Goal: Task Accomplishment & Management: Manage account settings

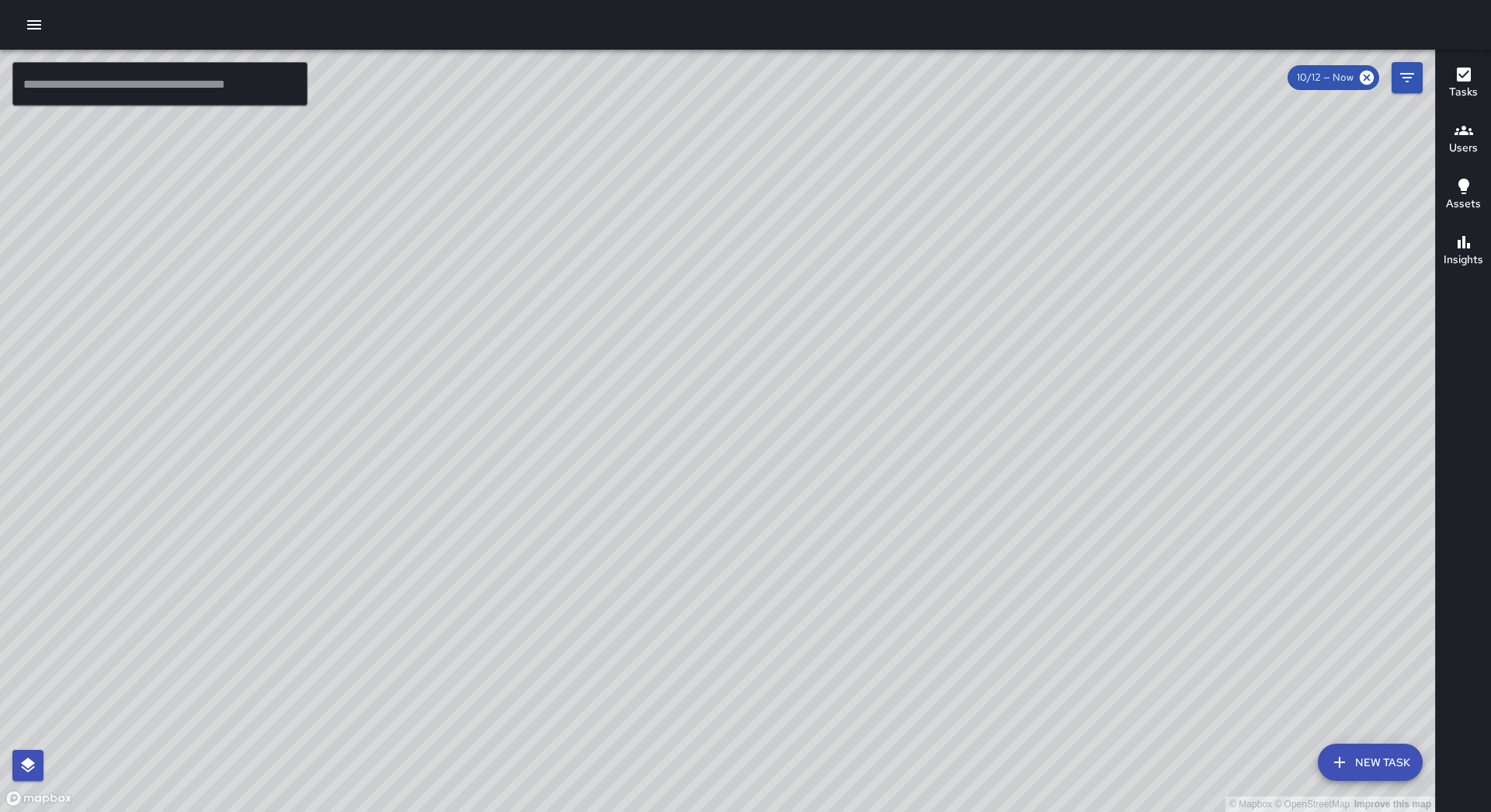
click at [31, 17] on icon "button" at bounding box center [34, 24] width 19 height 19
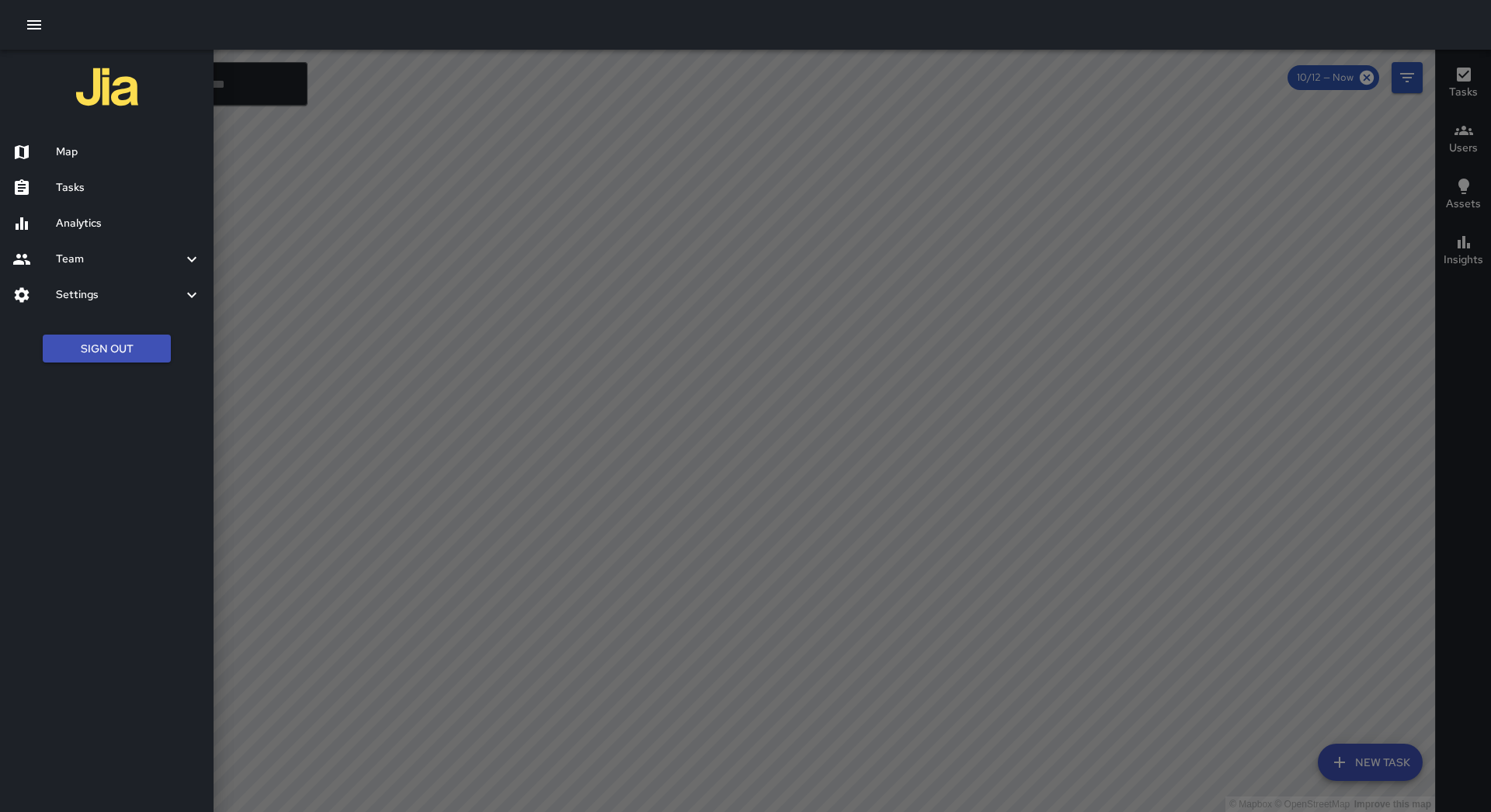
click at [120, 176] on div "Tasks" at bounding box center [107, 188] width 213 height 36
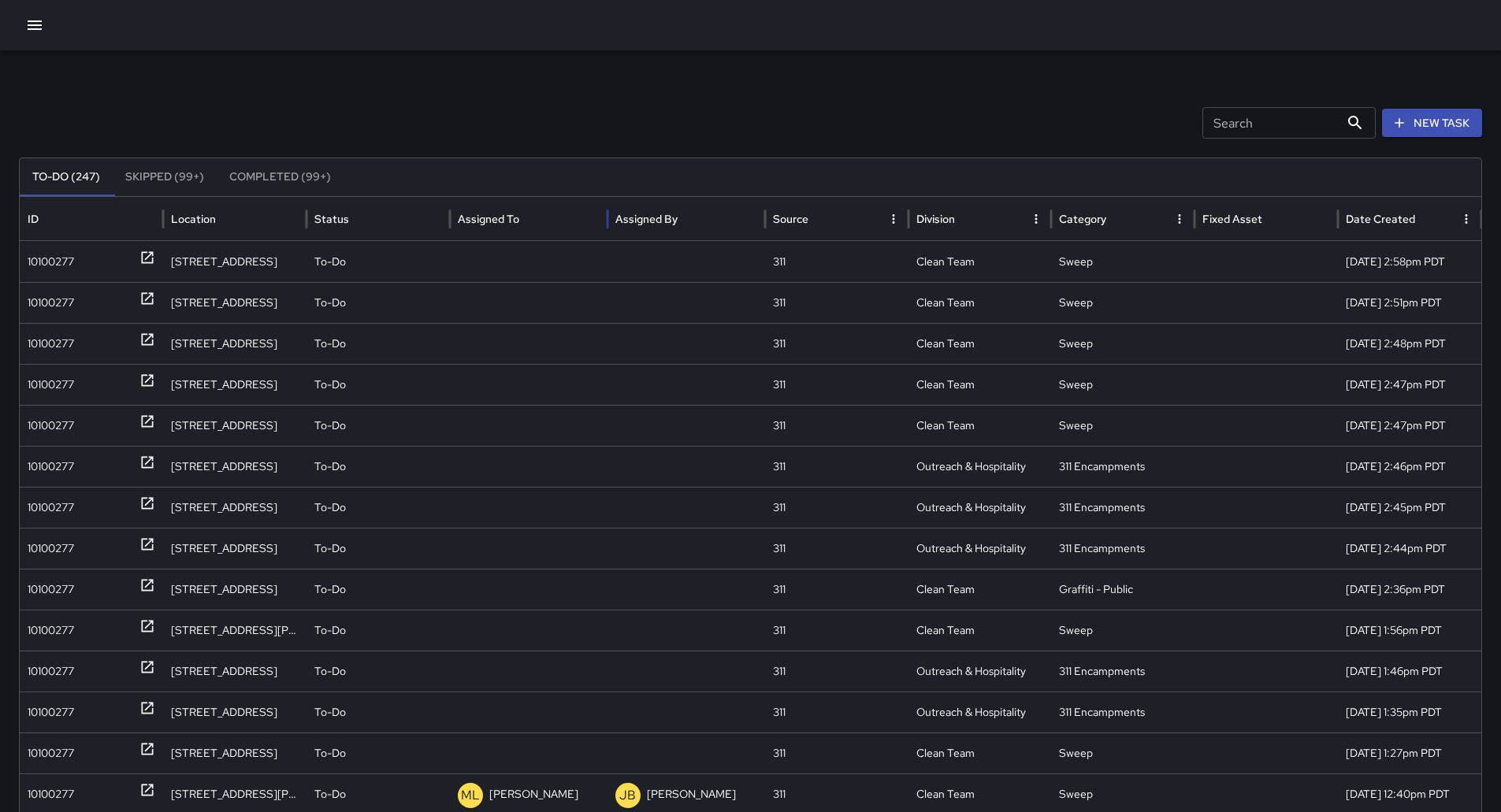
click at [535, 205] on div "Assigned To" at bounding box center [529, 219] width 142 height 44
click at [47, 464] on div "10100277" at bounding box center [50, 467] width 46 height 40
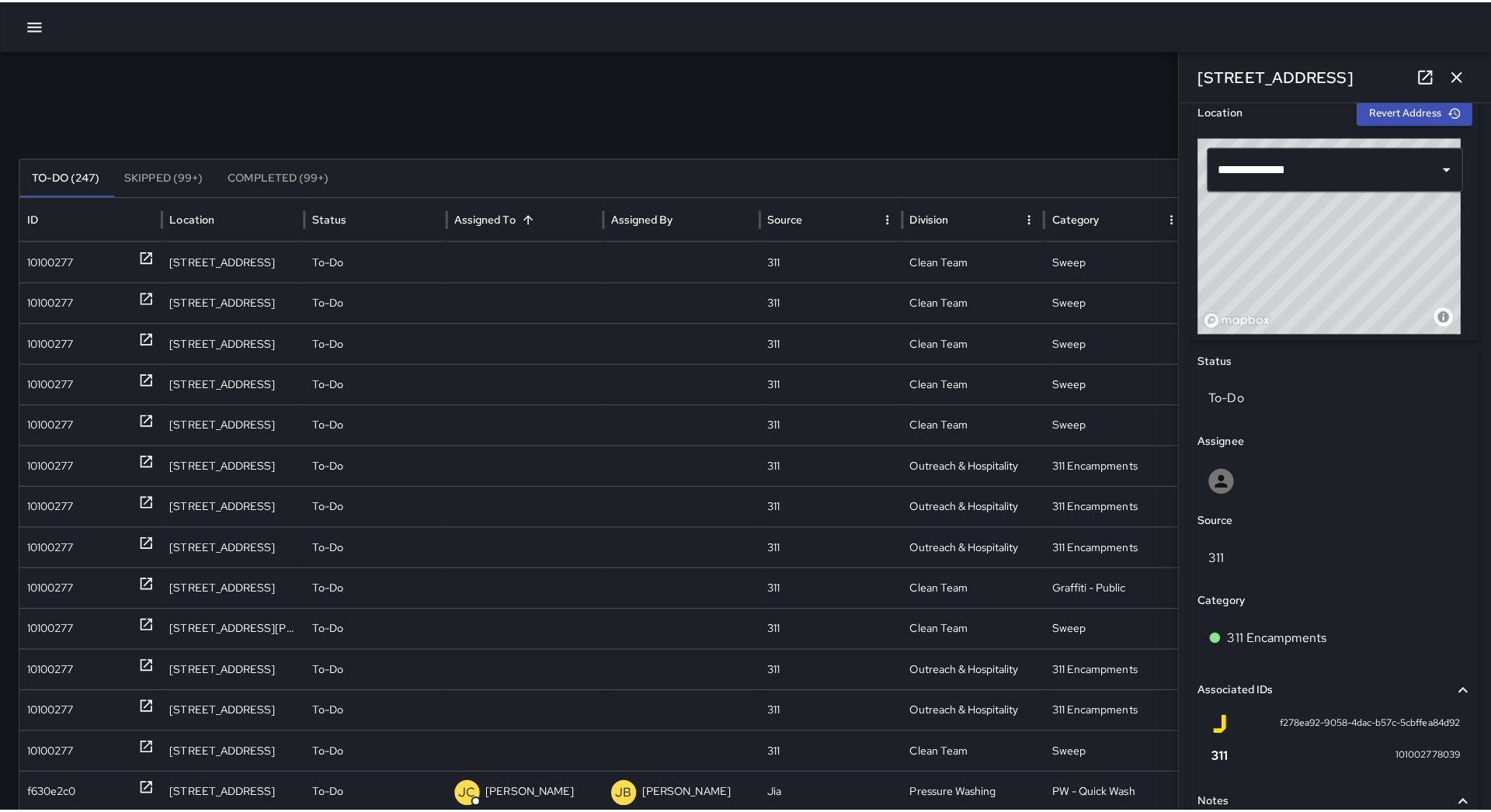
scroll to position [658, 0]
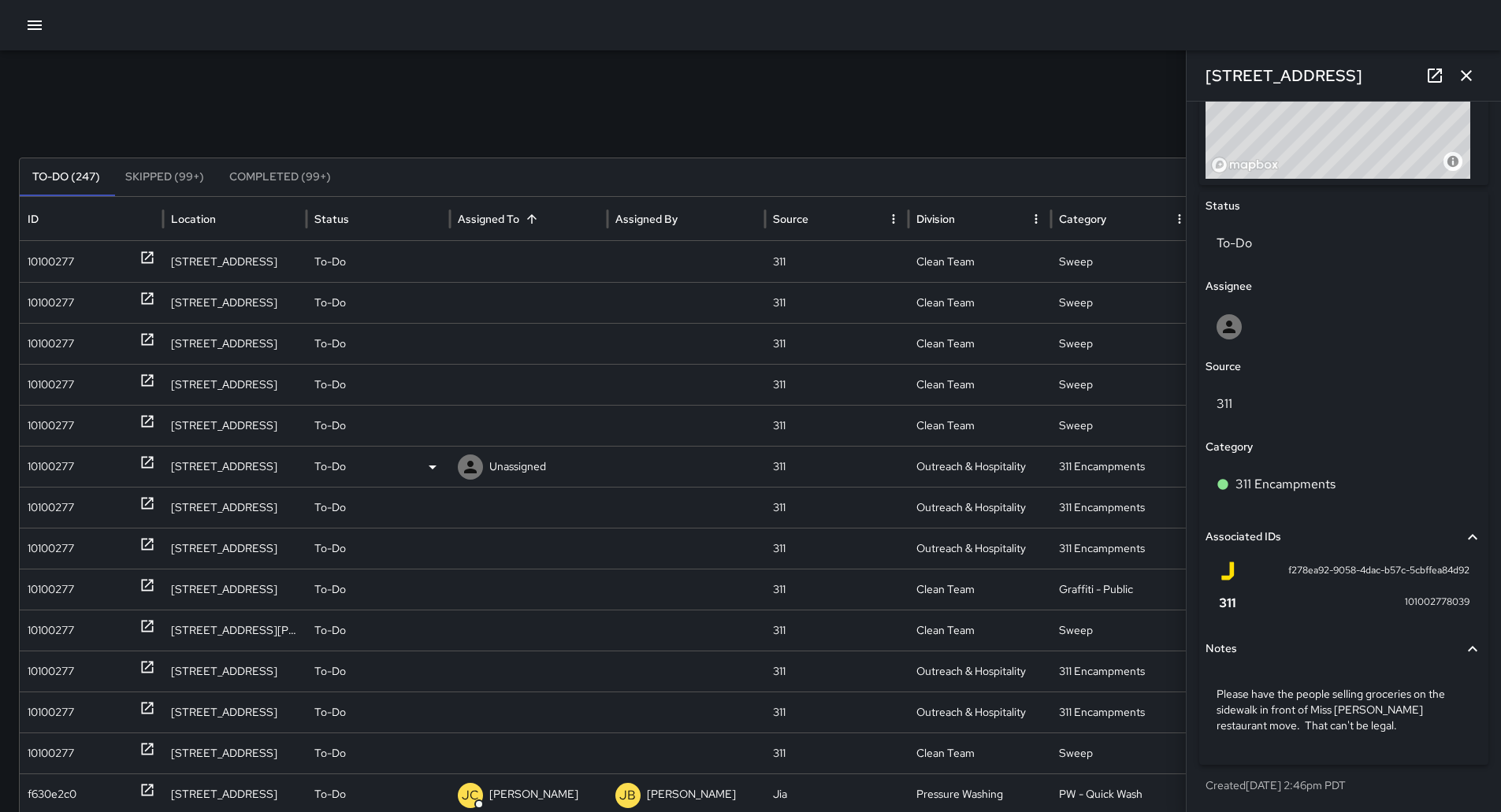
click at [77, 457] on div "10100277" at bounding box center [91, 467] width 127 height 40
click at [420, 465] on div "To-Do" at bounding box center [378, 467] width 127 height 40
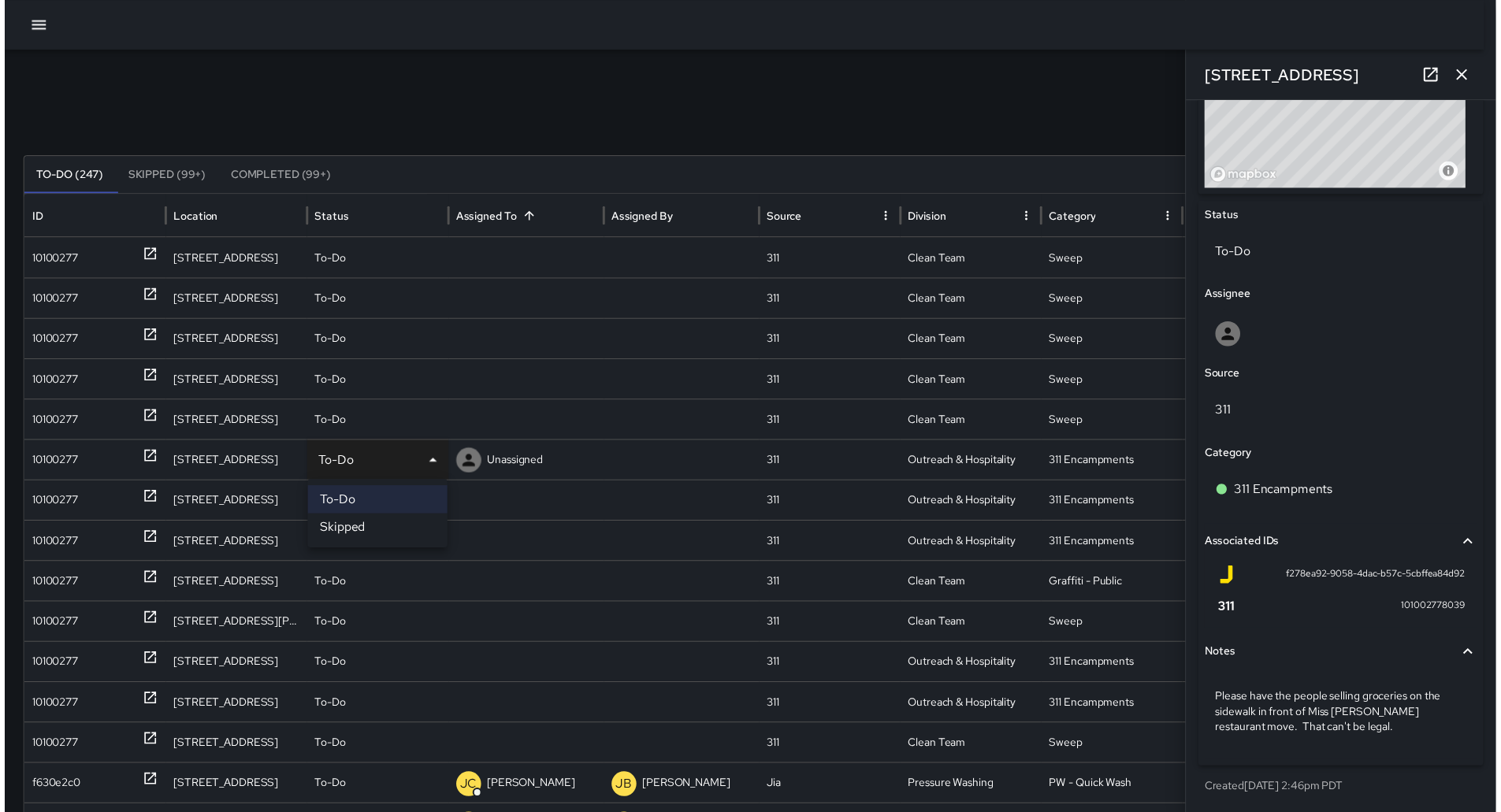
scroll to position [656, 0]
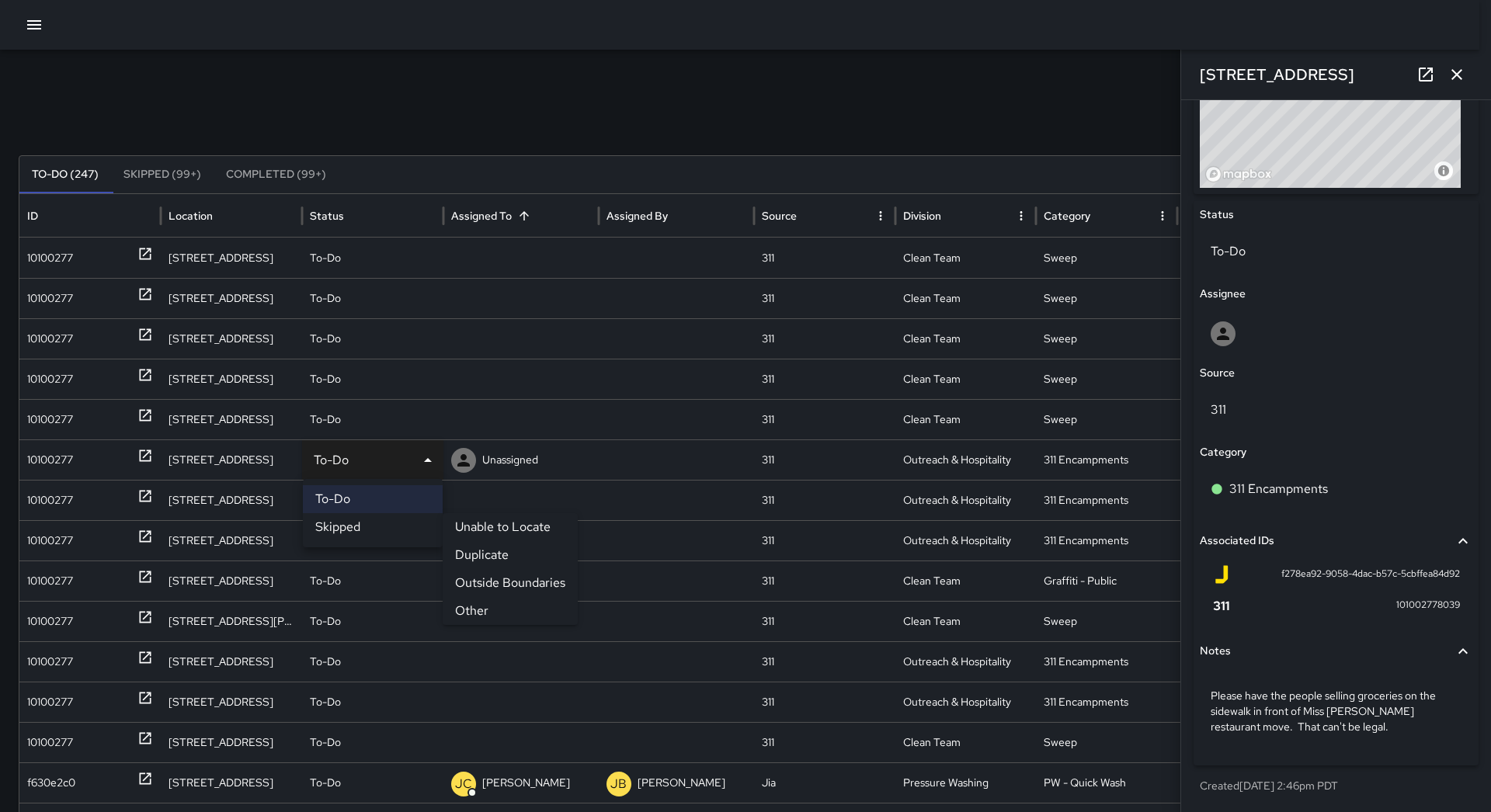
click at [478, 601] on li "Other" at bounding box center [510, 611] width 135 height 28
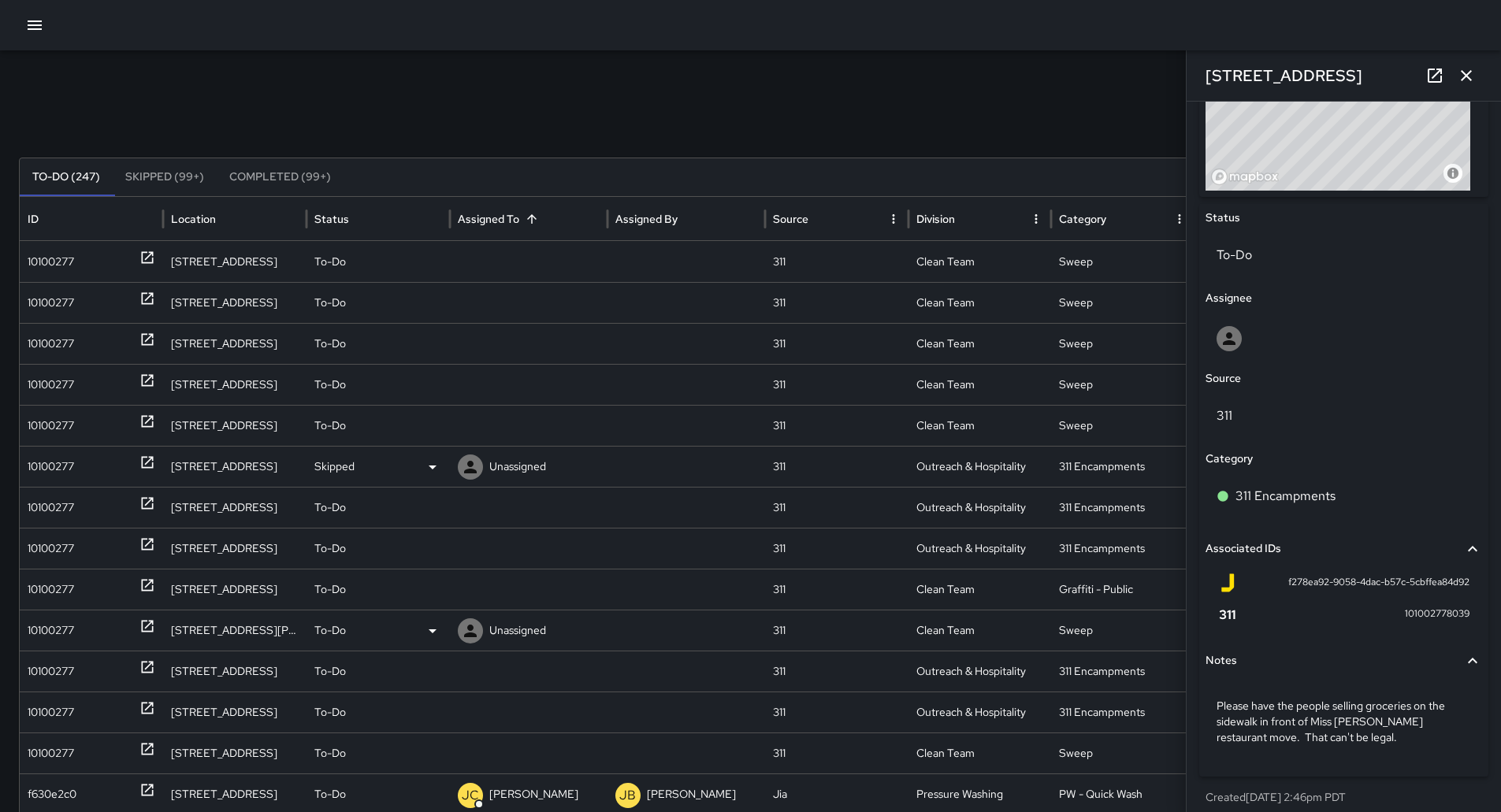
scroll to position [668, 0]
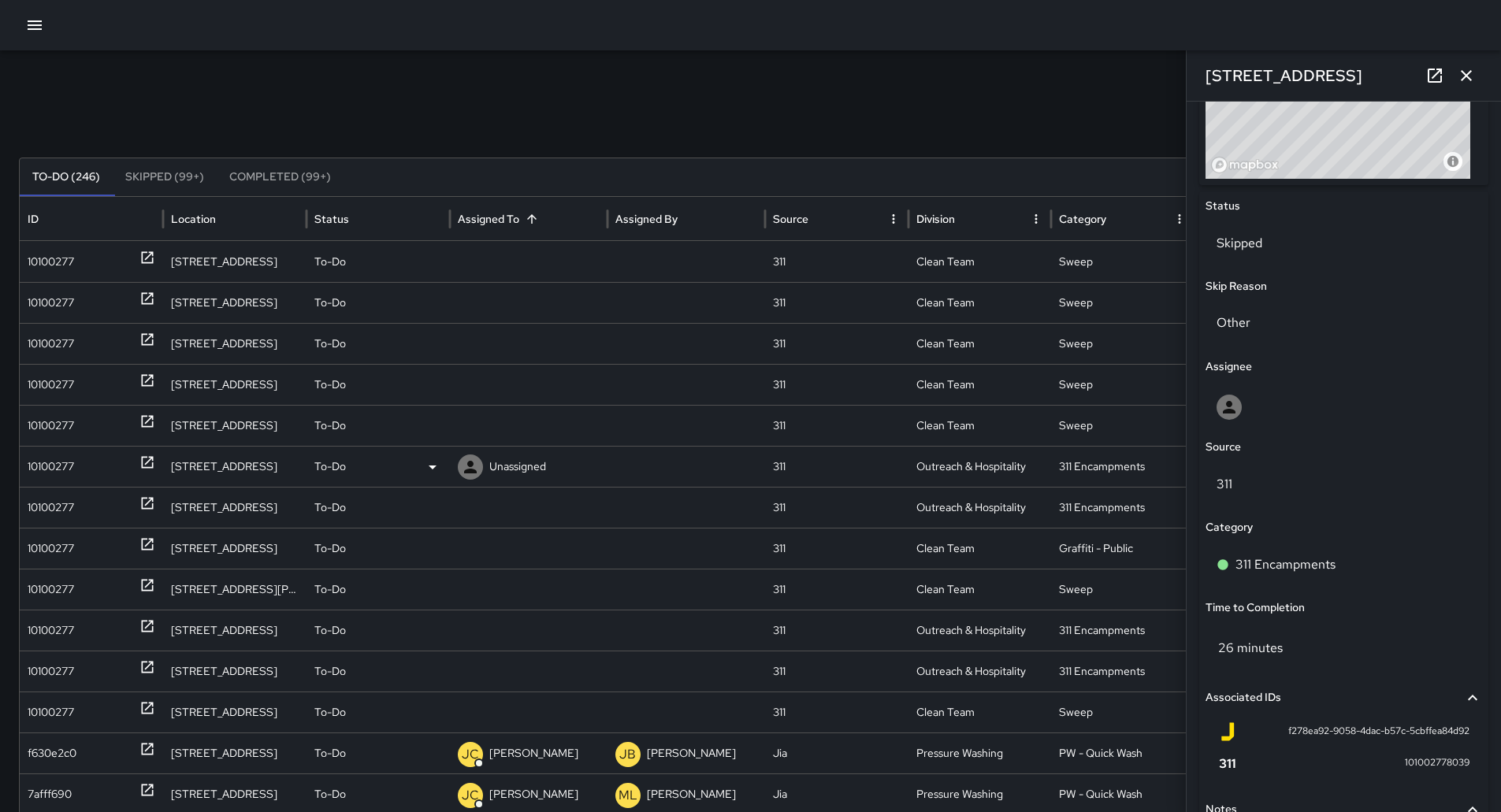
click at [95, 461] on div "10100277" at bounding box center [91, 467] width 127 height 40
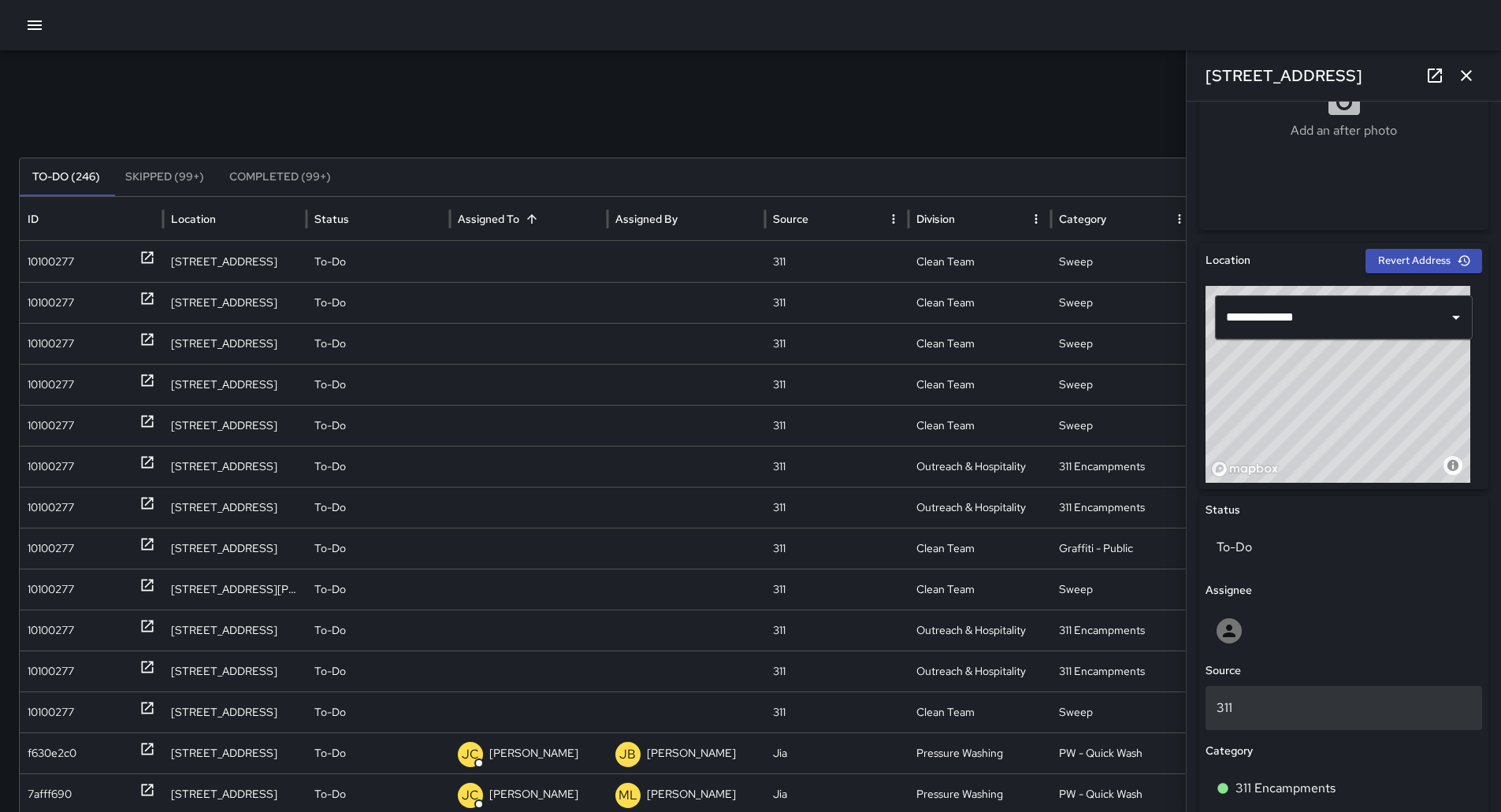
scroll to position [630, 0]
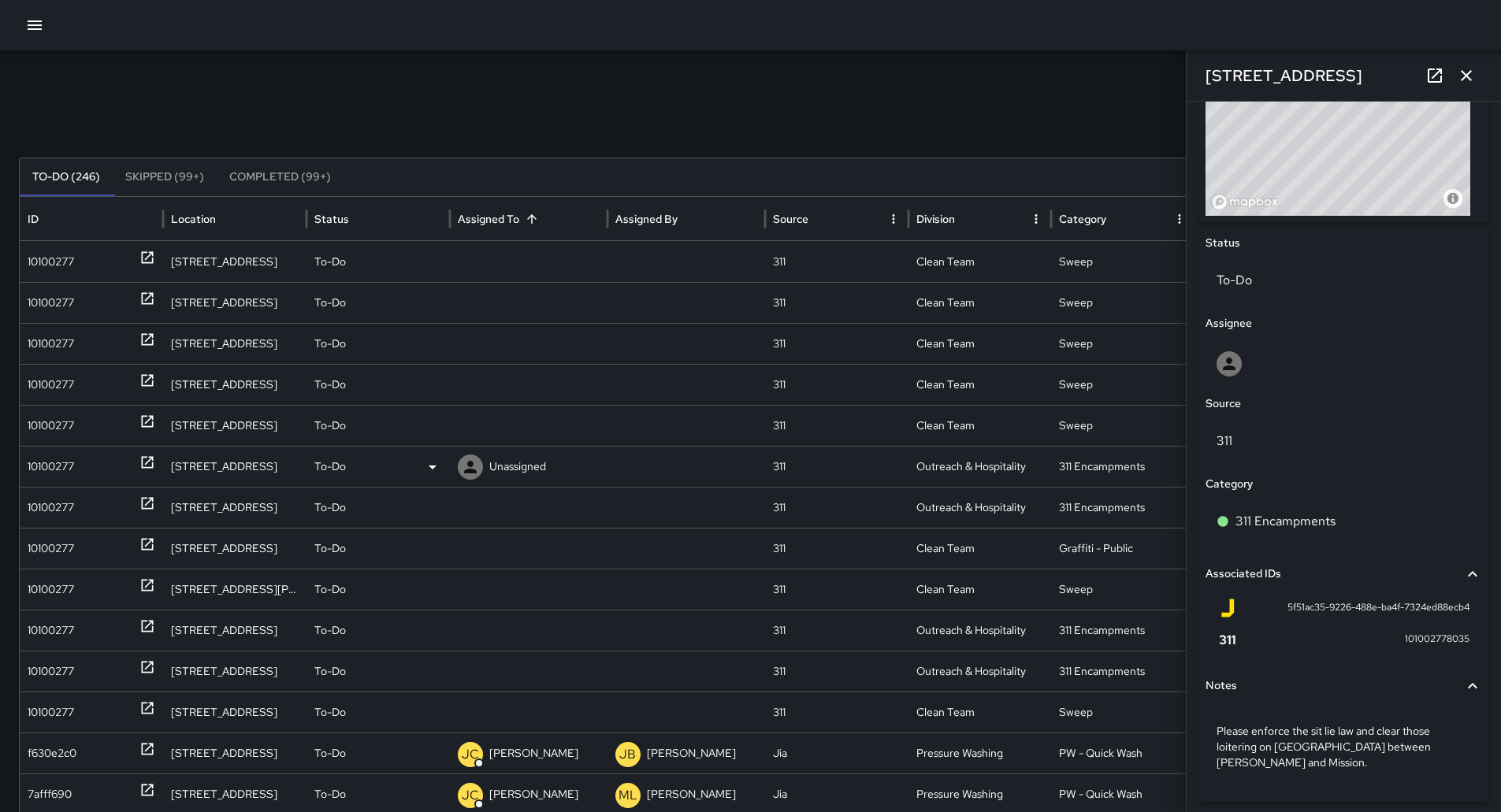
click at [426, 470] on icon at bounding box center [432, 467] width 19 height 19
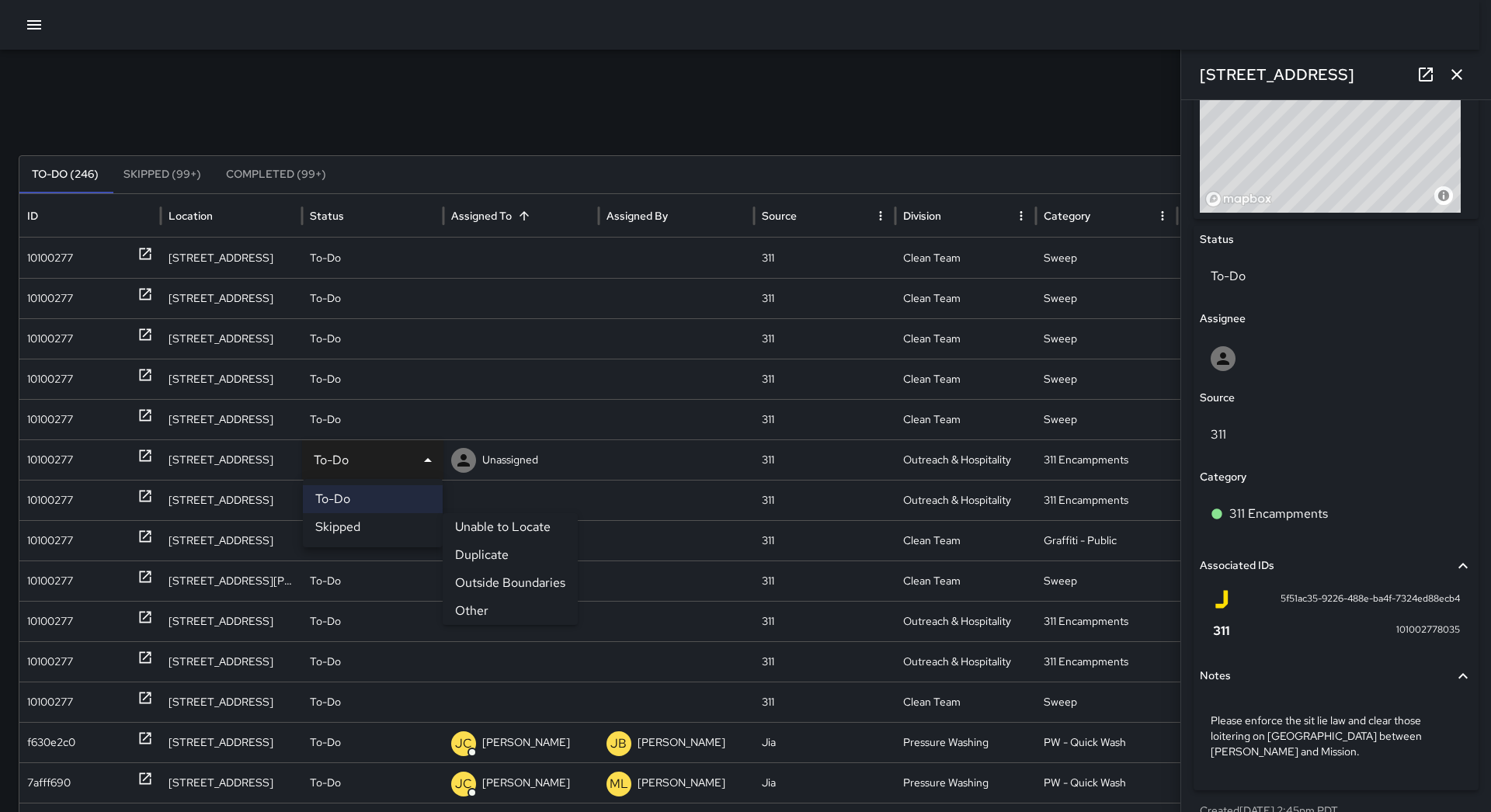
click at [462, 606] on li "Other" at bounding box center [510, 611] width 135 height 28
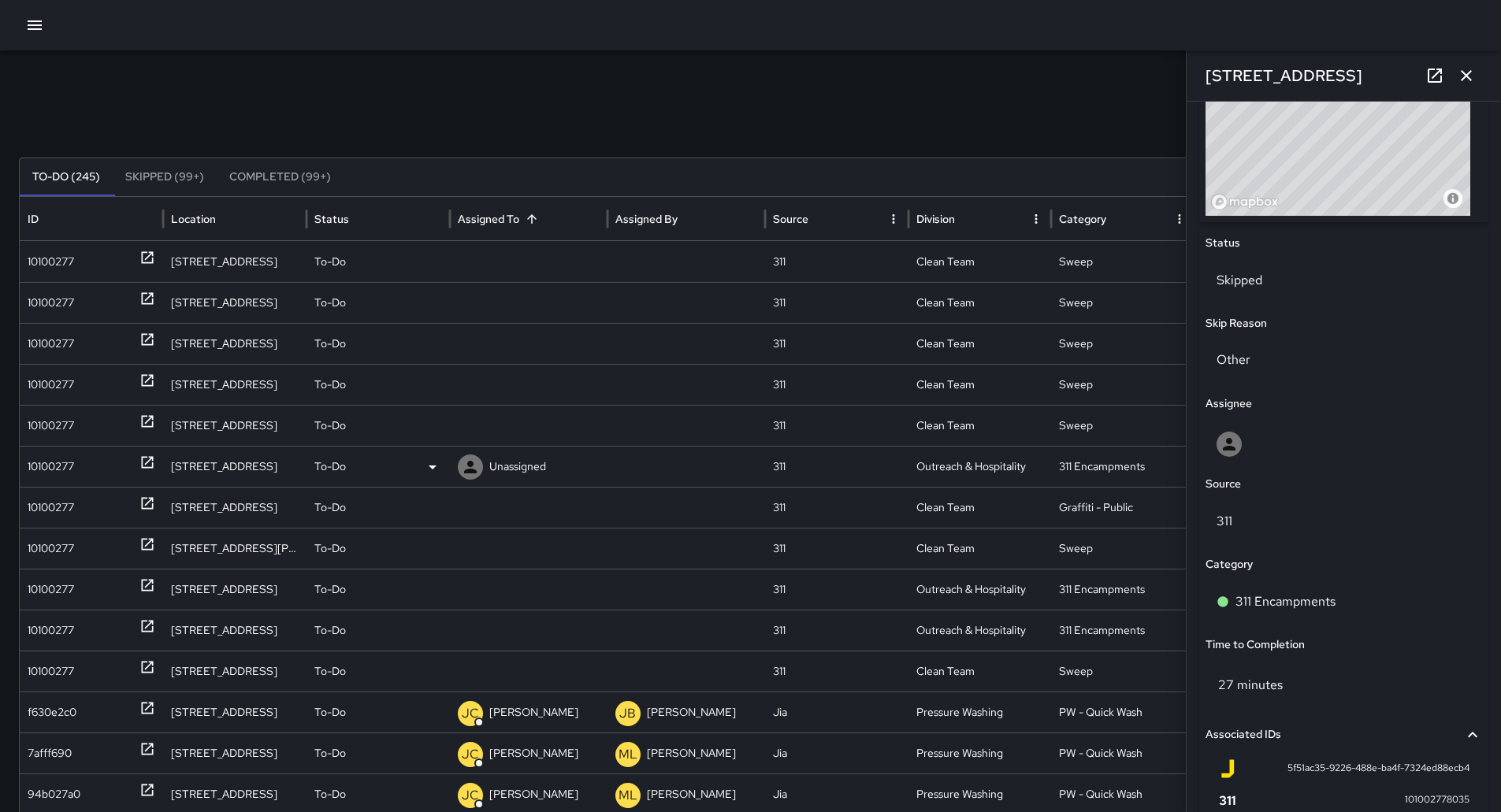
click at [80, 460] on div "10100277" at bounding box center [91, 467] width 127 height 40
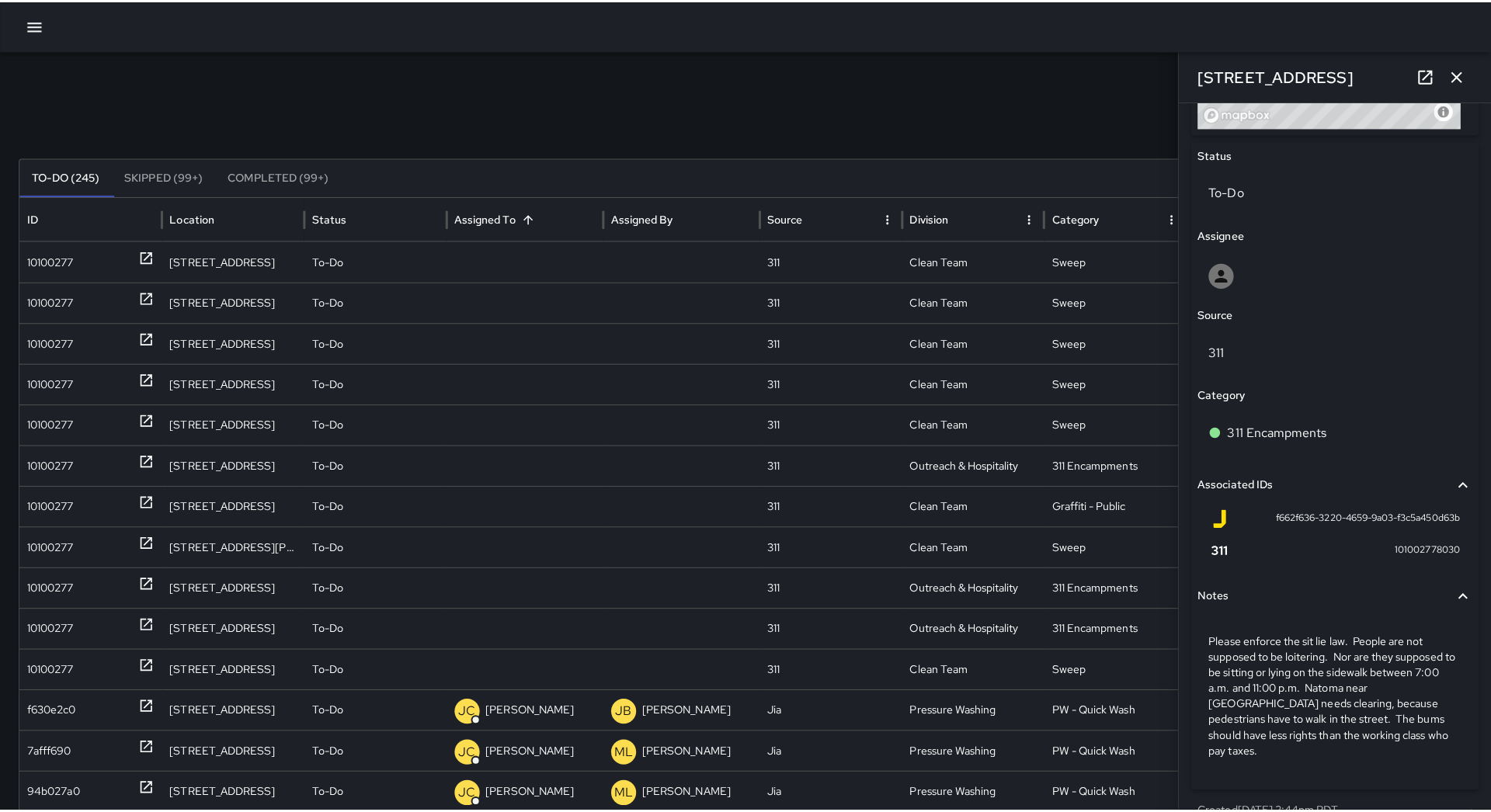
scroll to position [720, 0]
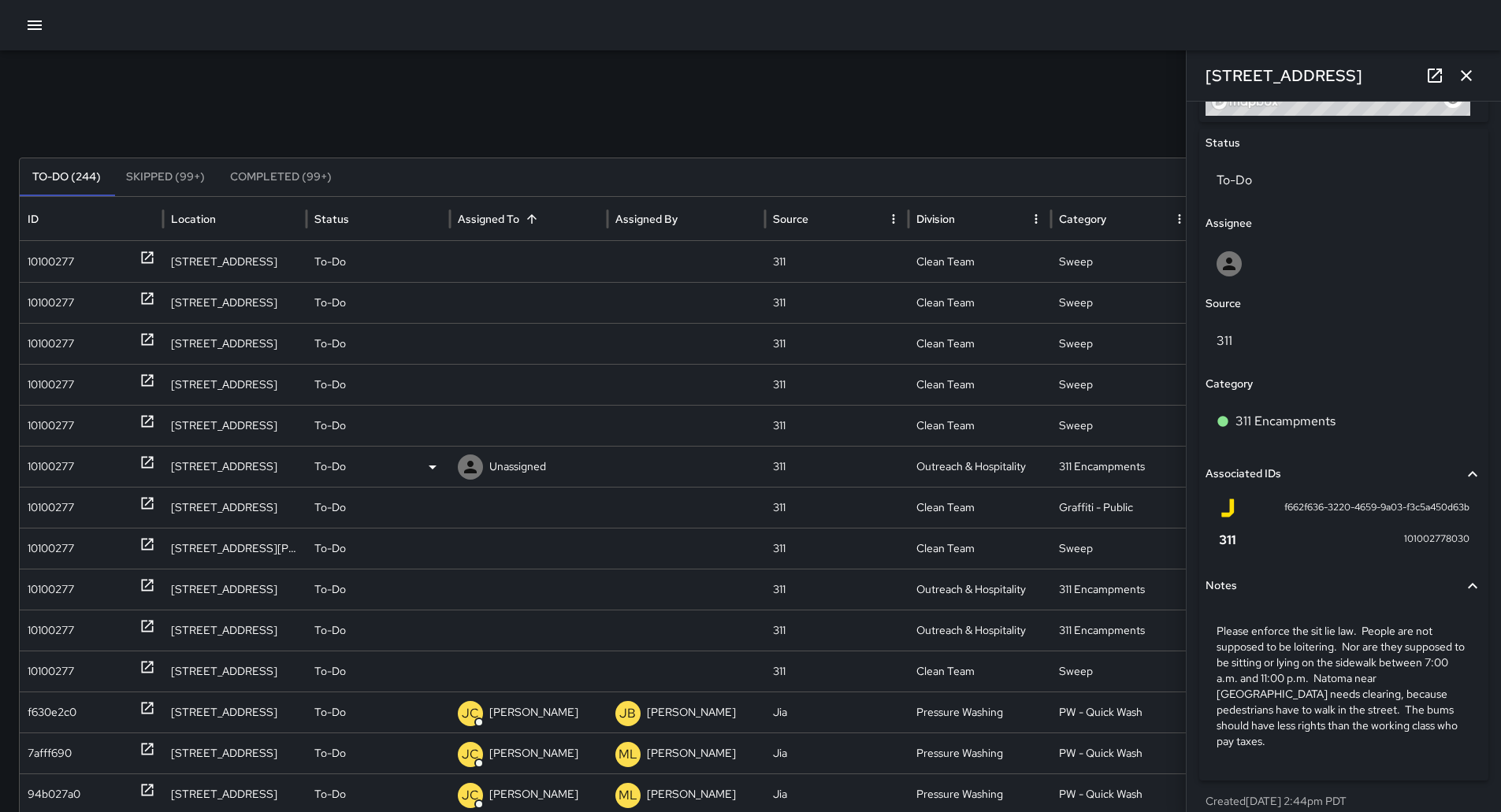
click at [413, 466] on div "To-Do" at bounding box center [378, 467] width 127 height 40
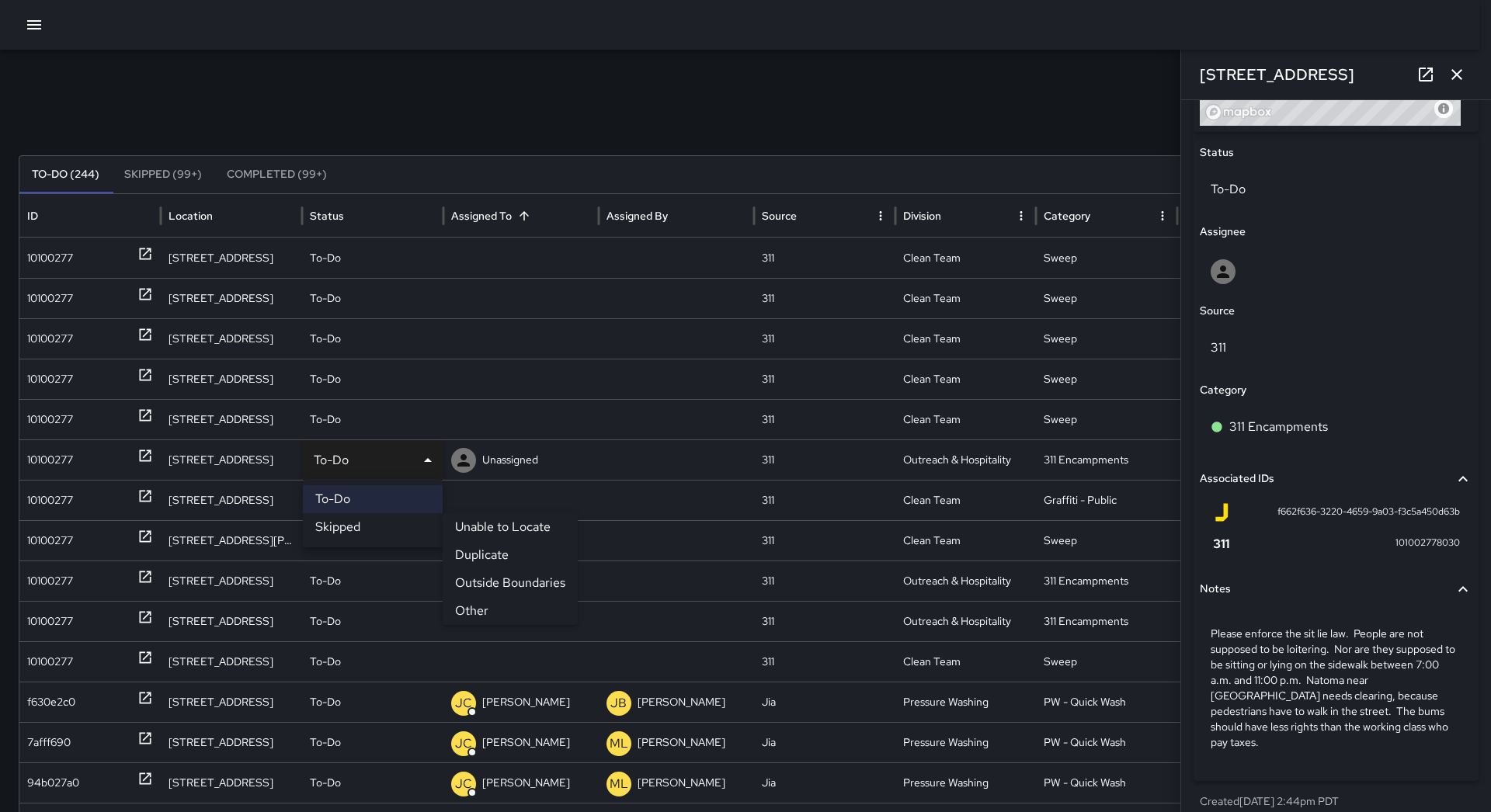
click at [501, 603] on li "Other" at bounding box center [510, 611] width 135 height 28
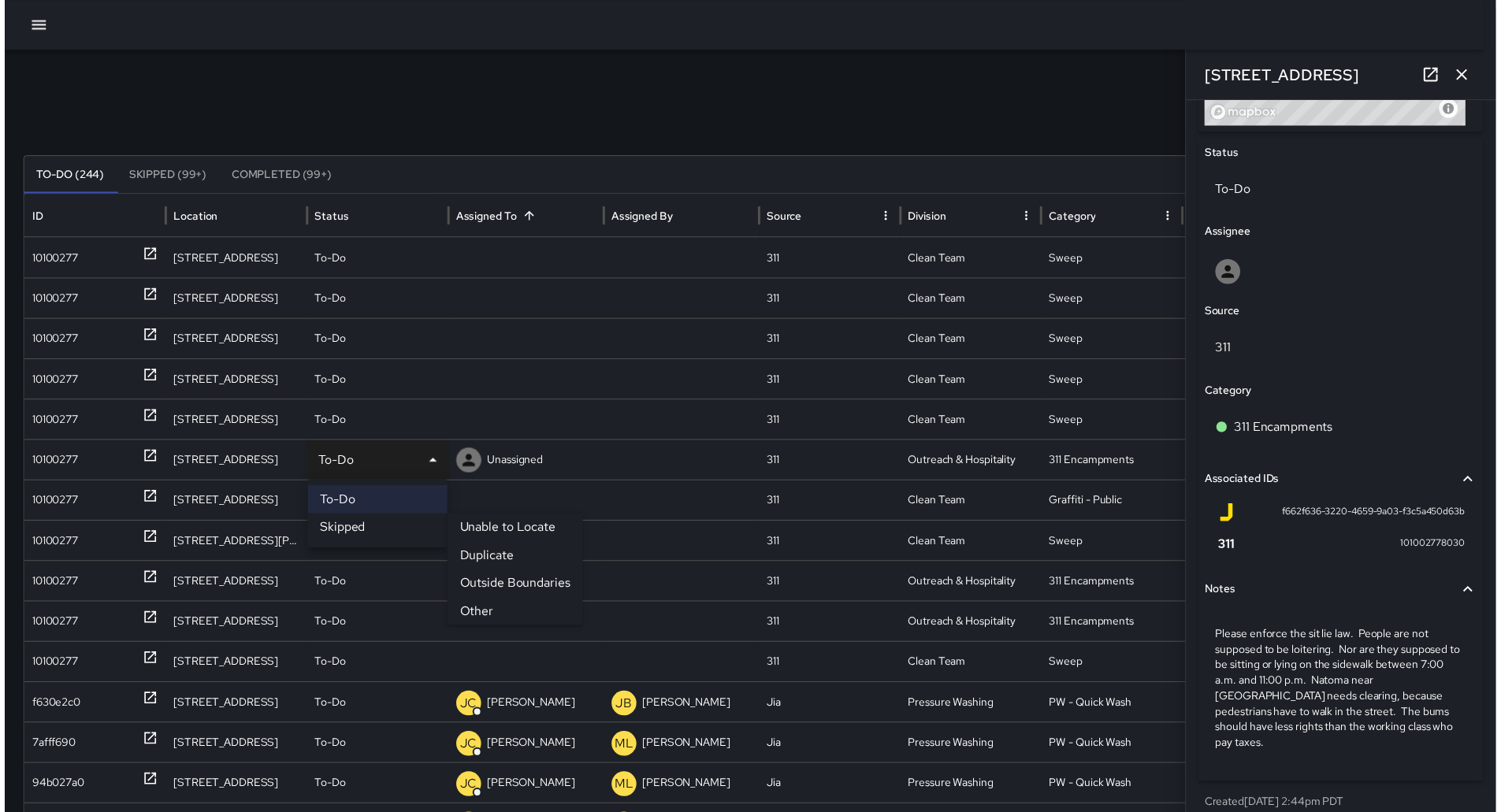
scroll to position [730, 0]
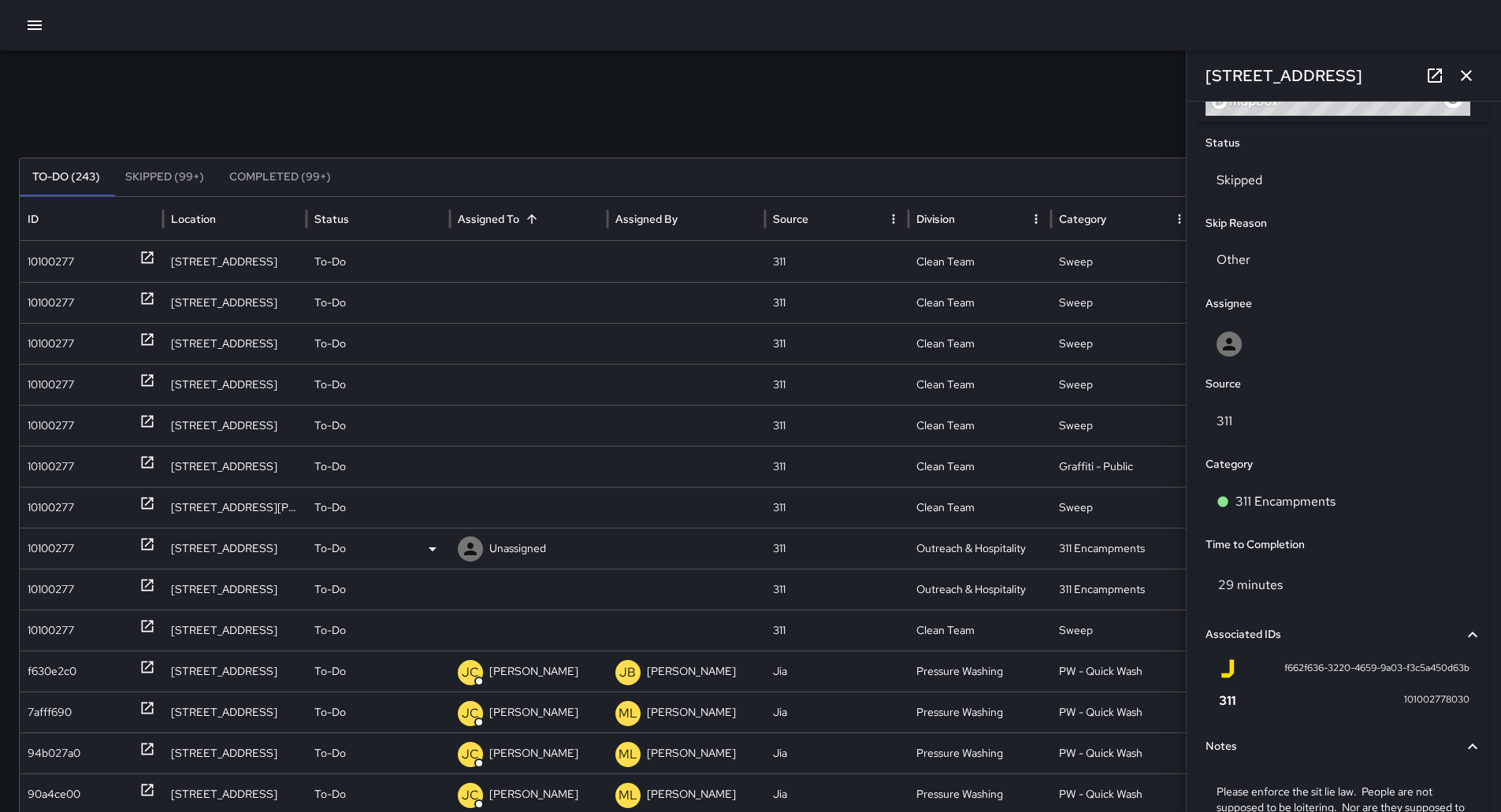
click at [67, 531] on div "10100277" at bounding box center [50, 549] width 46 height 40
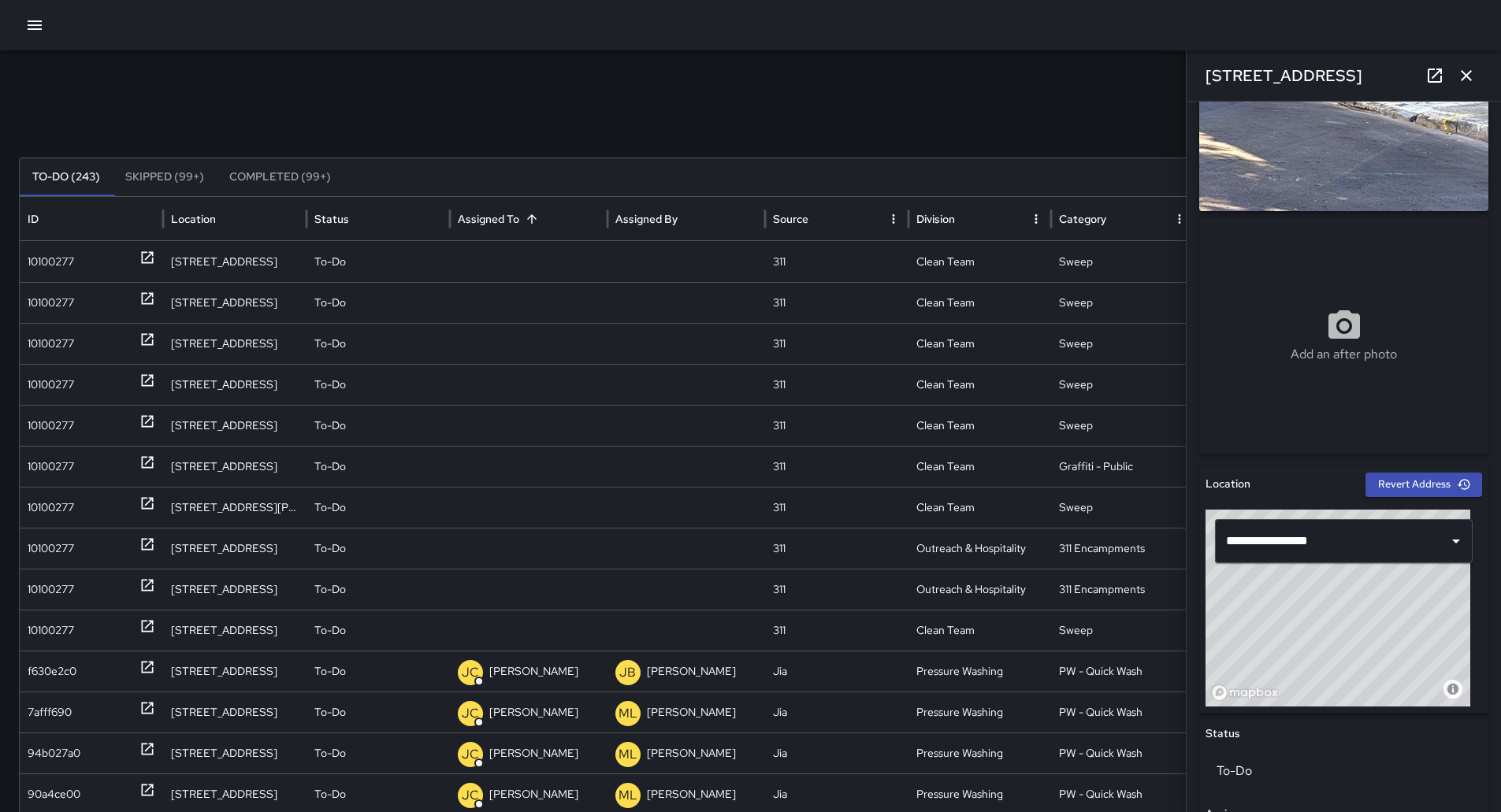
scroll to position [472, 0]
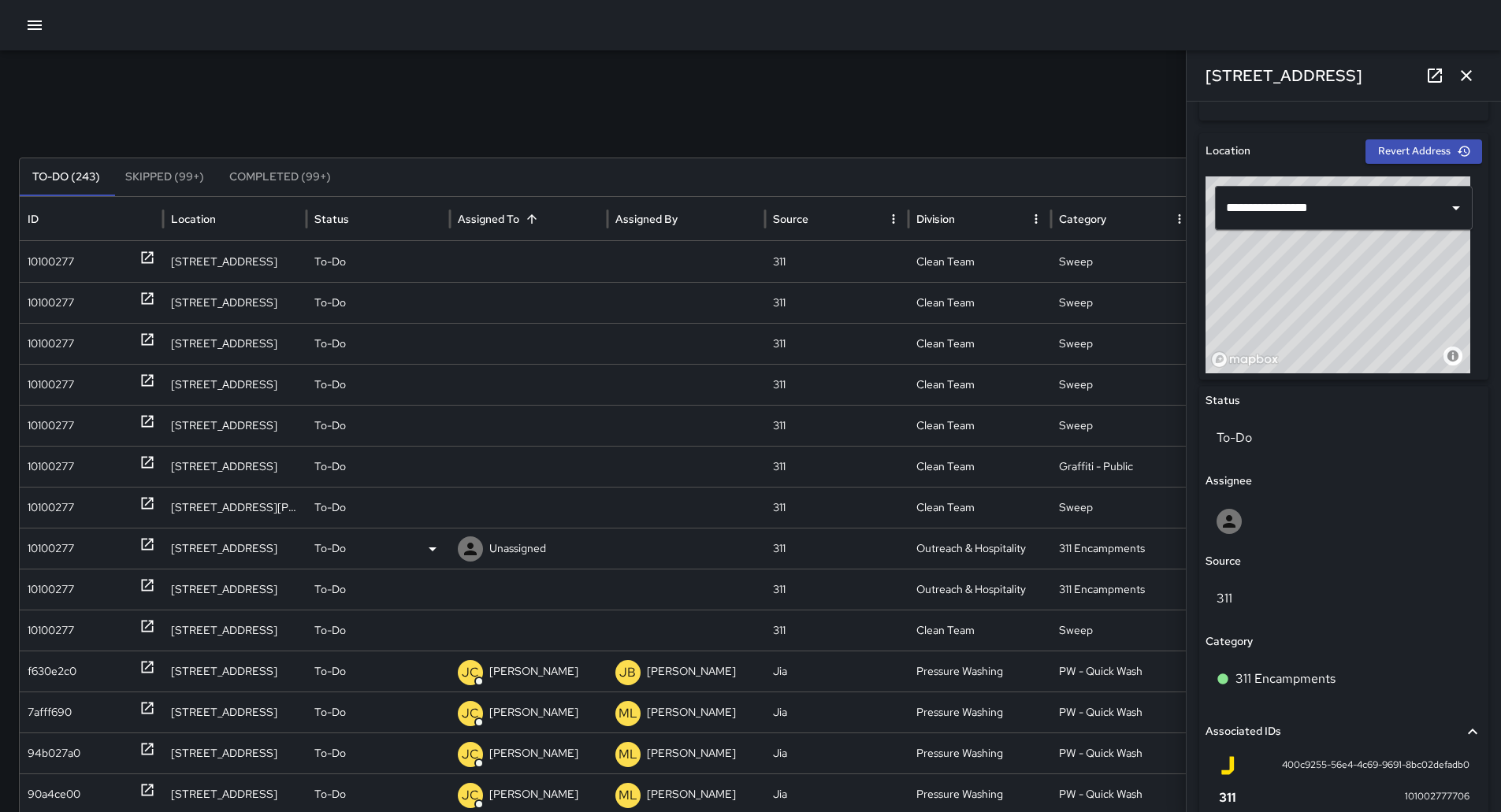
click at [547, 549] on div "Unassigned" at bounding box center [529, 549] width 142 height 40
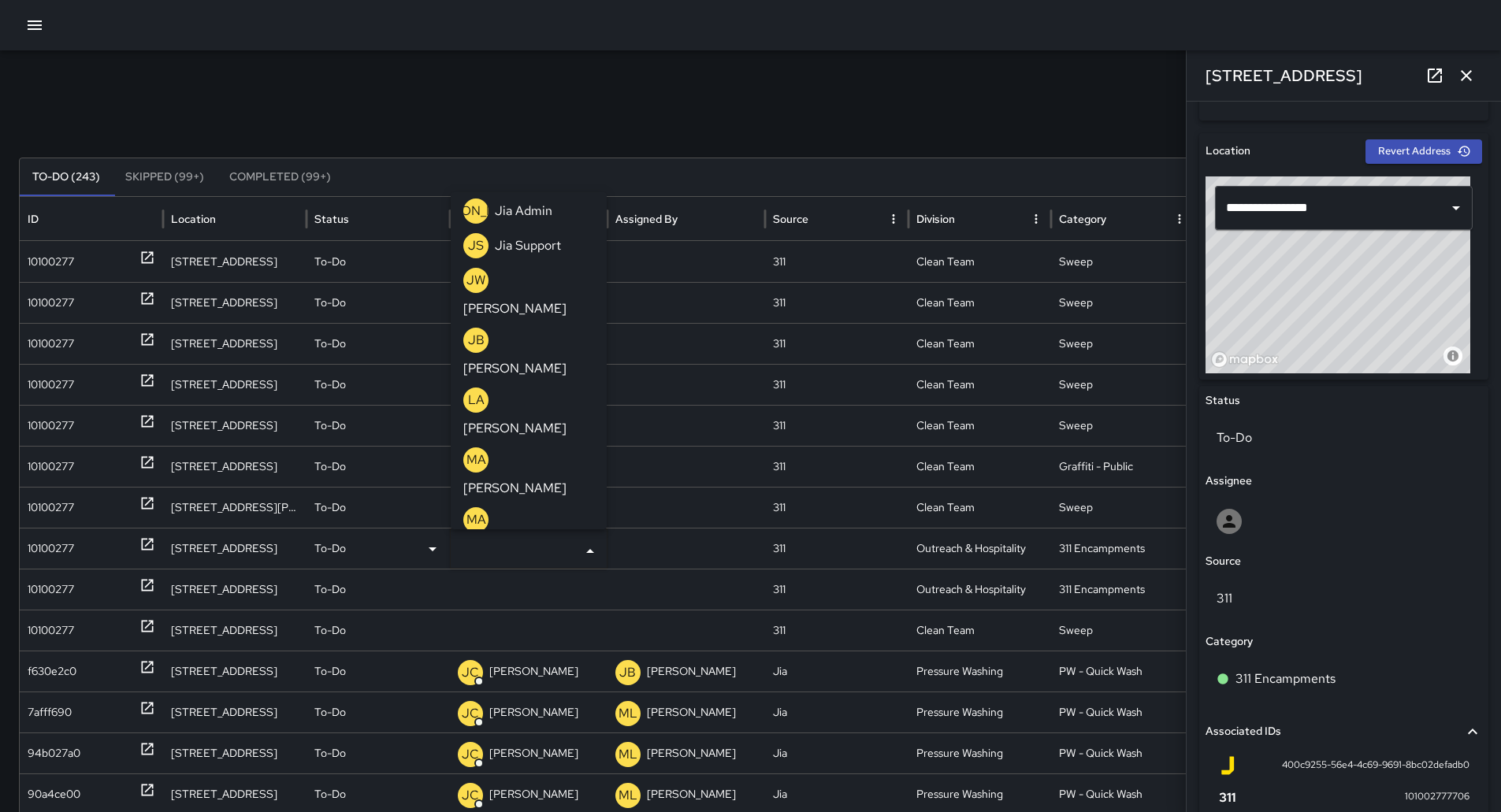
scroll to position [688, 0]
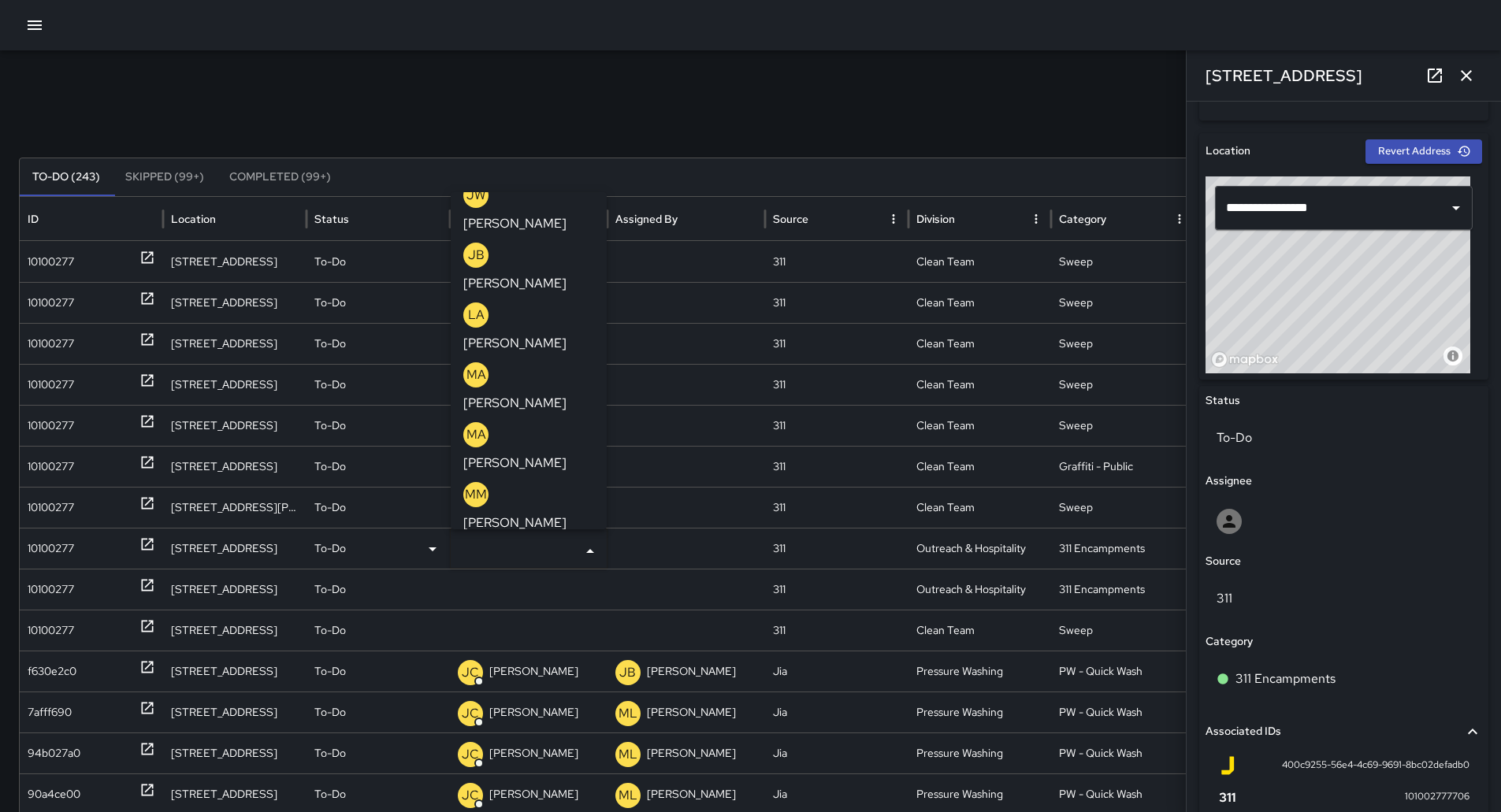
click at [541, 602] on div "ML [PERSON_NAME]" at bounding box center [529, 628] width 131 height 51
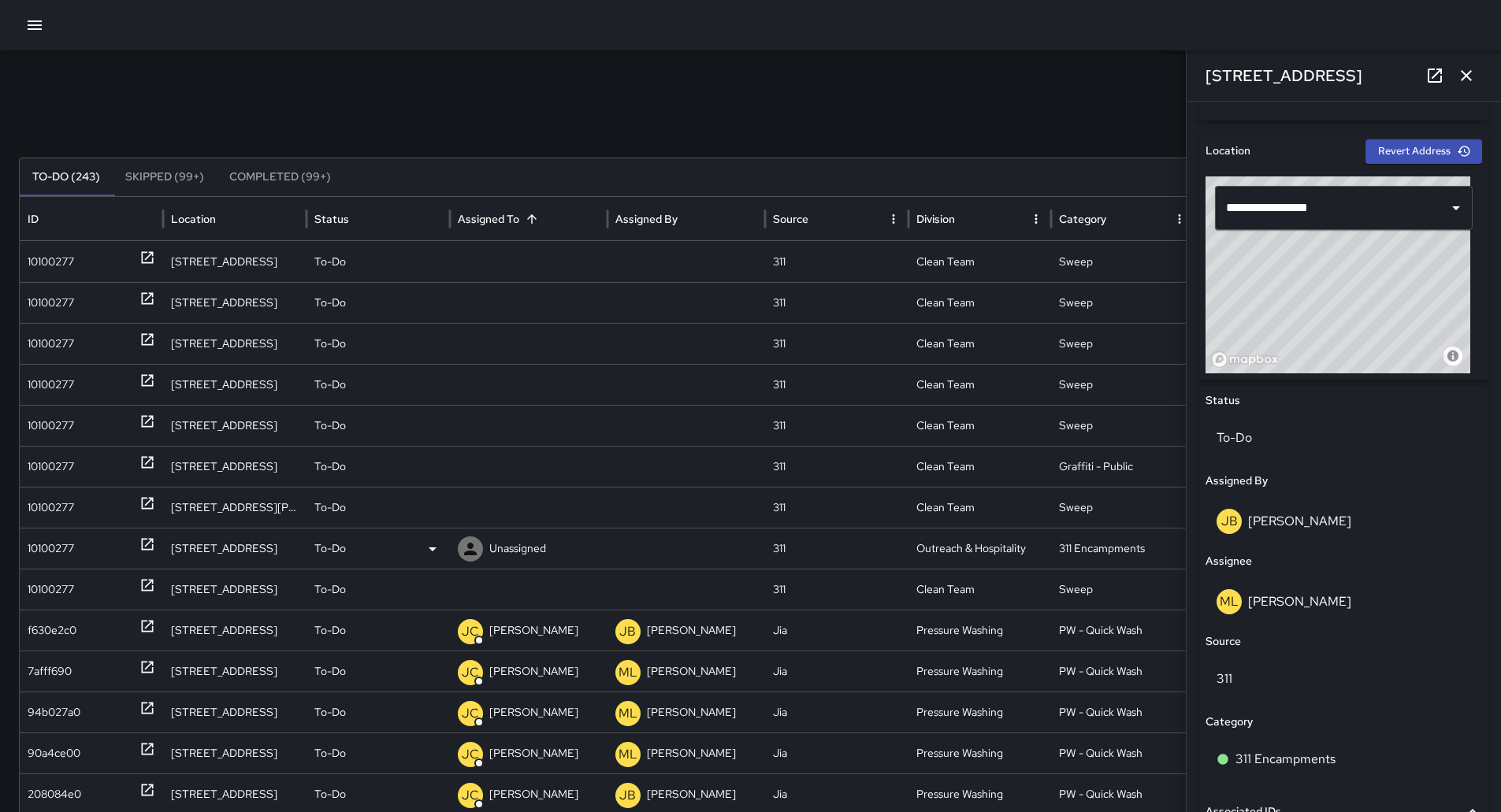
click at [63, 551] on div "10100277" at bounding box center [50, 549] width 46 height 40
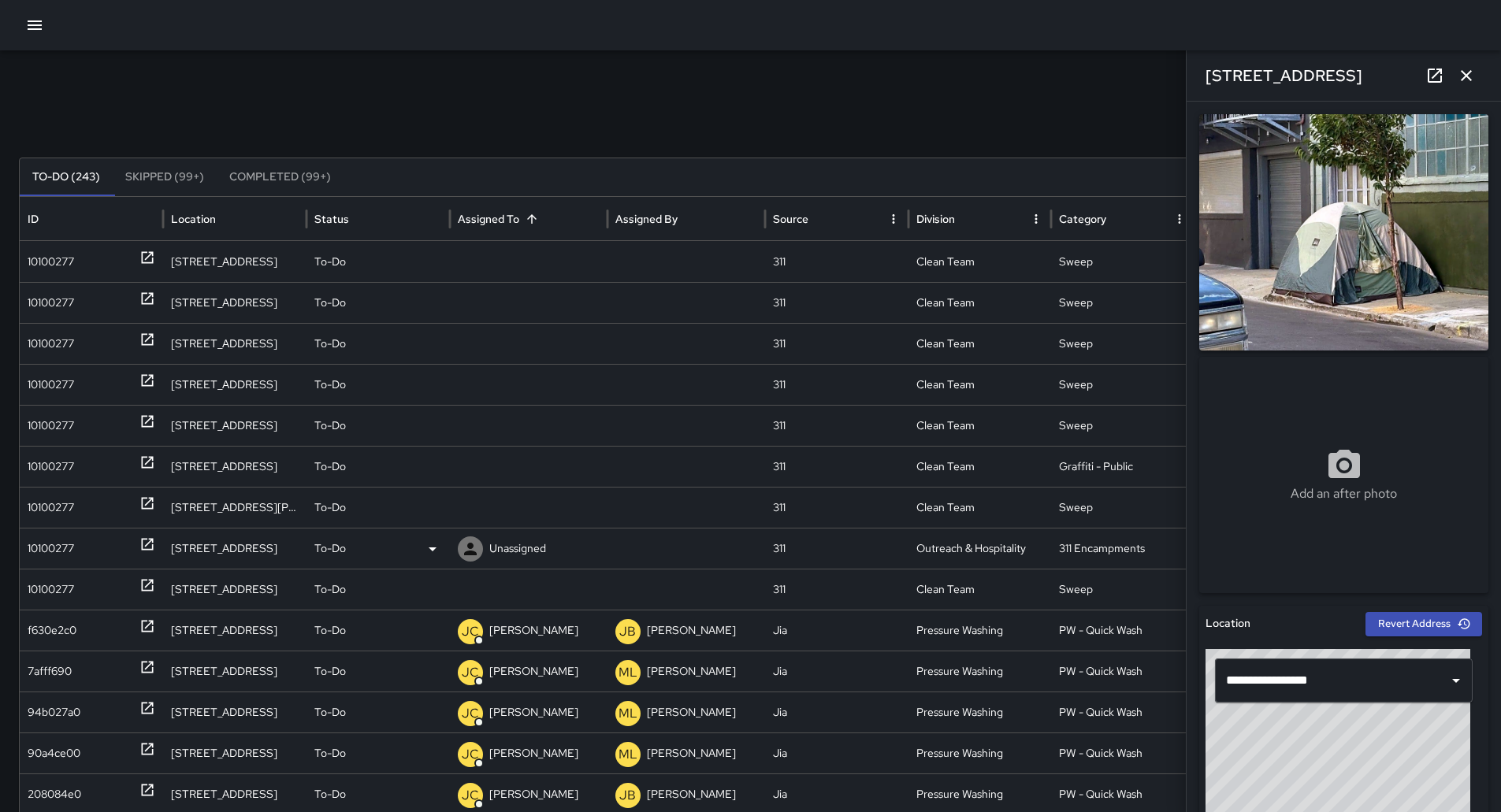
click at [403, 550] on div "To-Do" at bounding box center [378, 549] width 127 height 40
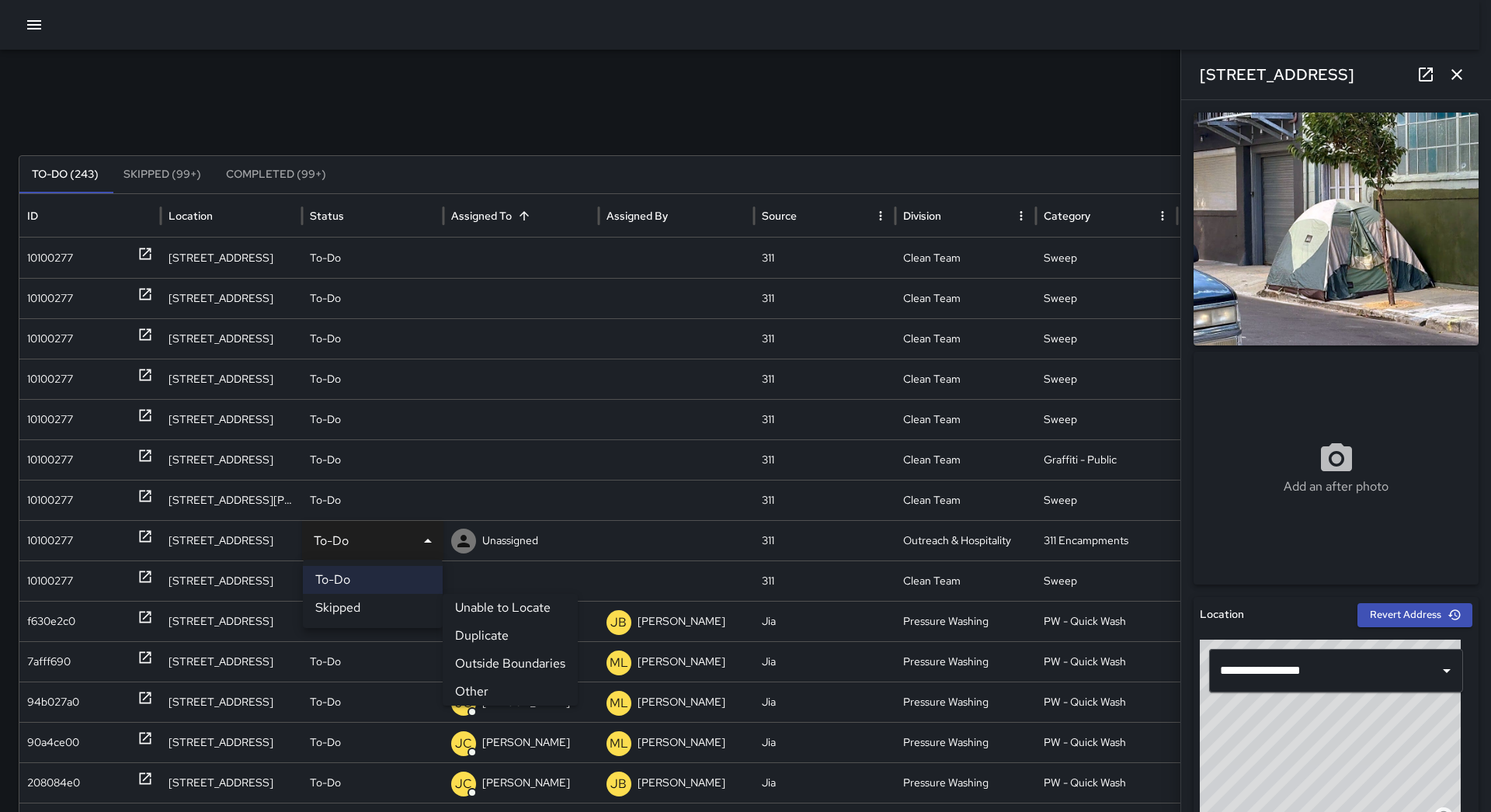
click at [478, 638] on li "Duplicate" at bounding box center [510, 636] width 135 height 28
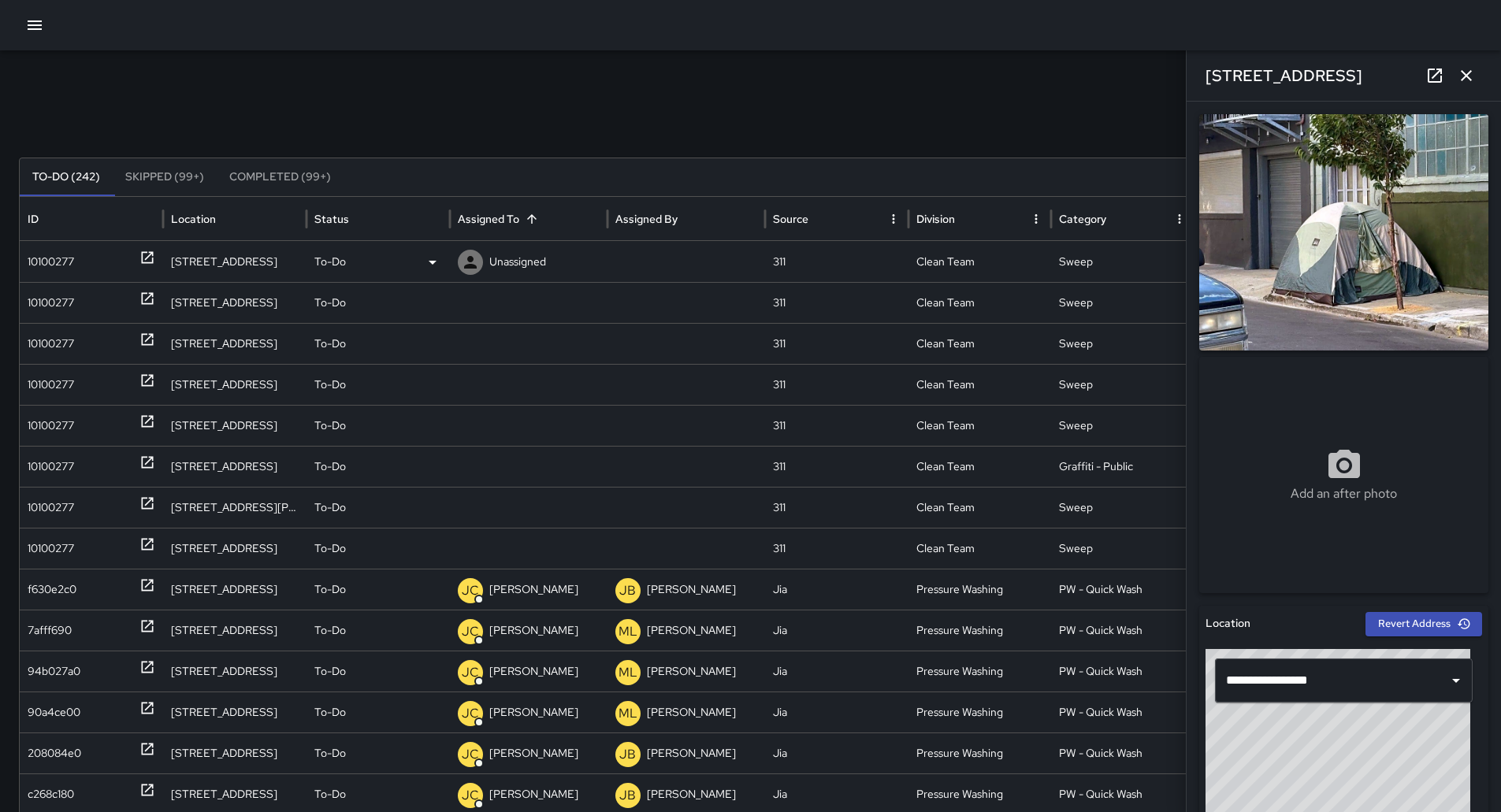
click at [75, 259] on div "10100277" at bounding box center [50, 262] width 46 height 40
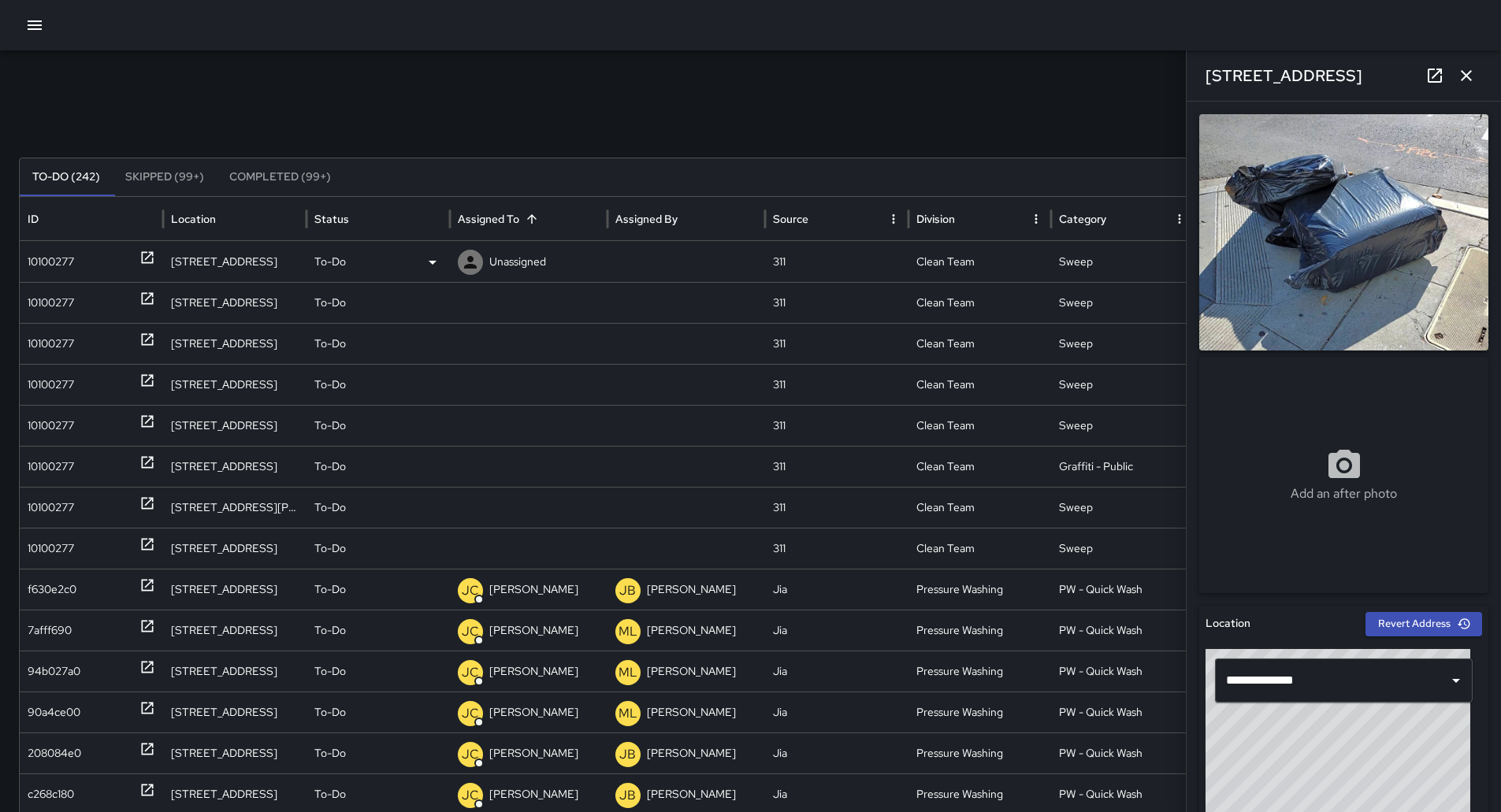
click at [415, 256] on div "To-Do" at bounding box center [378, 262] width 127 height 40
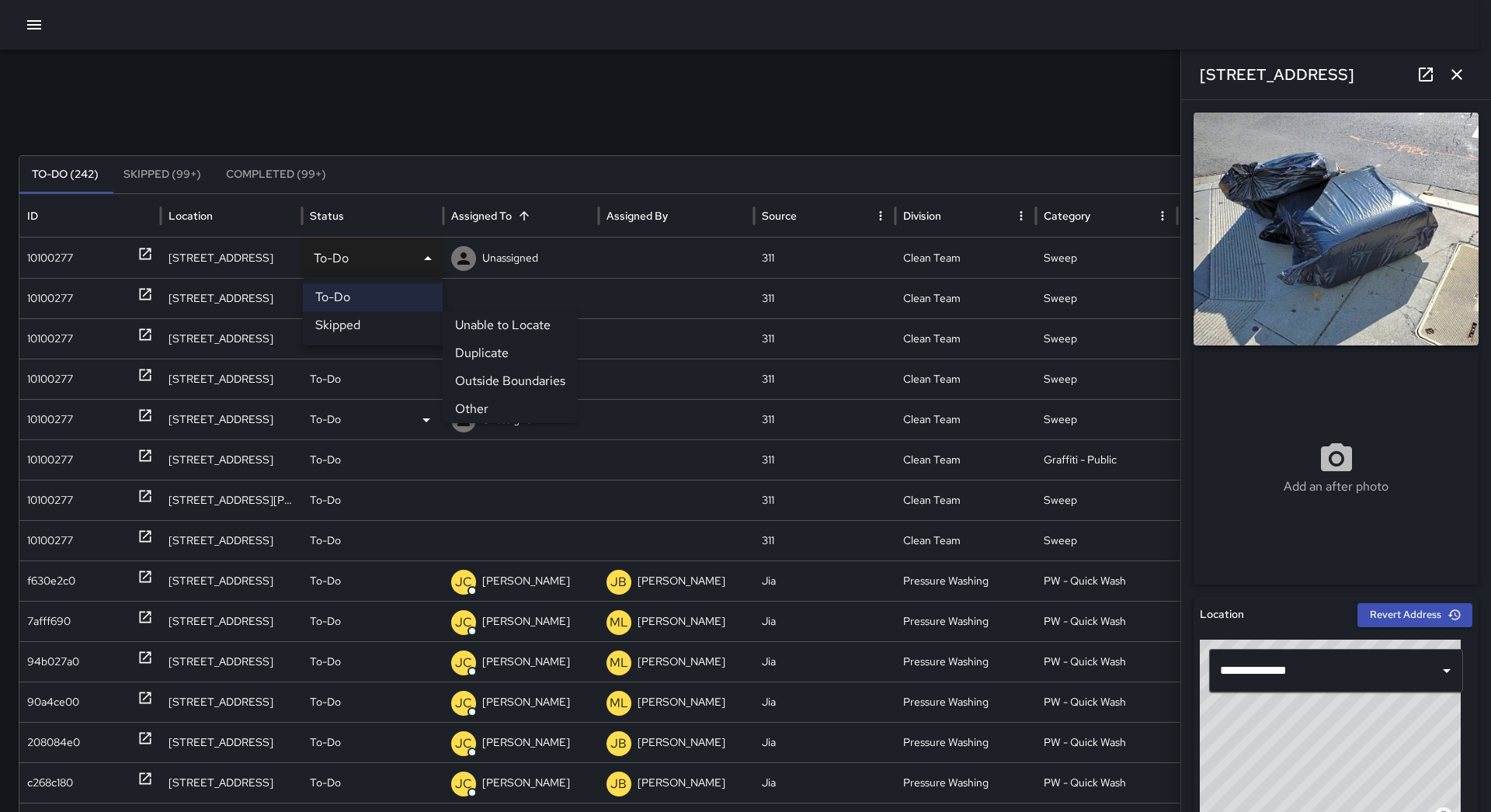
drag, startPoint x: 520, startPoint y: 400, endPoint x: 477, endPoint y: 389, distance: 44.4
click at [518, 400] on li "Other" at bounding box center [510, 408] width 135 height 28
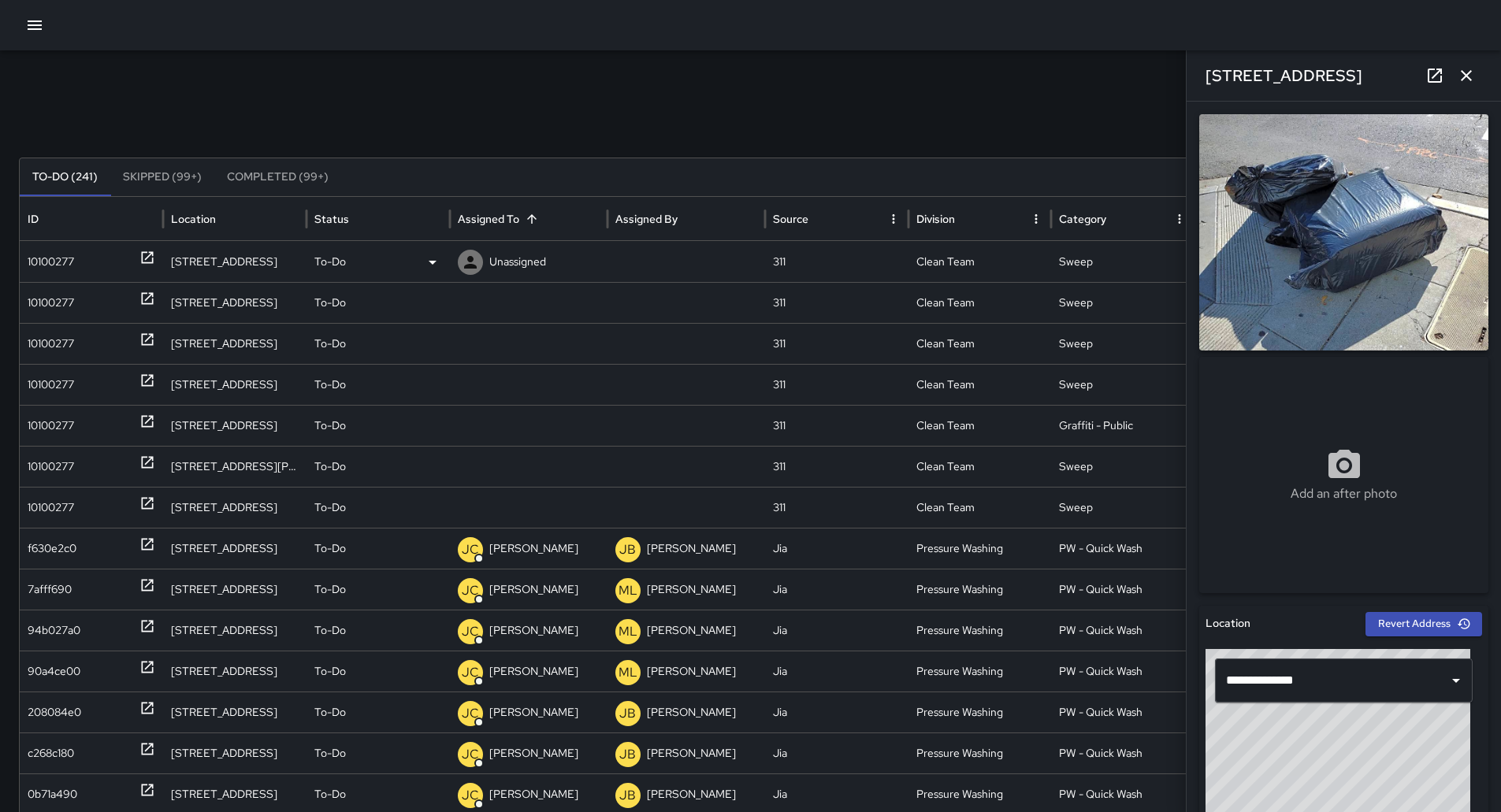
click at [98, 256] on div "10100277" at bounding box center [91, 262] width 127 height 40
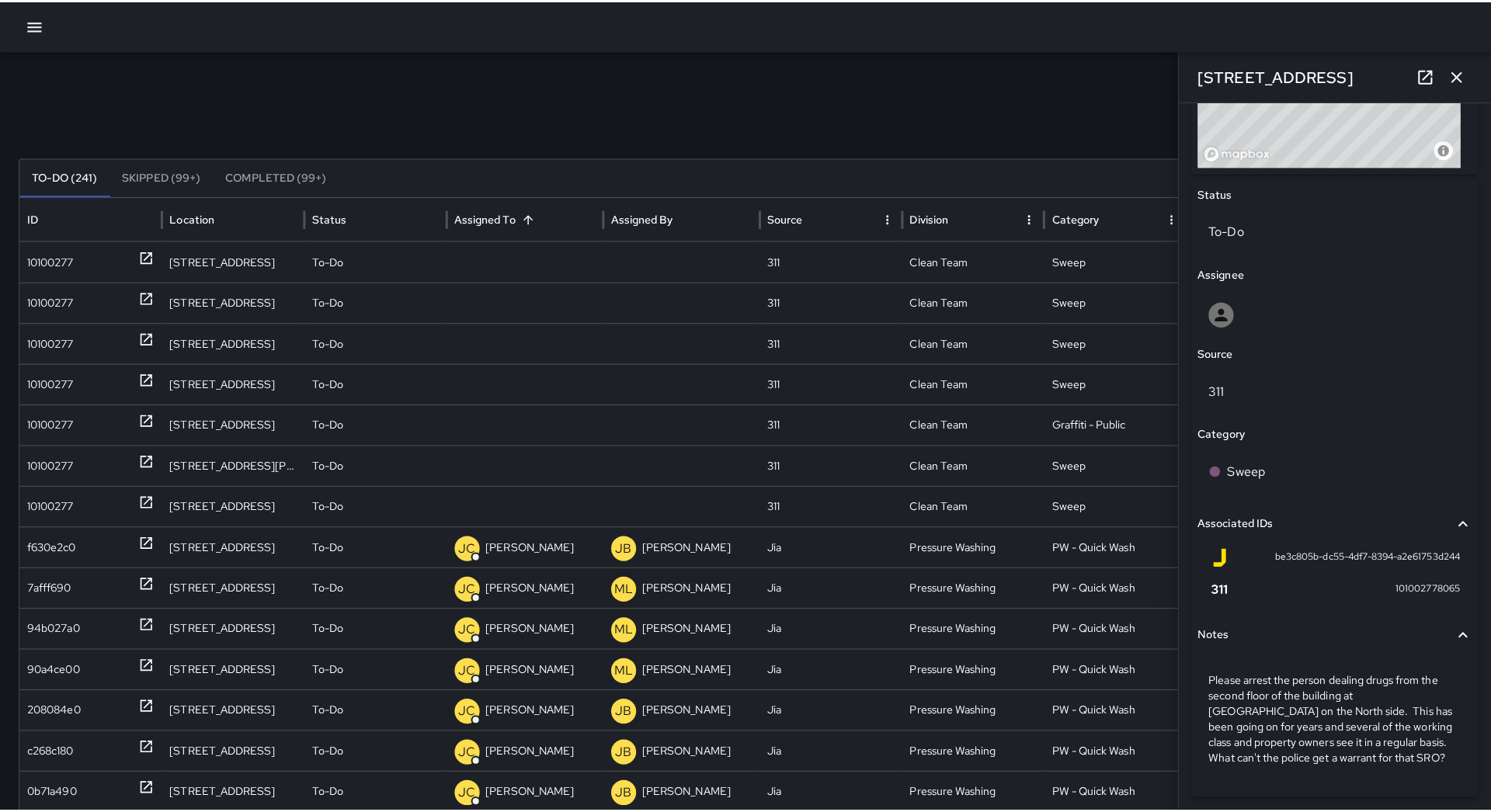
scroll to position [705, 0]
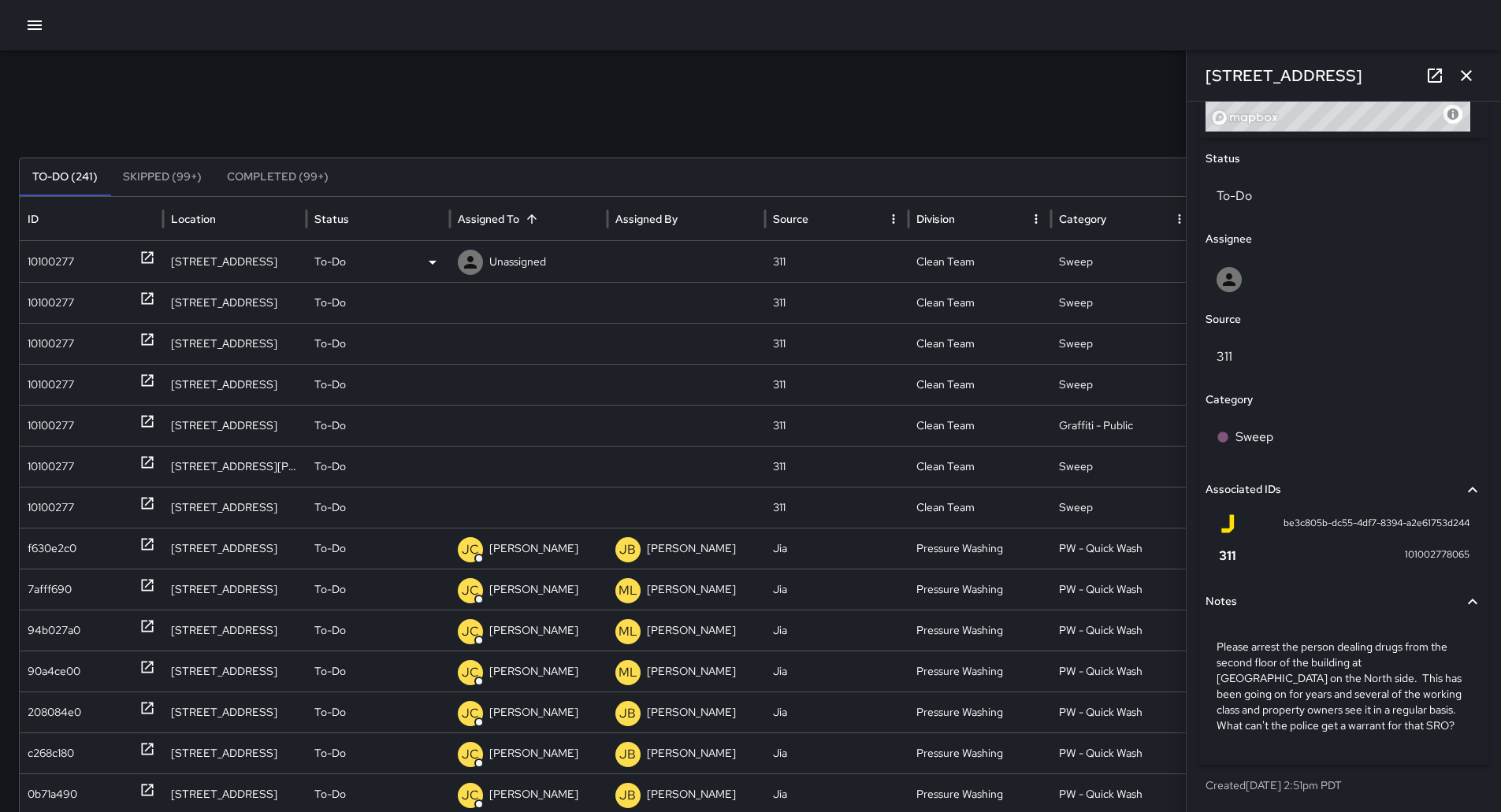
click at [68, 254] on div "10100277" at bounding box center [50, 262] width 46 height 40
click at [424, 267] on icon at bounding box center [432, 262] width 19 height 19
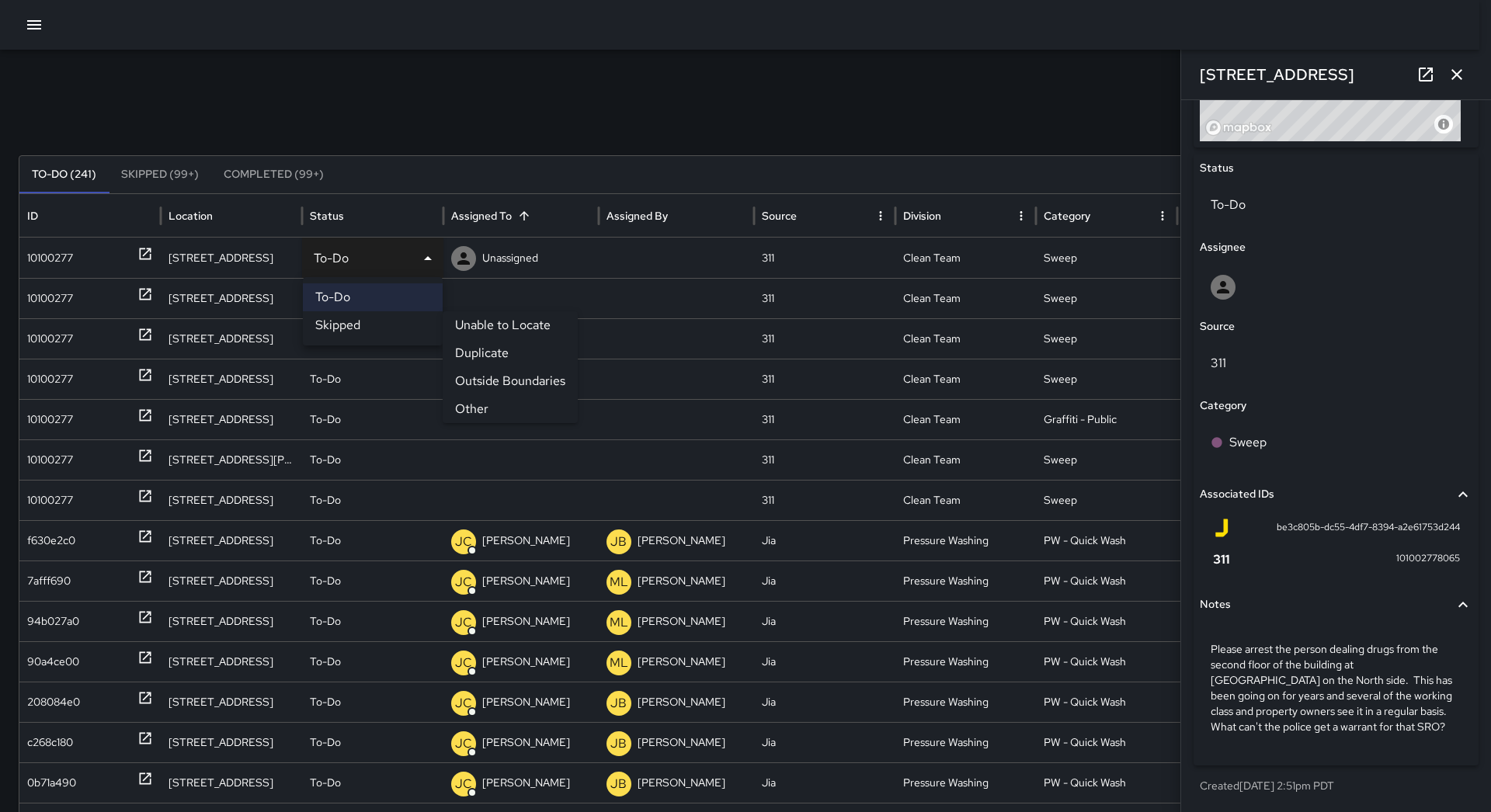
click at [531, 402] on li "Other" at bounding box center [510, 408] width 135 height 28
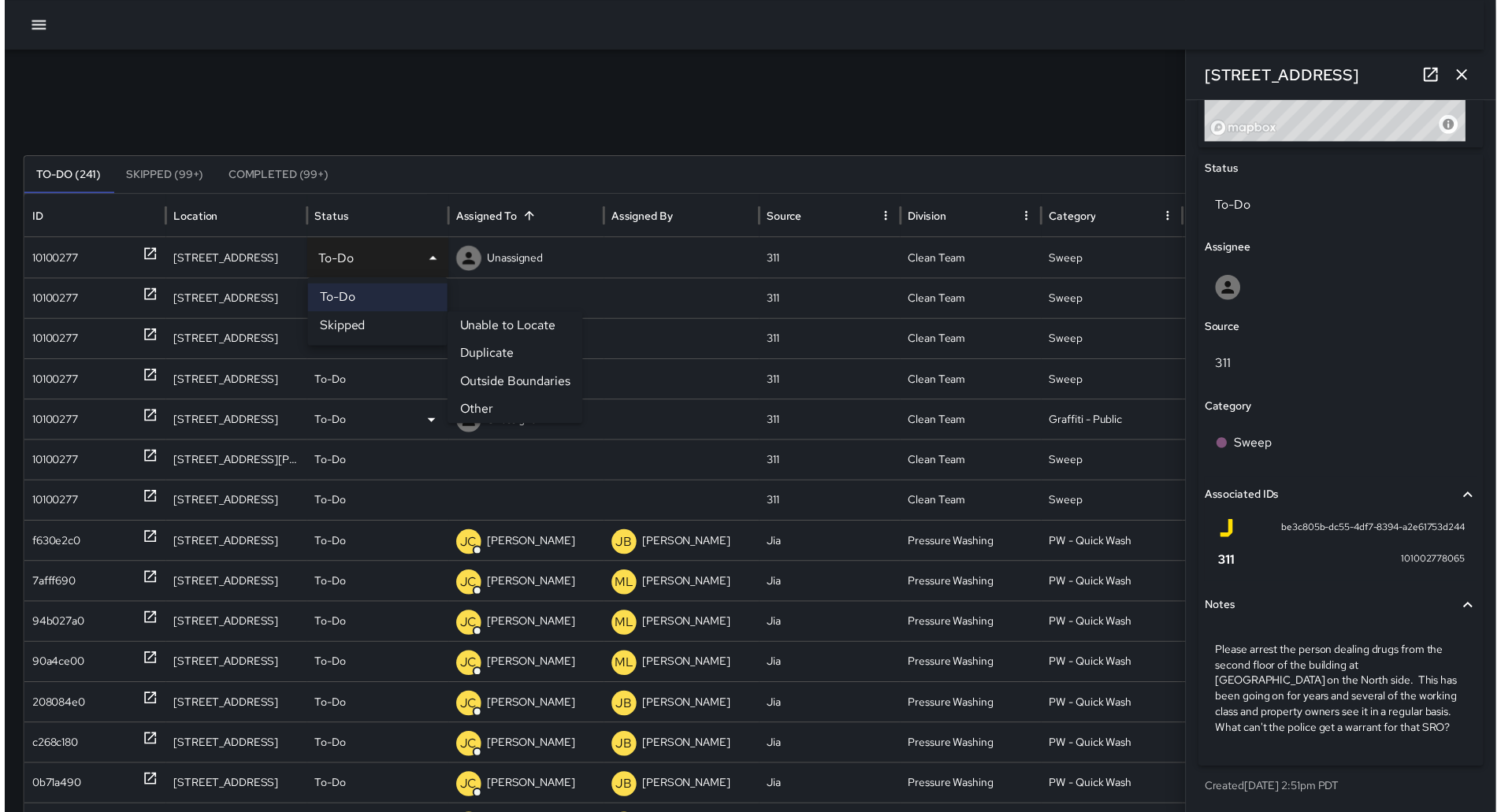
scroll to position [715, 0]
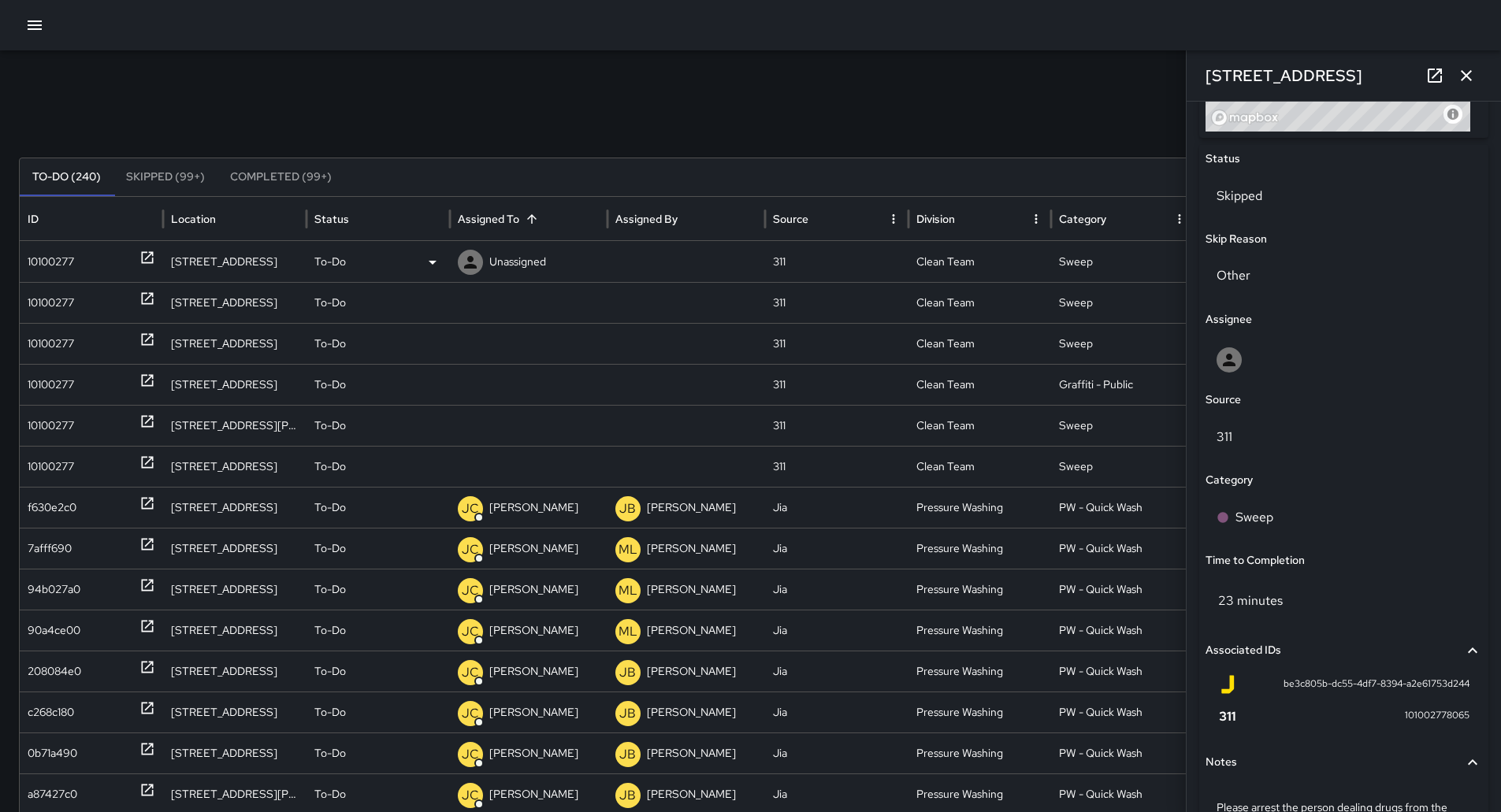
click at [75, 258] on div "10100277" at bounding box center [50, 262] width 46 height 40
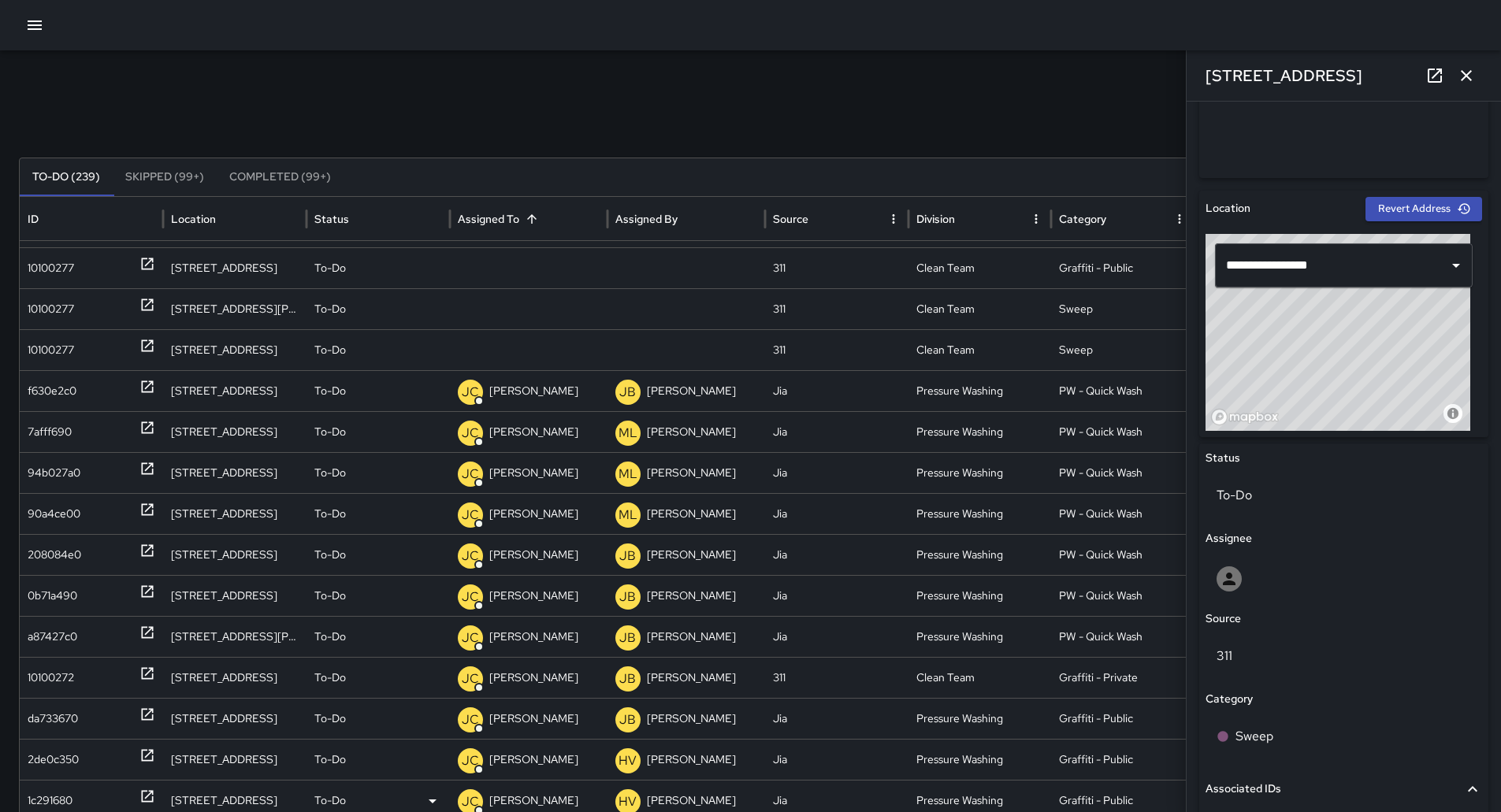
scroll to position [0, 0]
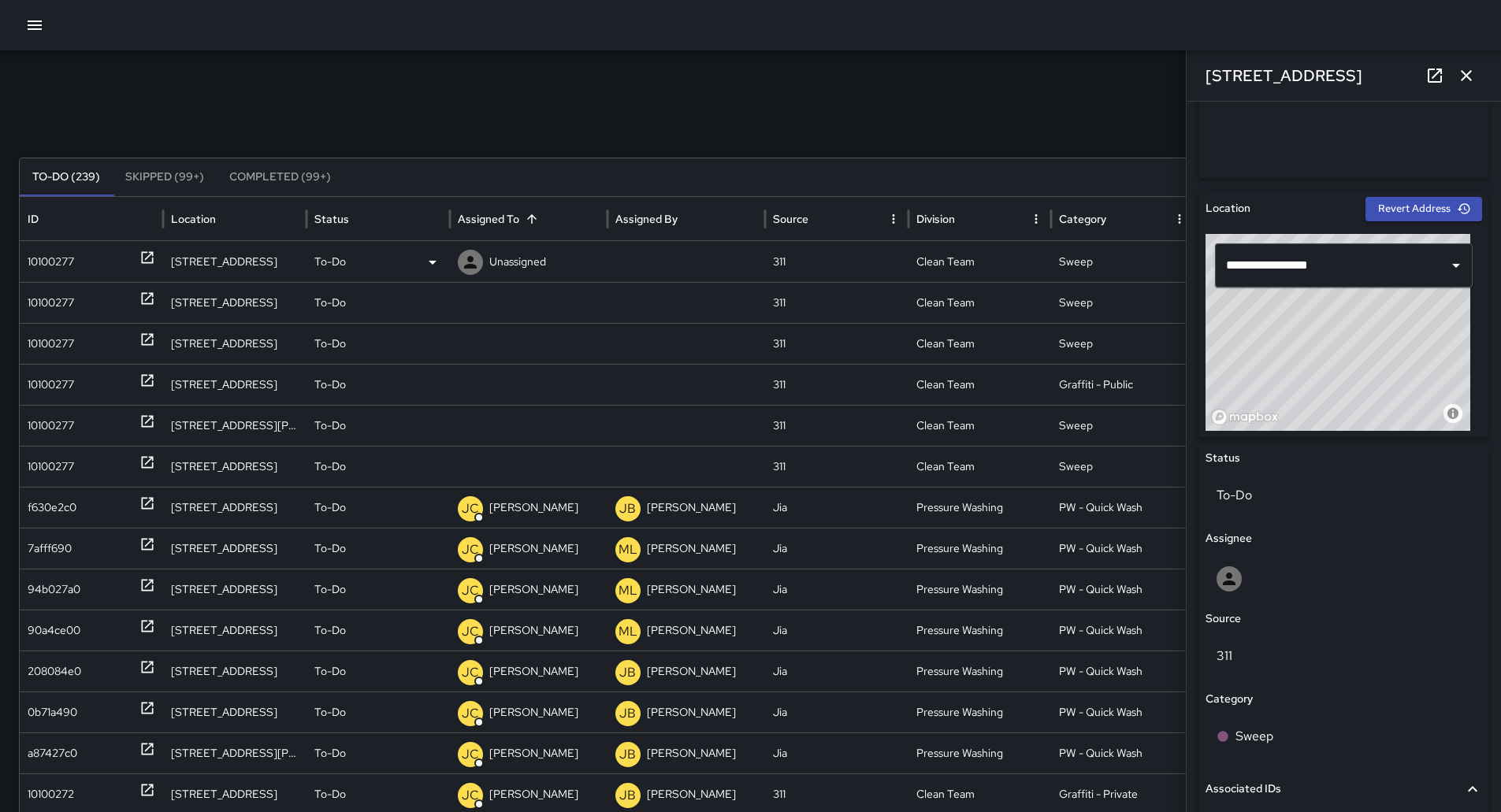
click at [104, 264] on div "10100277" at bounding box center [91, 262] width 127 height 40
click at [547, 258] on div "Unassigned" at bounding box center [529, 262] width 142 height 40
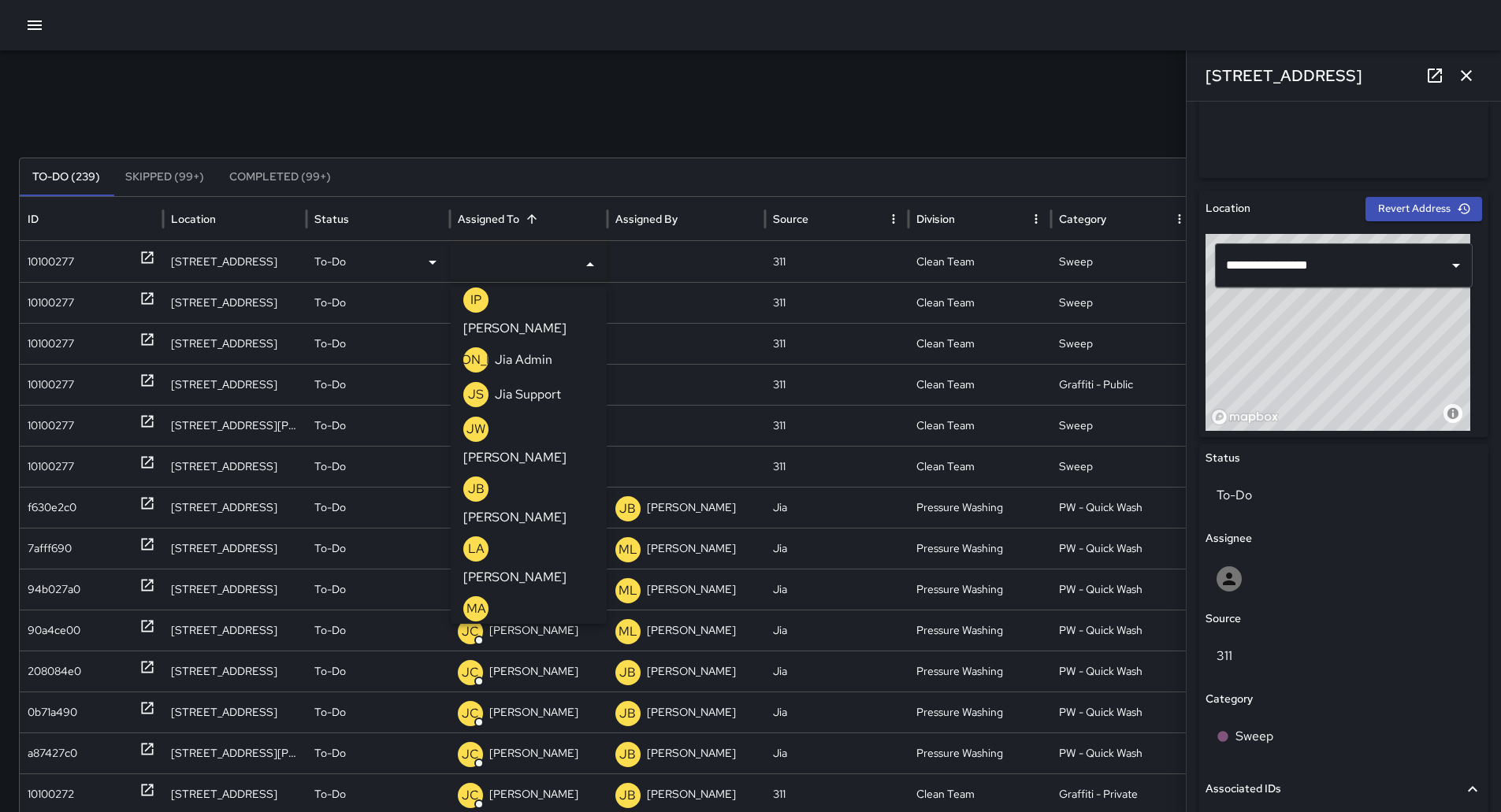
scroll to position [630, 0]
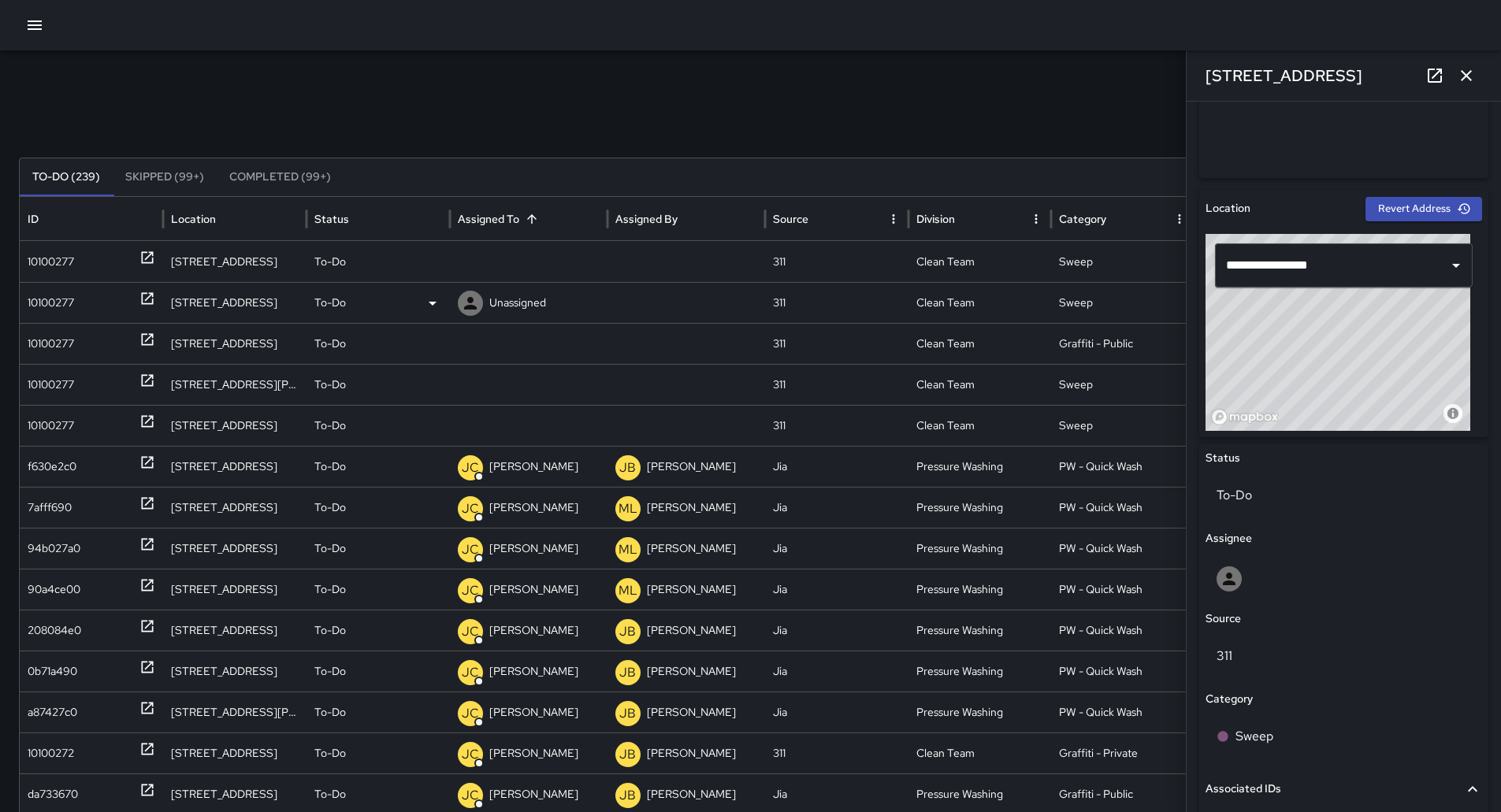
scroll to position [0, 0]
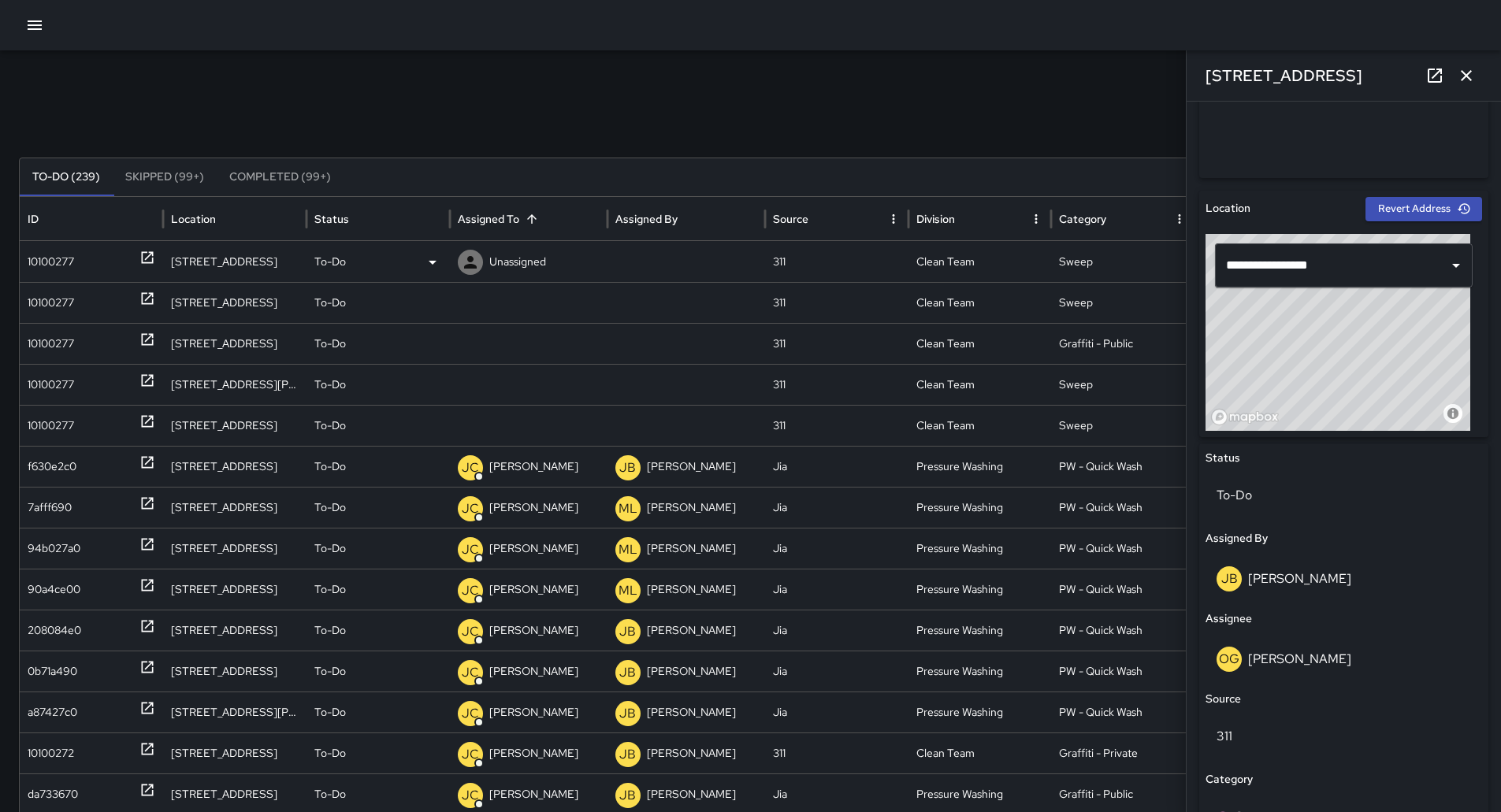
drag, startPoint x: 40, startPoint y: 253, endPoint x: 51, endPoint y: 253, distance: 11.0
click at [48, 253] on div "10100277" at bounding box center [50, 262] width 46 height 40
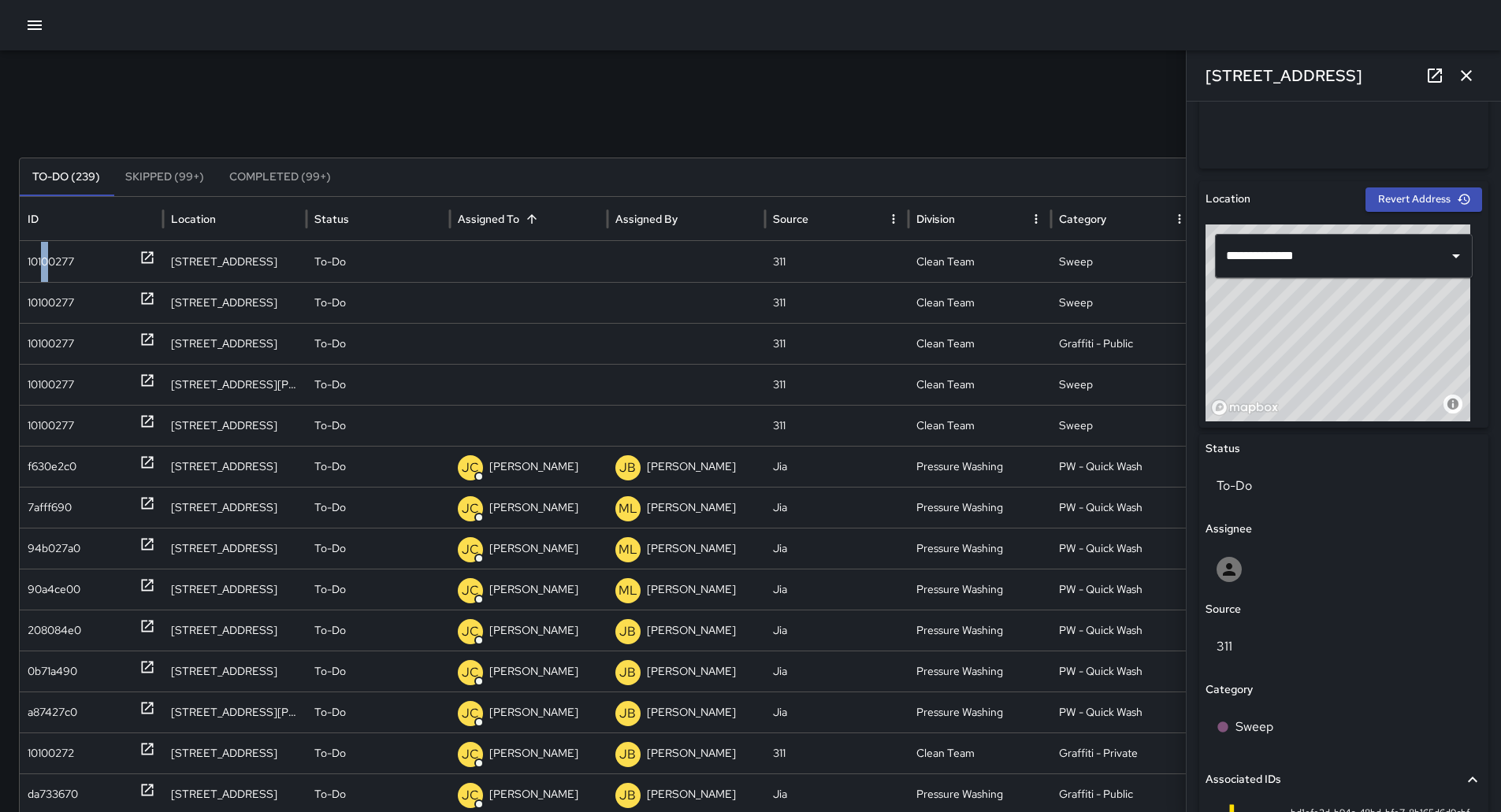
scroll to position [651, 0]
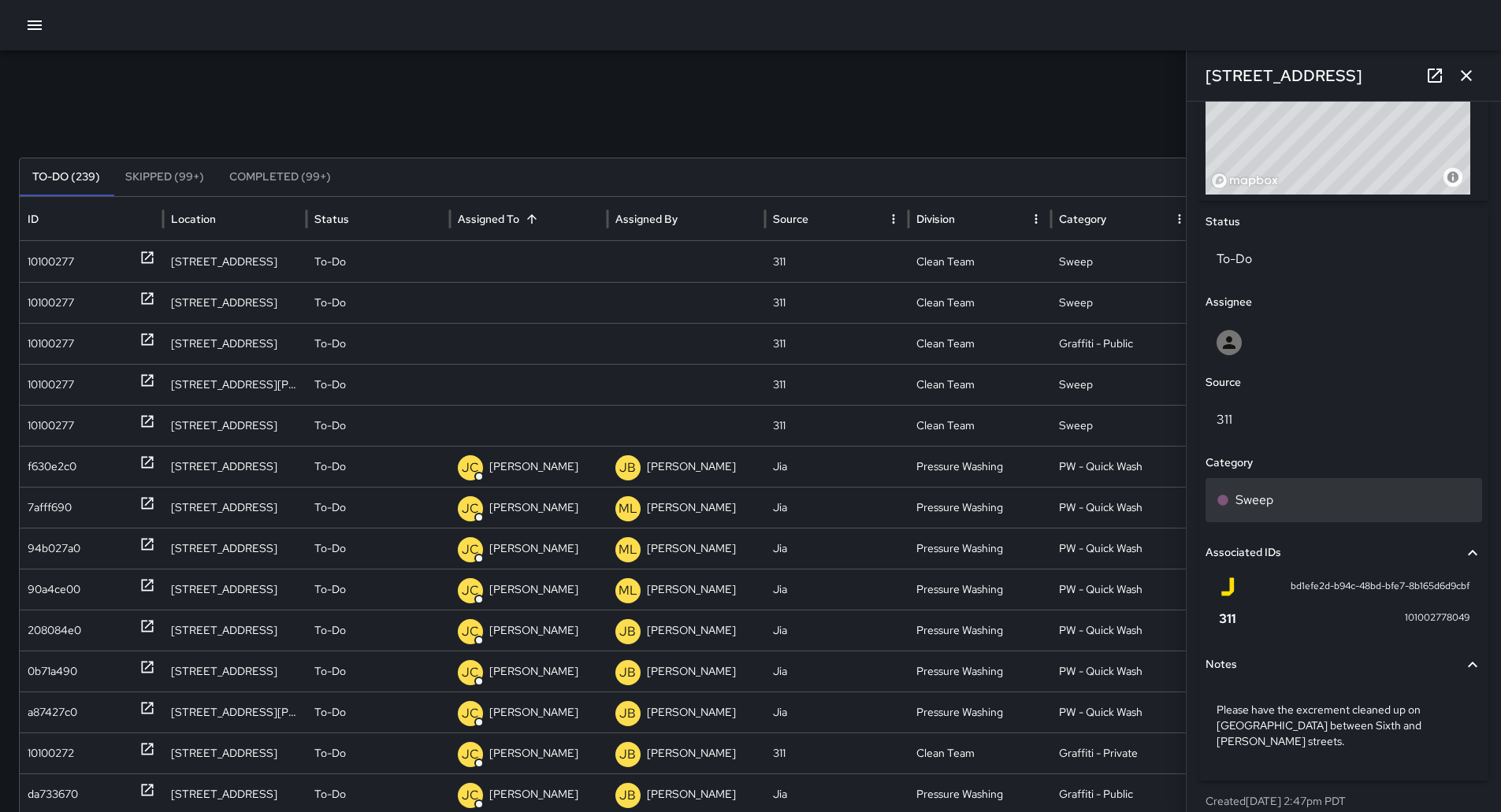
click at [1266, 507] on p "Sweep" at bounding box center [1255, 500] width 38 height 19
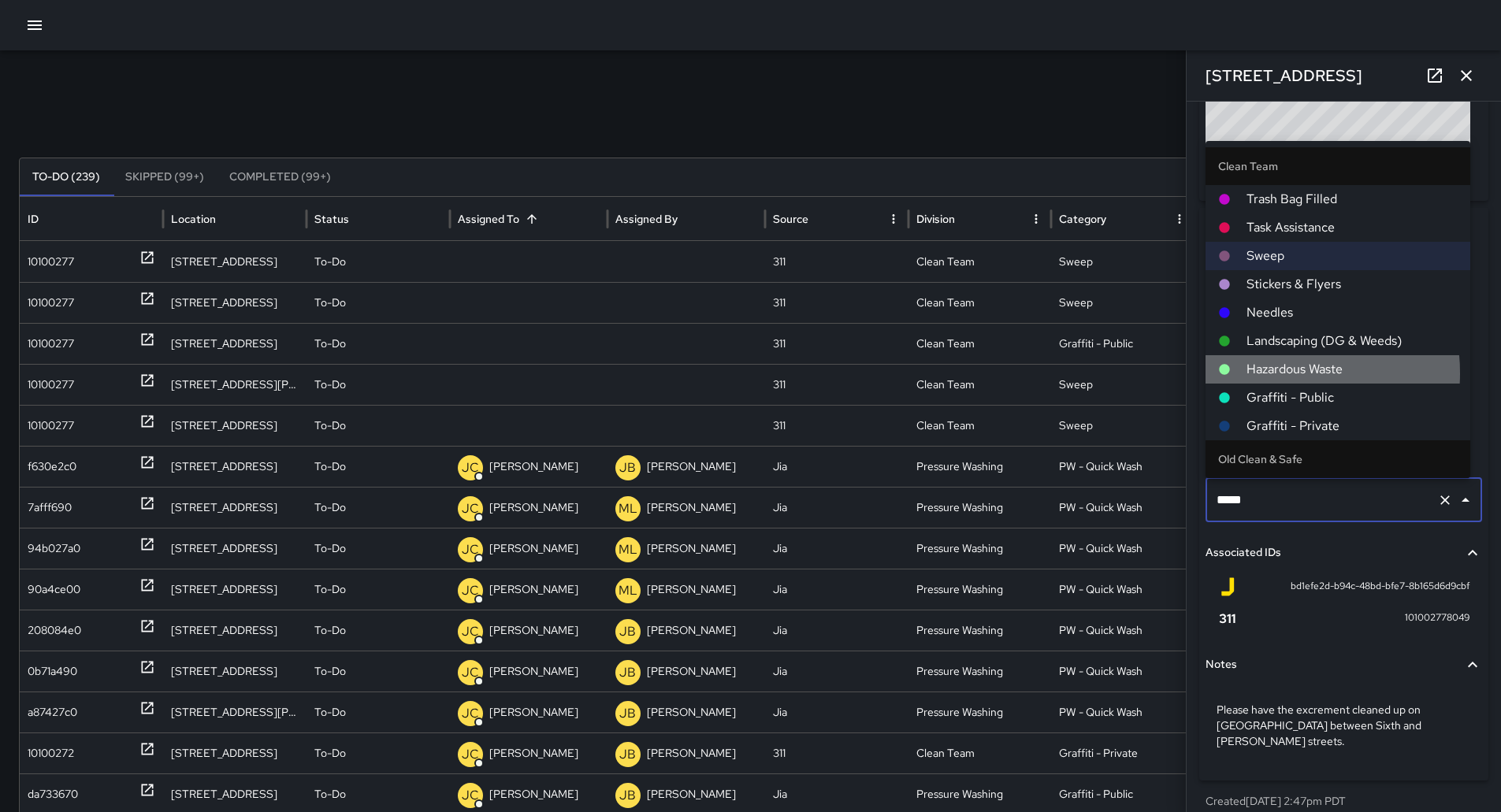
click at [1277, 369] on span "Hazardous Waste" at bounding box center [1352, 369] width 211 height 19
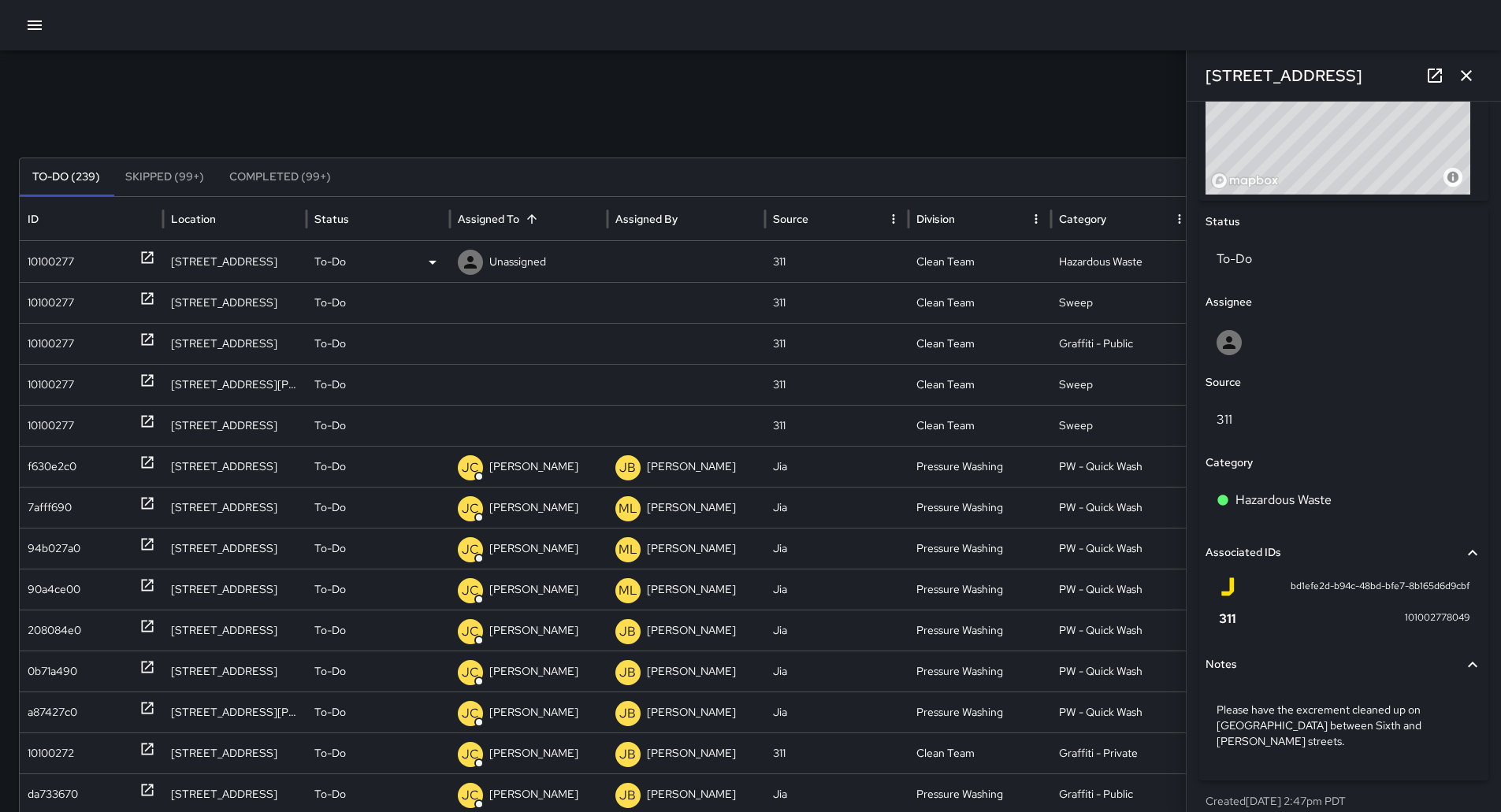
click at [530, 257] on p "Unassigned" at bounding box center [518, 262] width 56 height 40
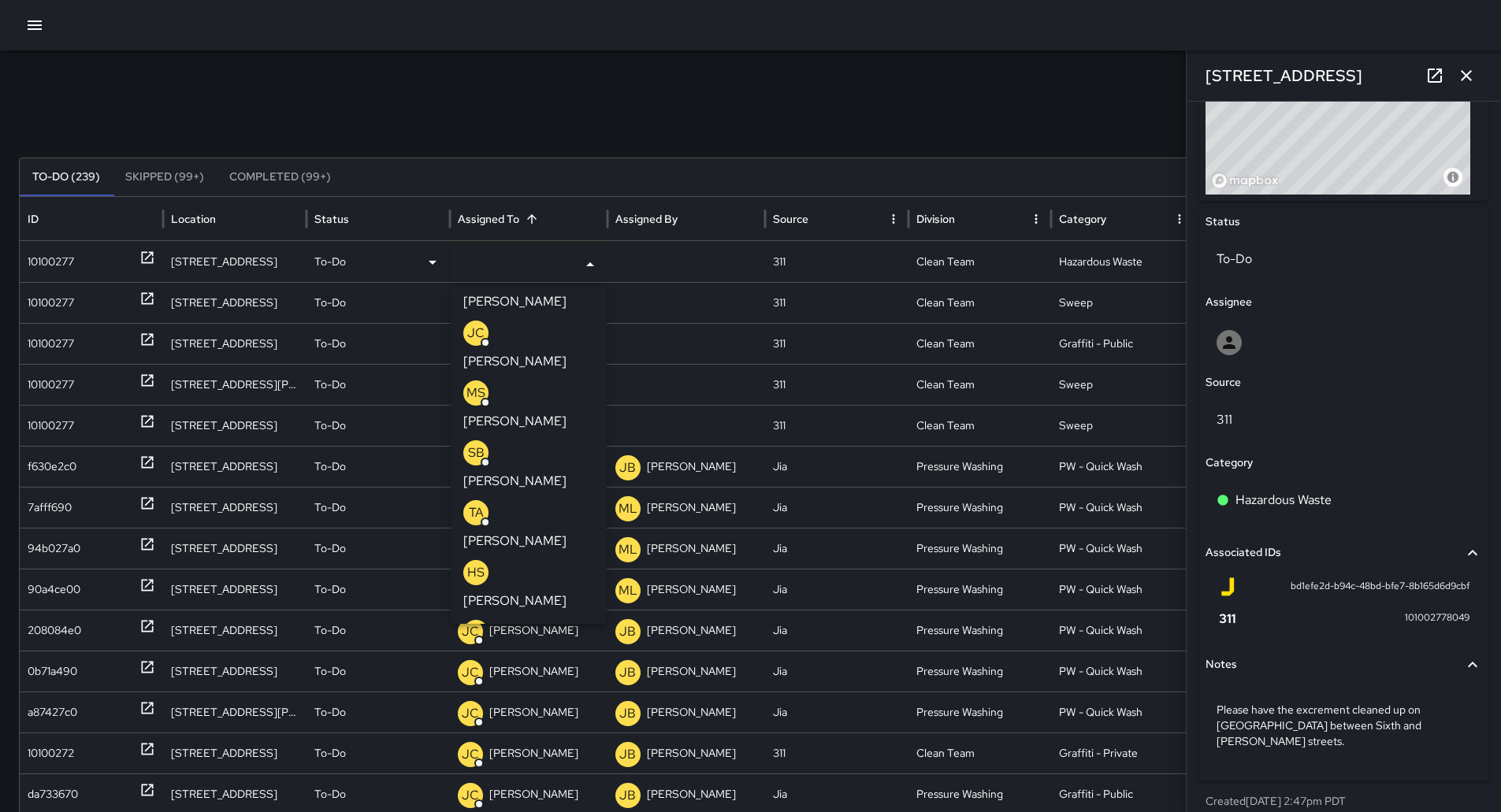
scroll to position [551, 0]
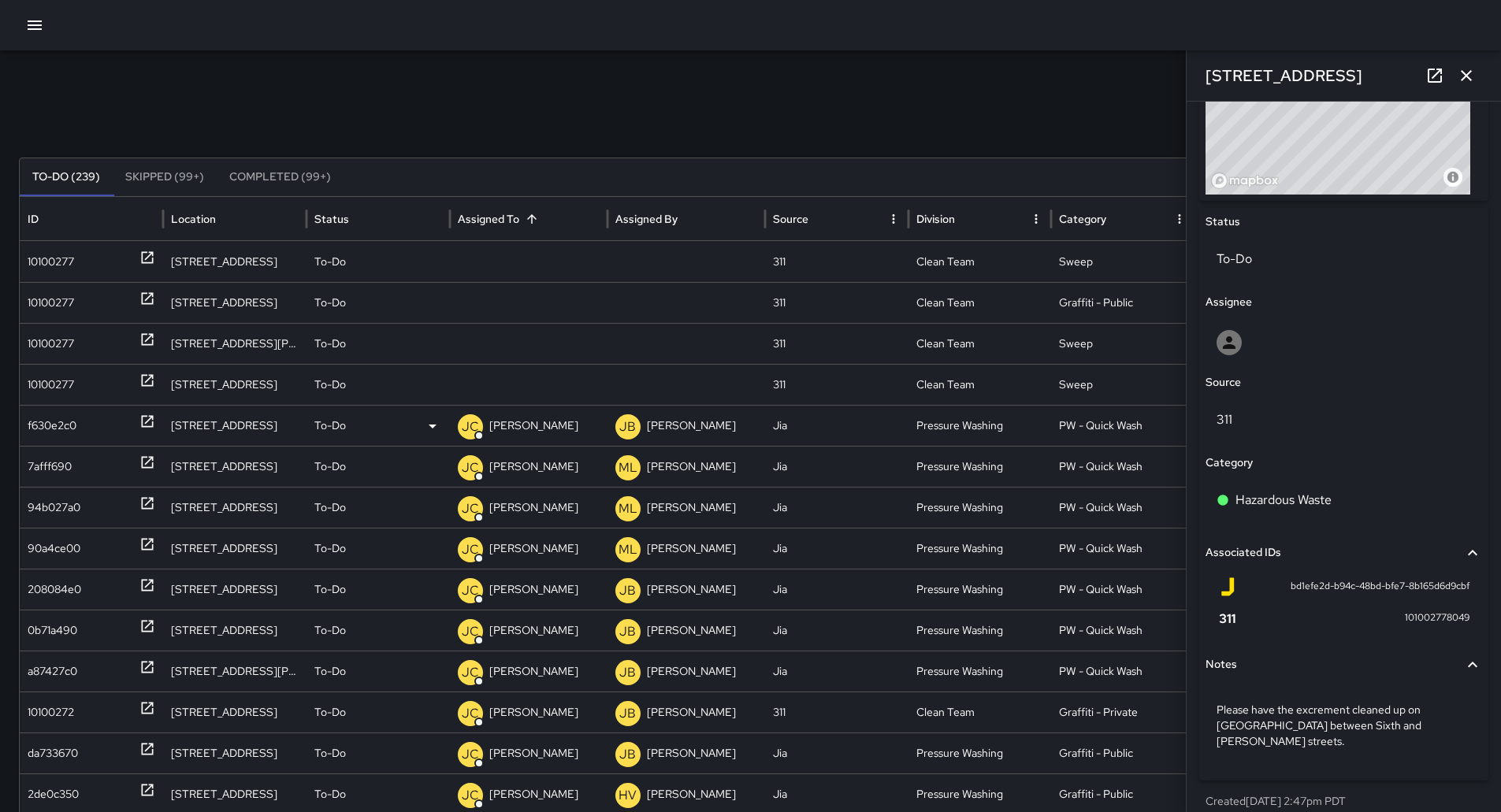
scroll to position [0, 0]
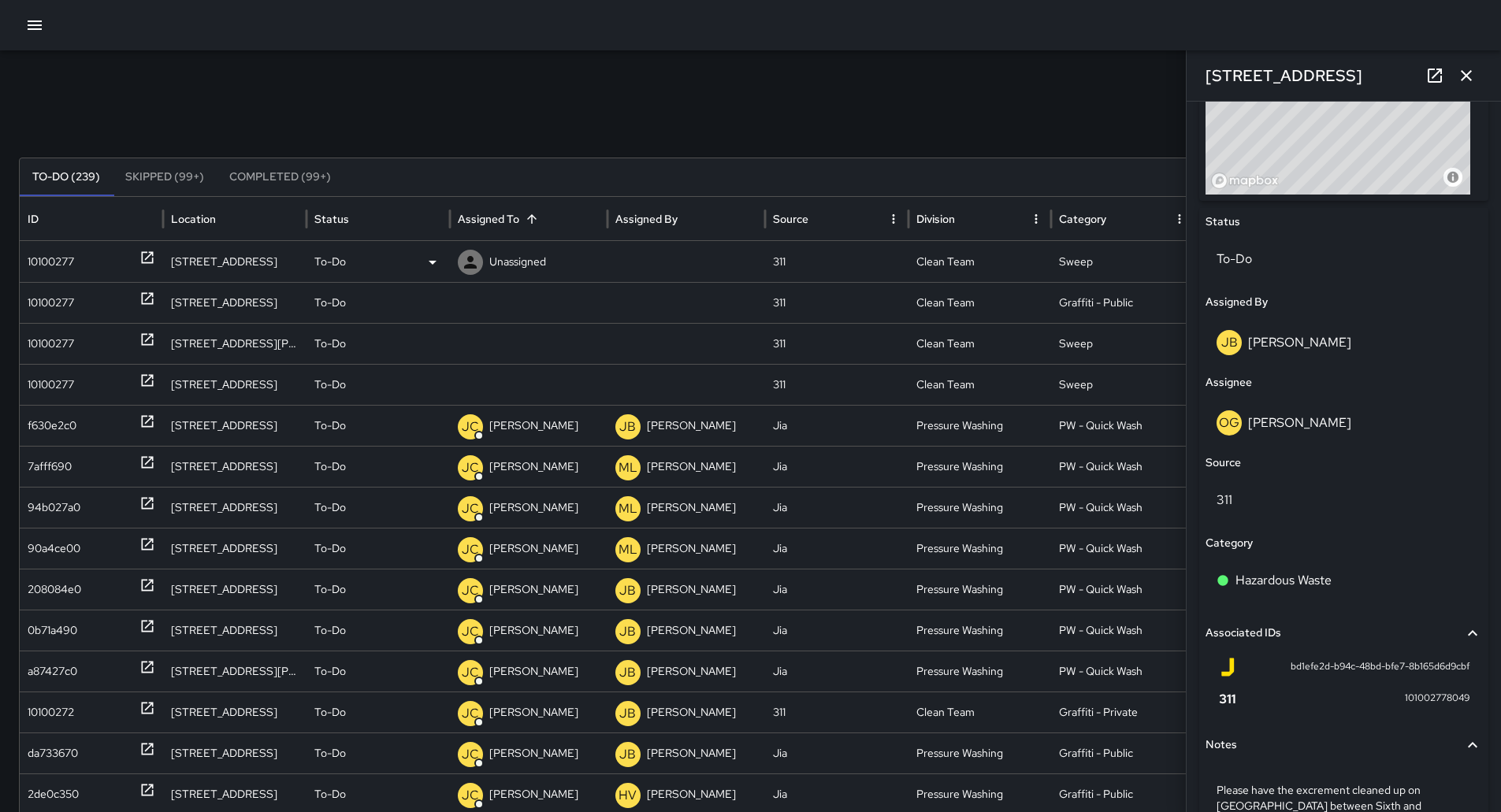
click at [70, 258] on div "10100277" at bounding box center [50, 262] width 46 height 40
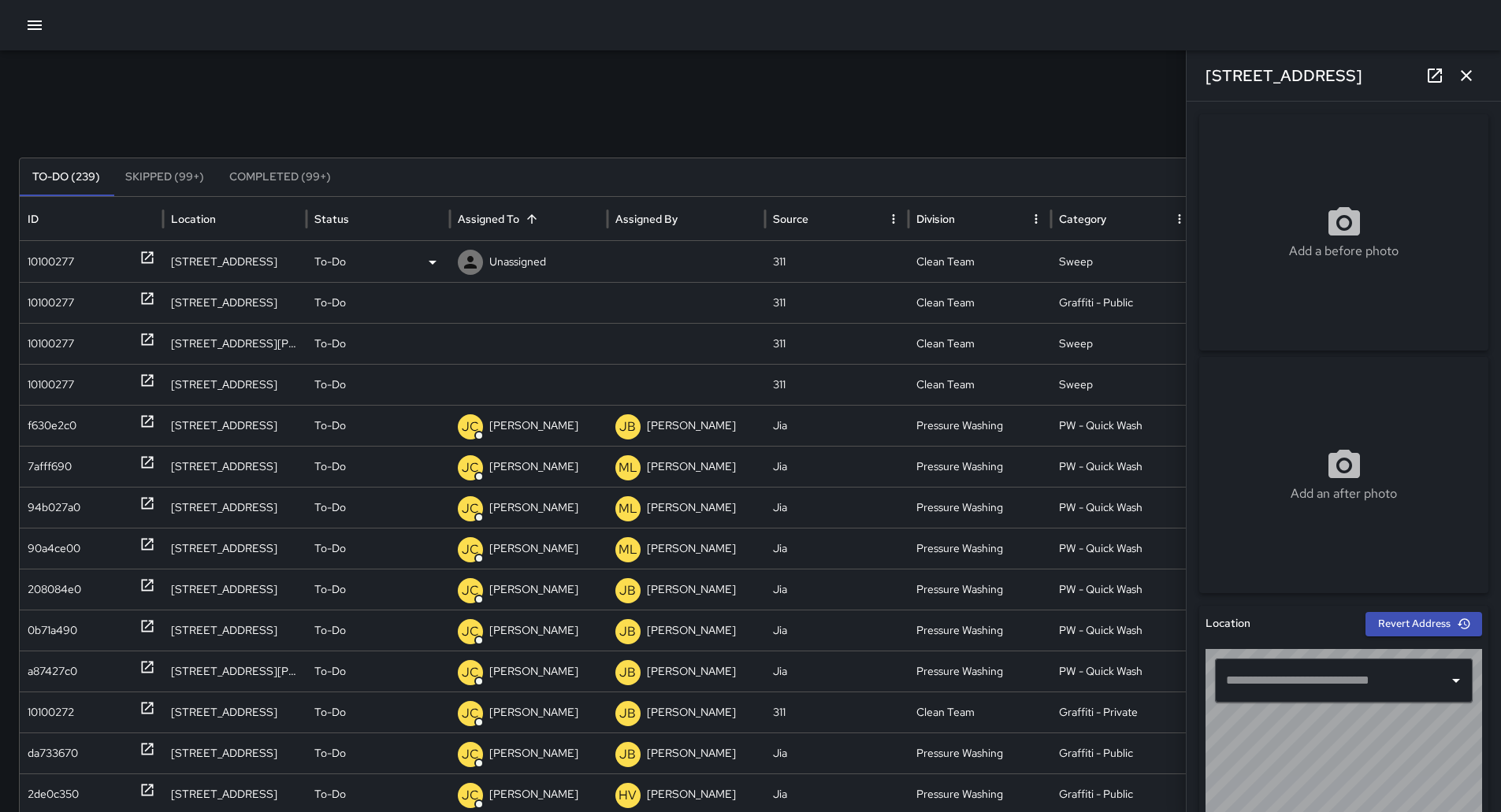
type input "**********"
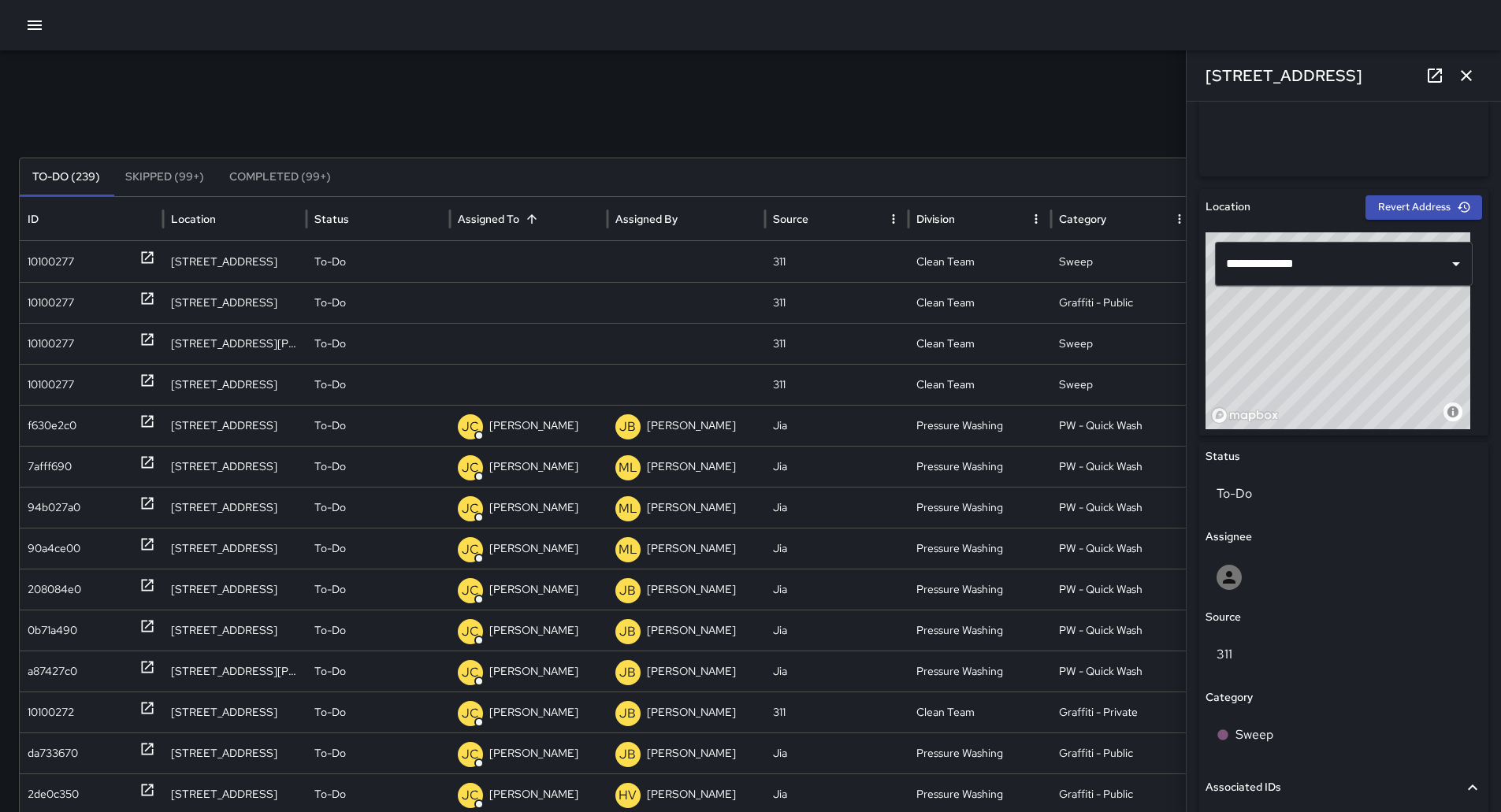
scroll to position [415, 0]
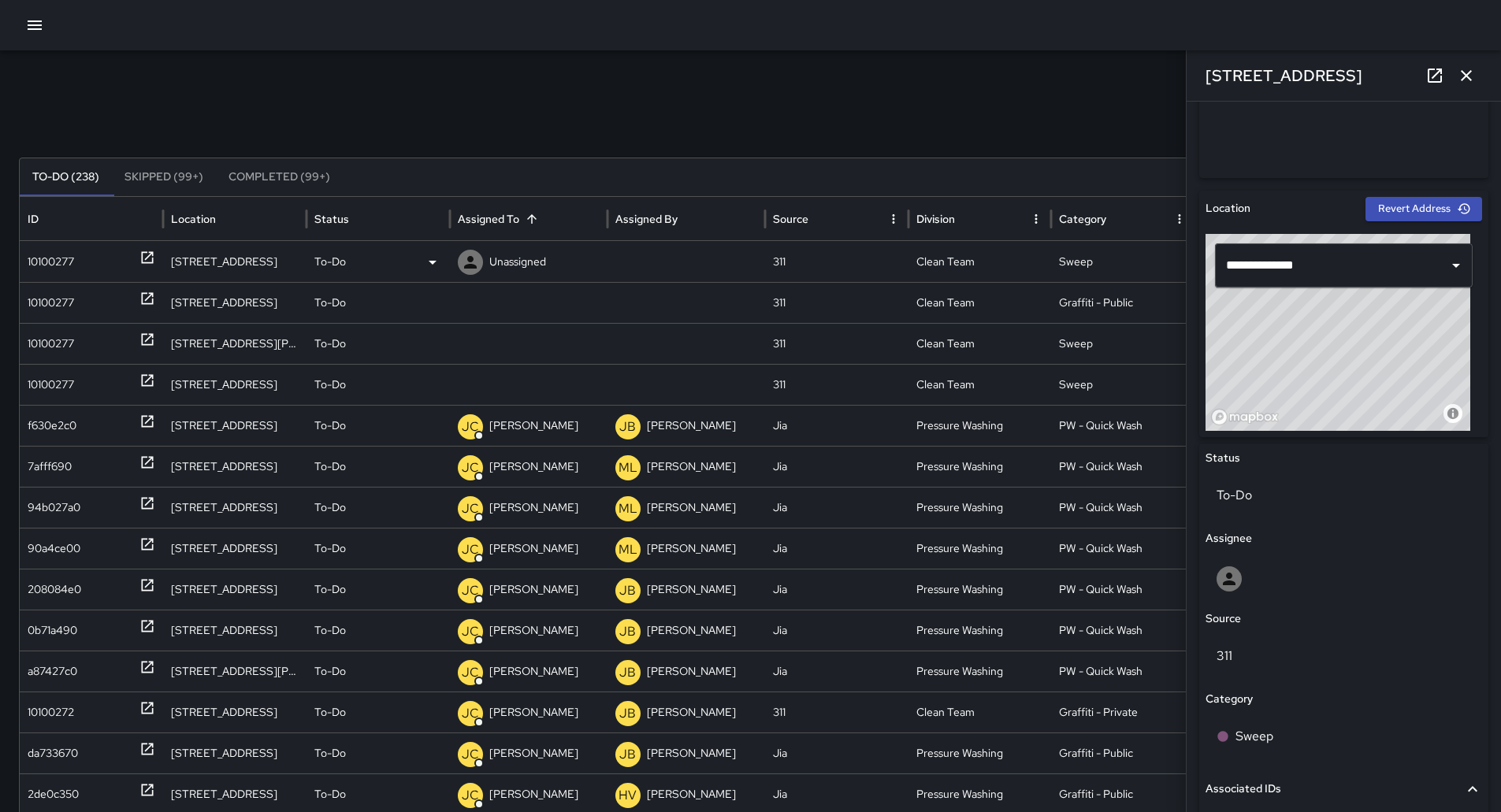
click at [102, 270] on div "10100277" at bounding box center [91, 262] width 127 height 40
click at [518, 256] on p "Unassigned" at bounding box center [518, 262] width 56 height 40
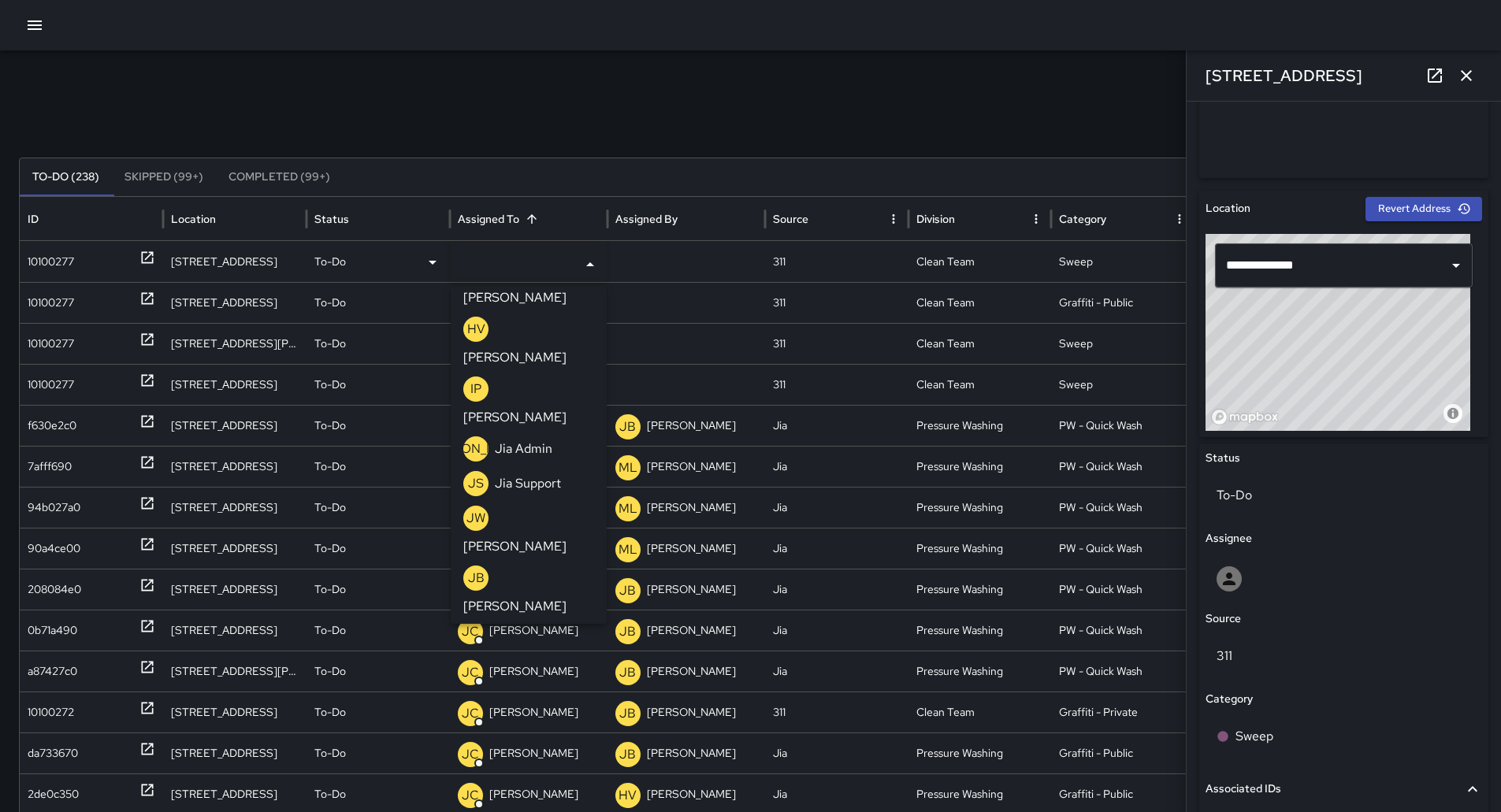
scroll to position [630, 0]
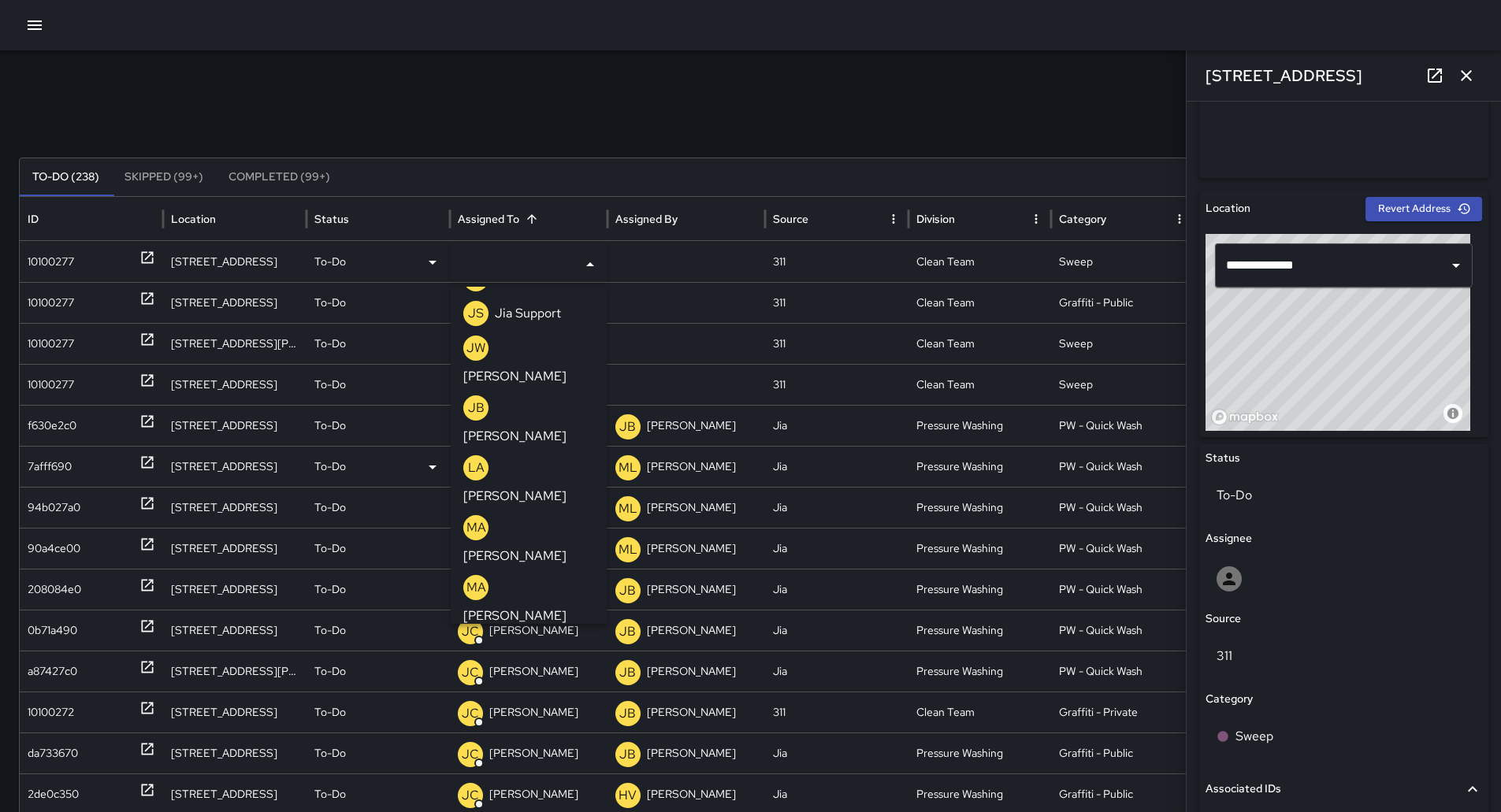
drag, startPoint x: 528, startPoint y: 449, endPoint x: 495, endPoint y: 441, distance: 34.0
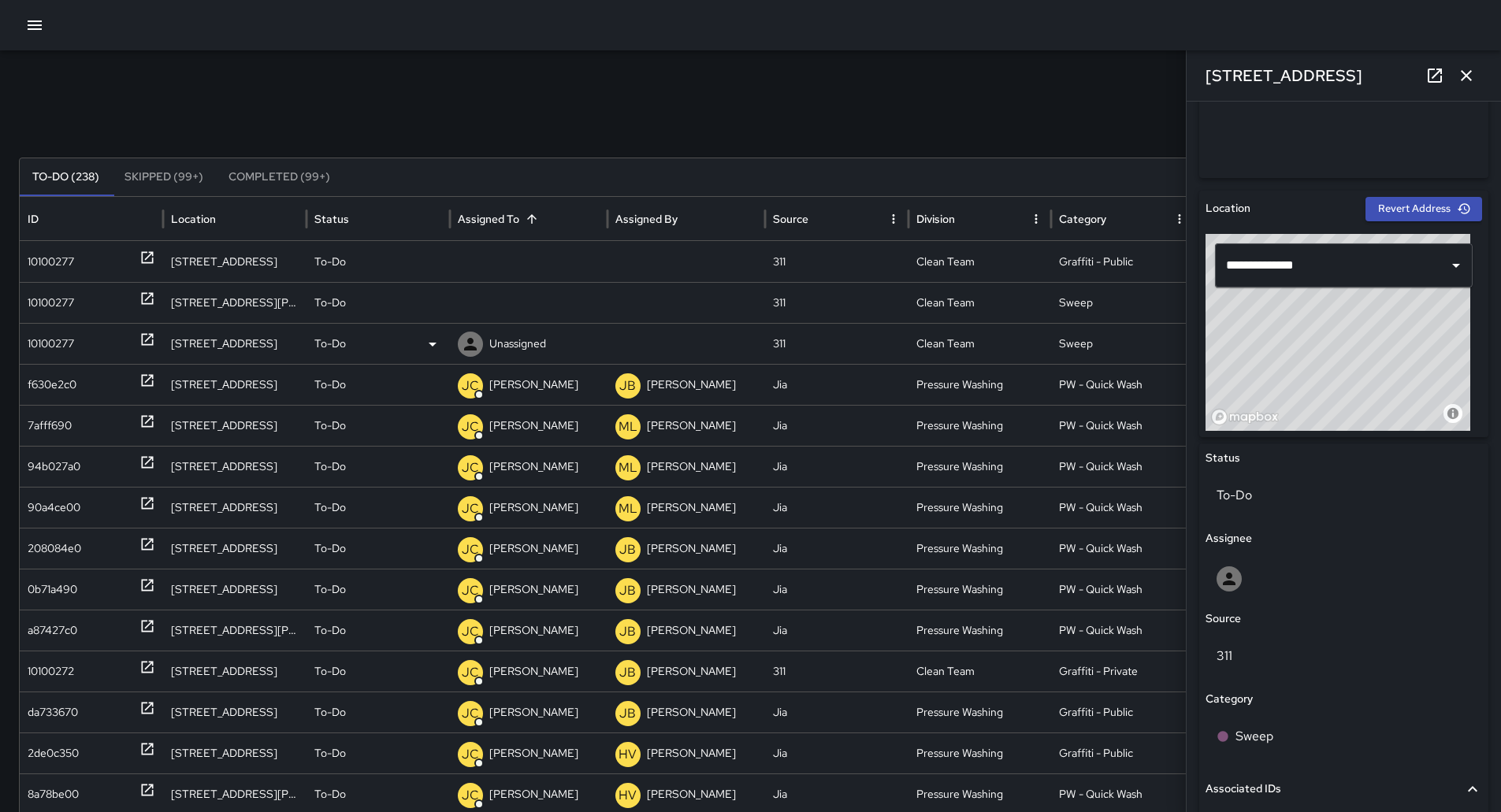
scroll to position [0, 0]
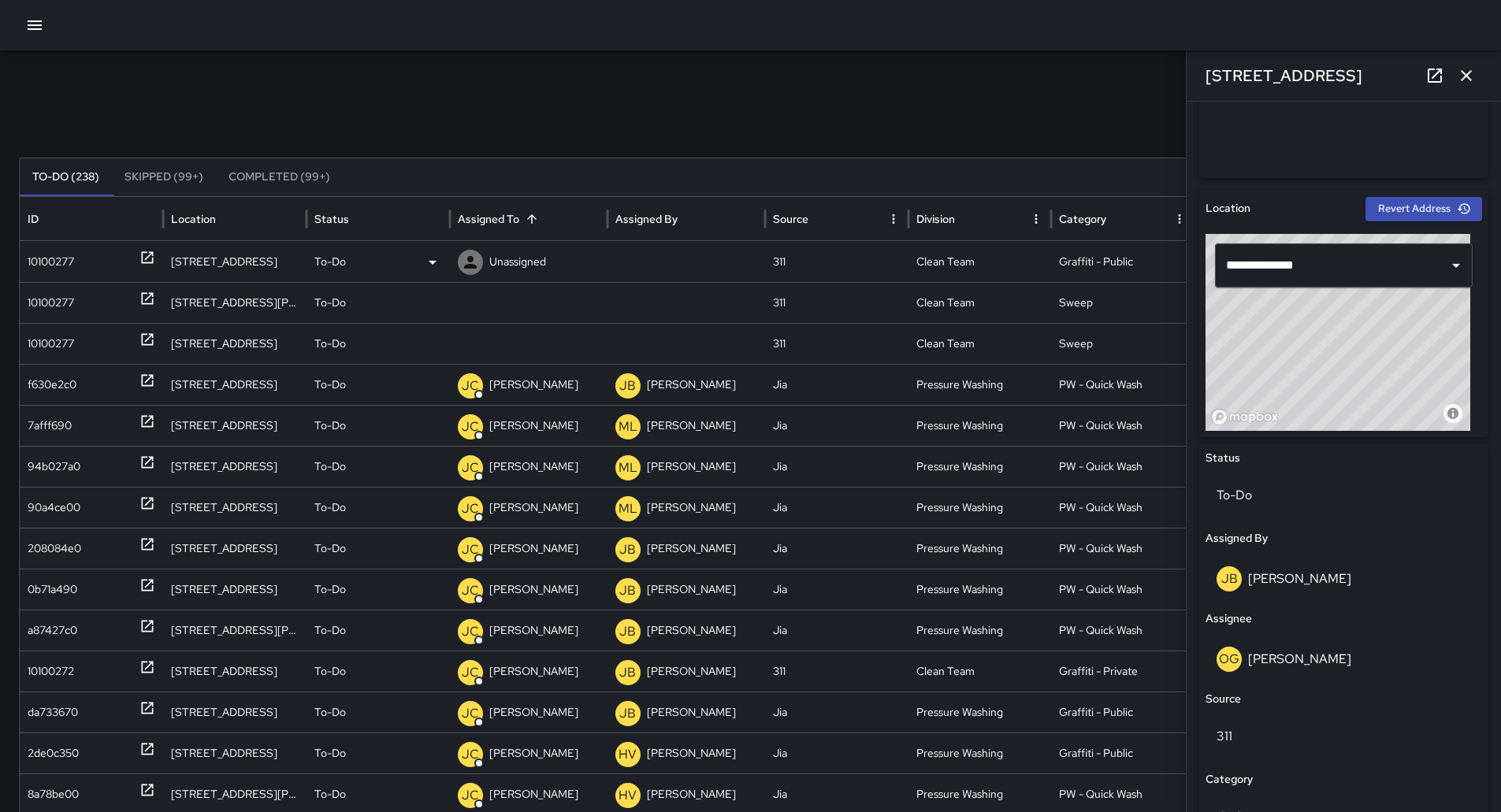
click at [110, 251] on div "10100277" at bounding box center [91, 262] width 127 height 40
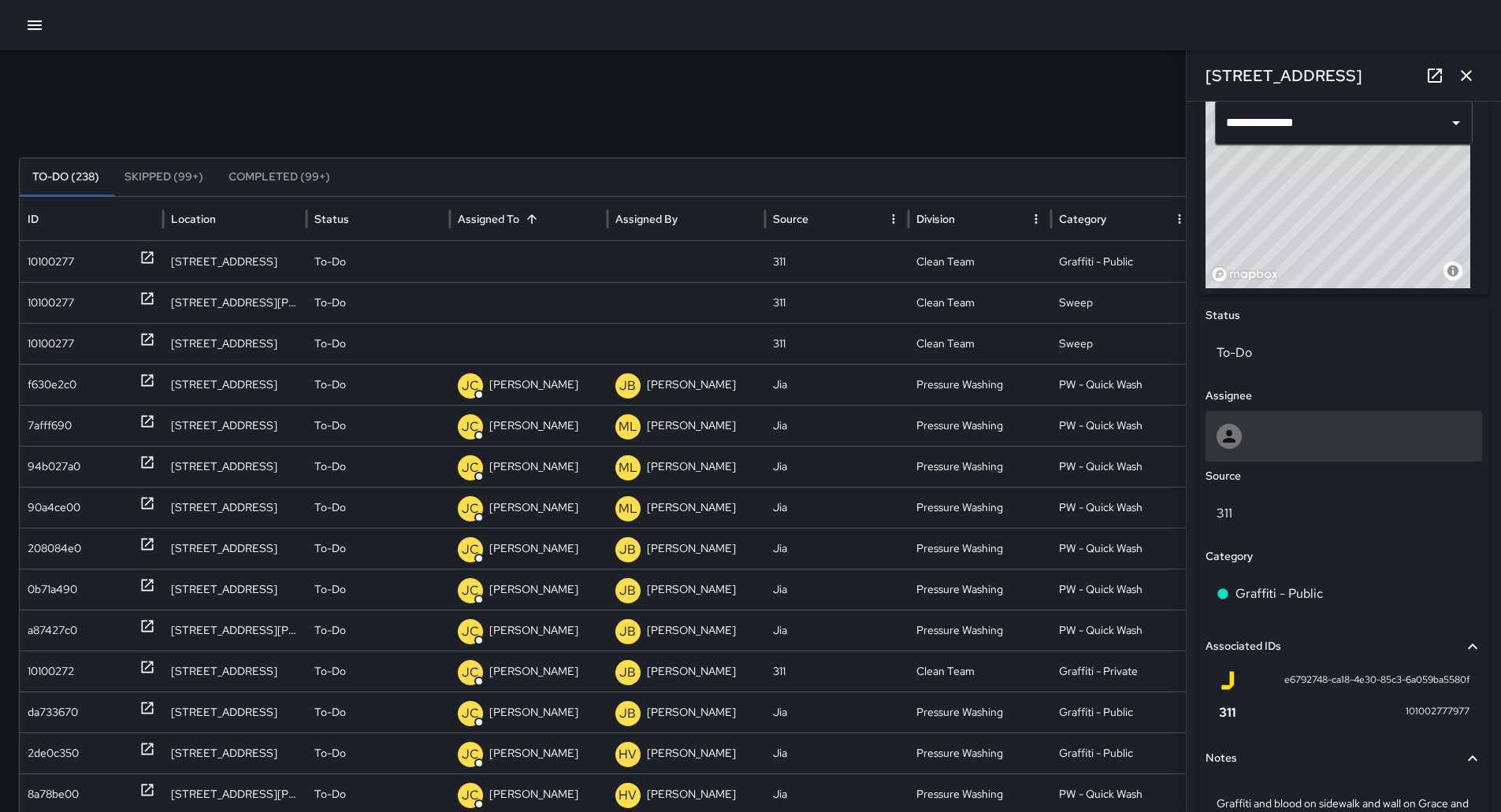
scroll to position [651, 0]
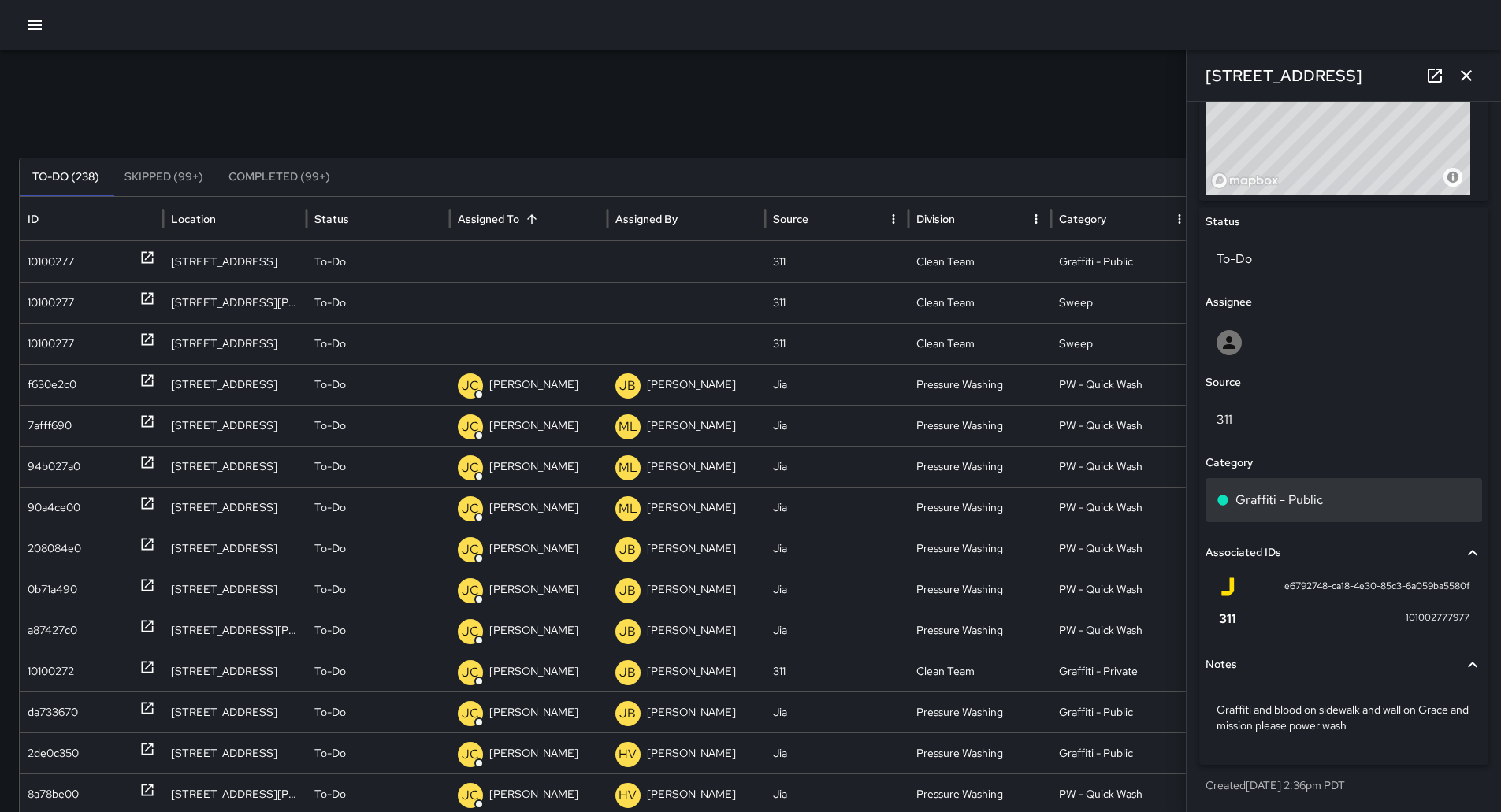
click at [1363, 488] on div "Graffiti - Public" at bounding box center [1344, 500] width 276 height 45
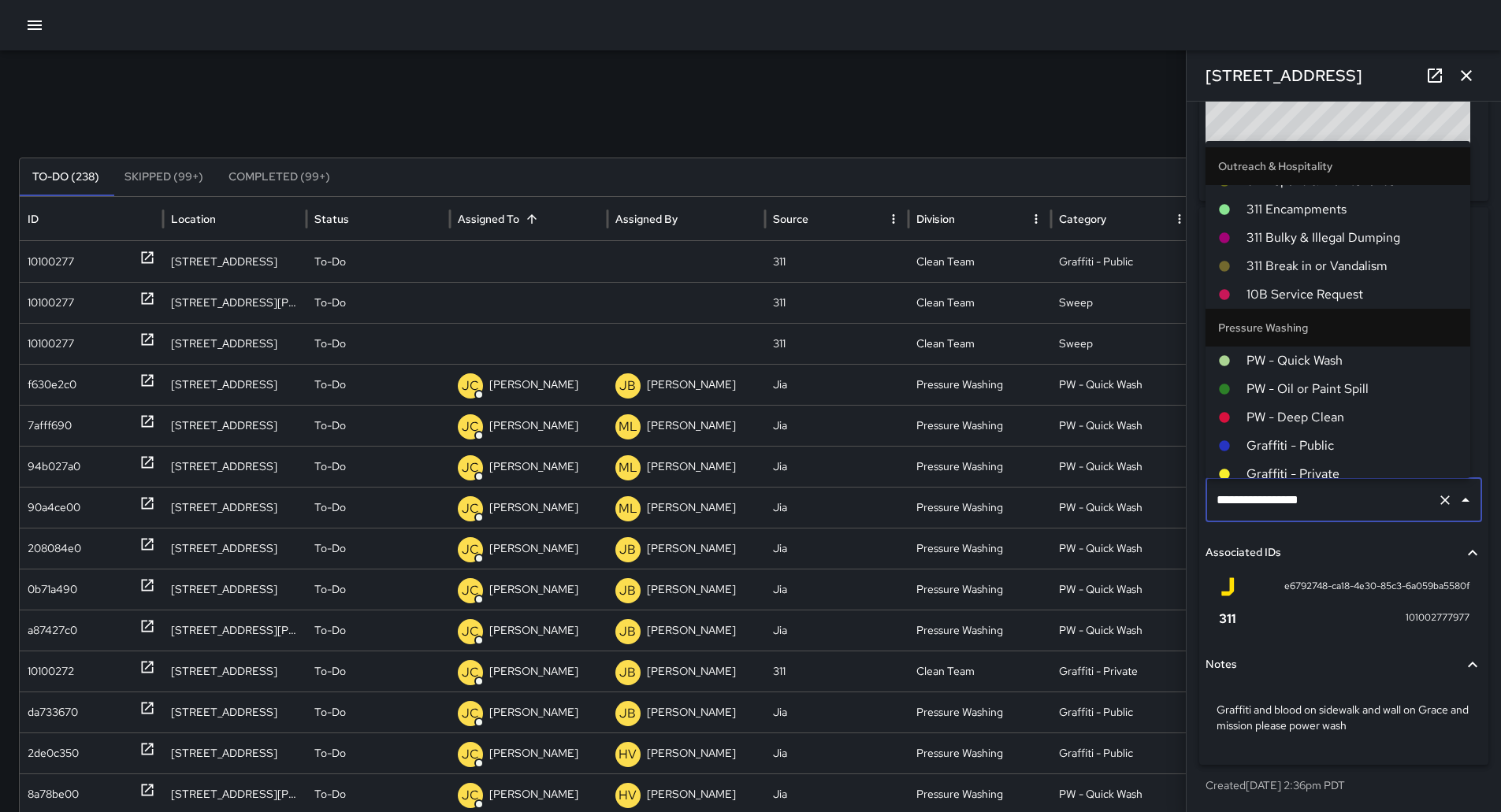
scroll to position [1296, 0]
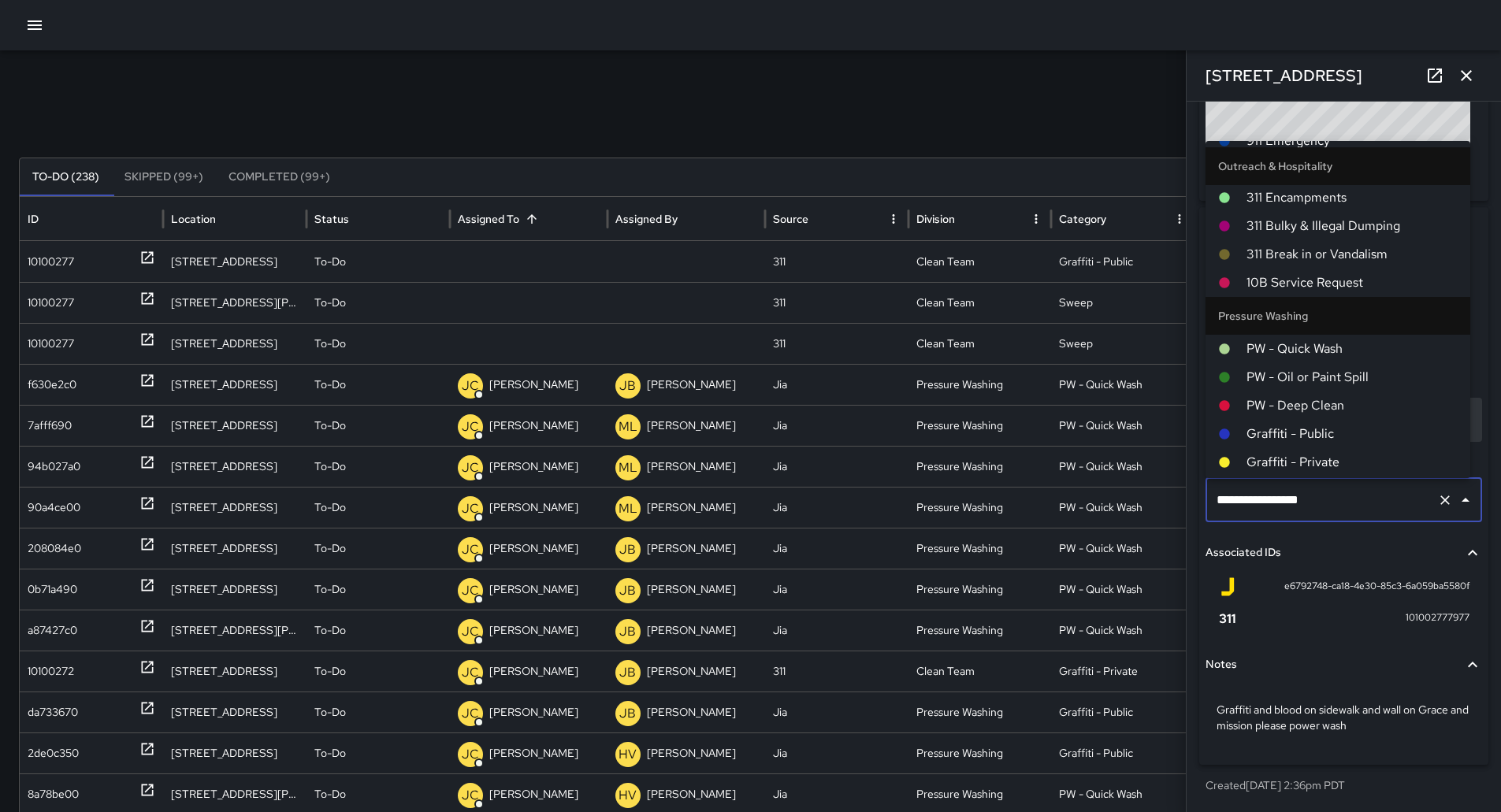
click at [1323, 430] on span "Graffiti - Public" at bounding box center [1352, 433] width 211 height 19
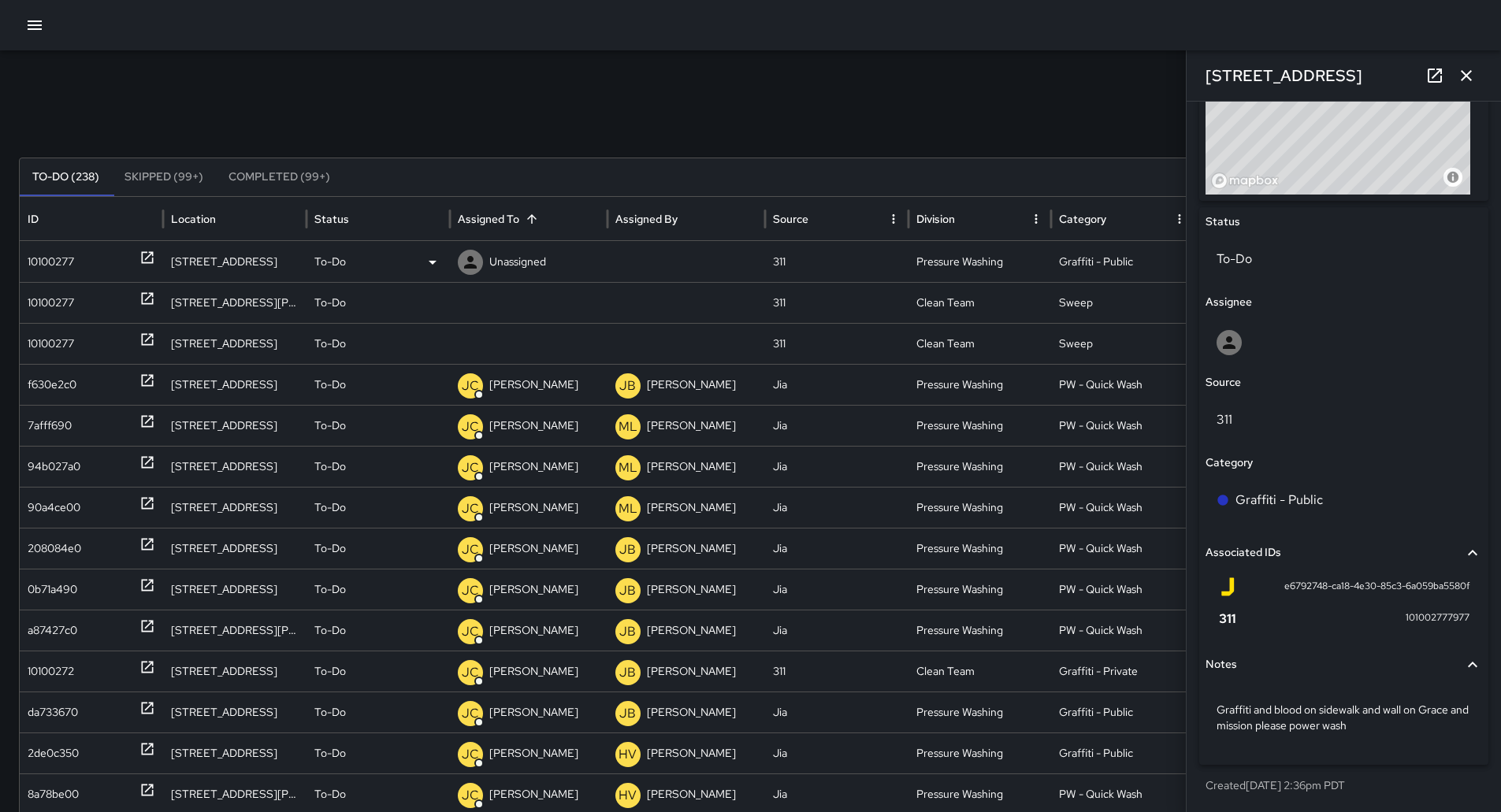
click at [525, 260] on p "Unassigned" at bounding box center [518, 262] width 56 height 40
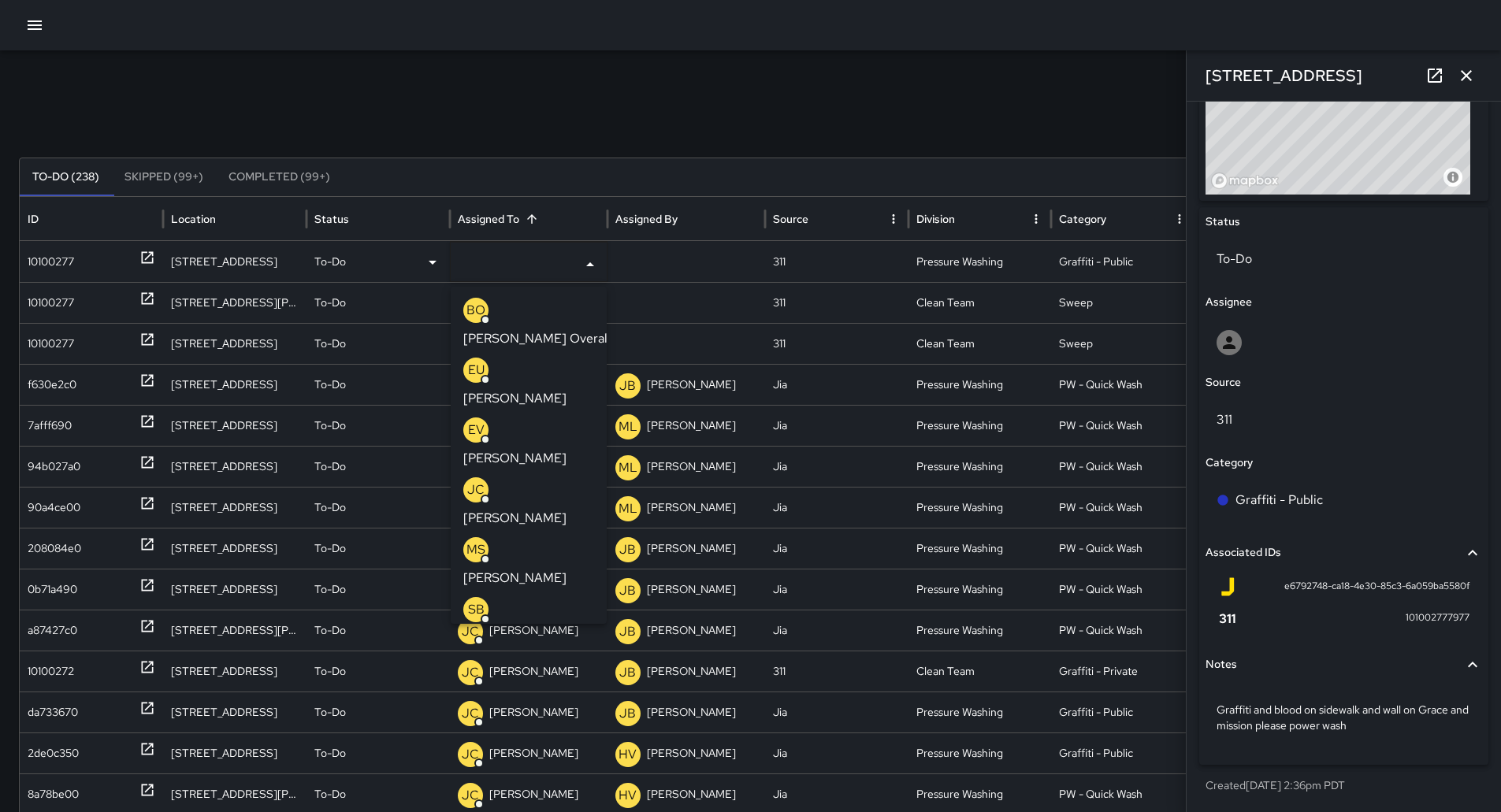
click at [530, 509] on p "[PERSON_NAME]" at bounding box center [515, 518] width 104 height 19
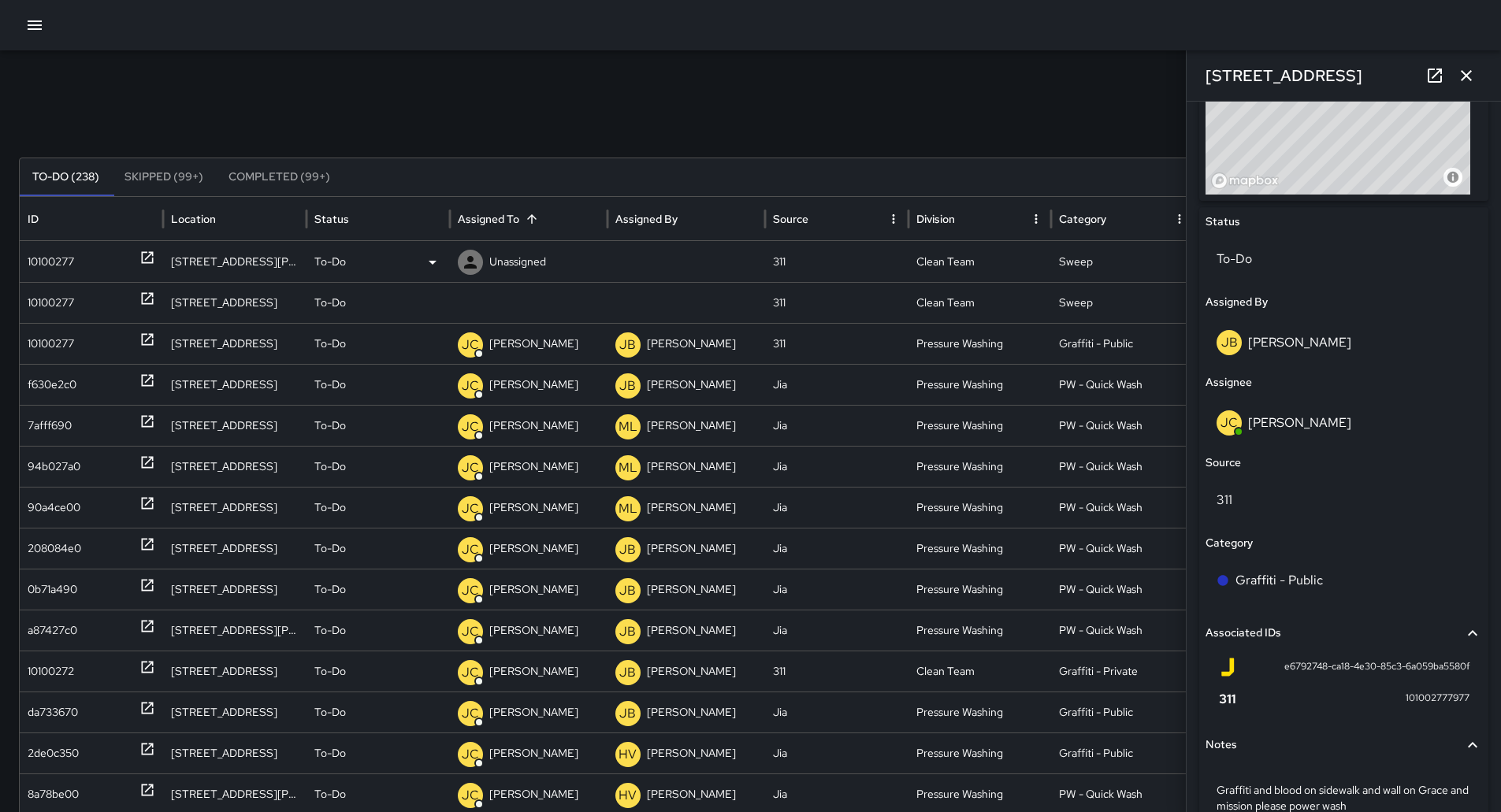
click at [61, 243] on div "10100277" at bounding box center [50, 262] width 46 height 40
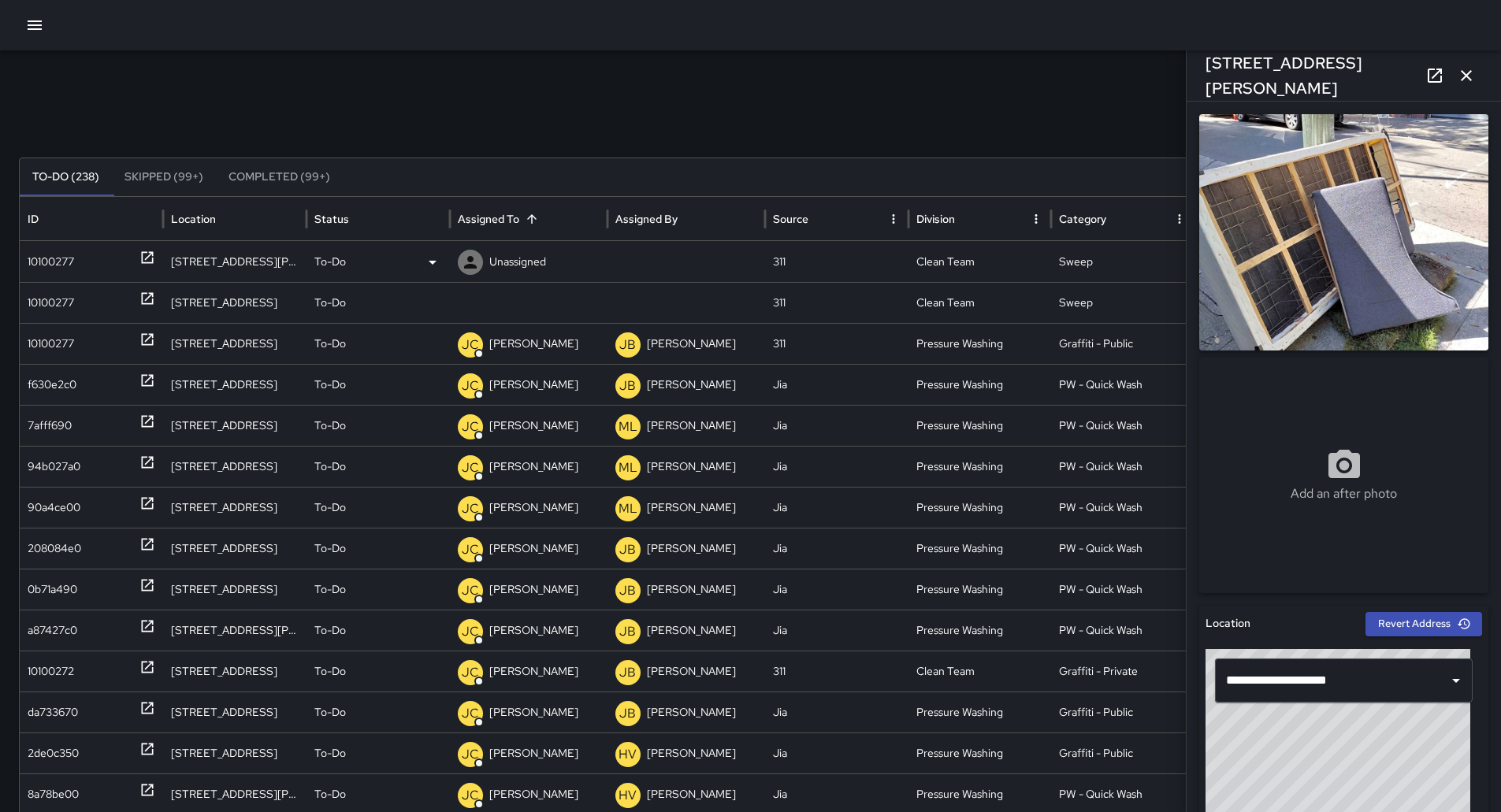
click at [425, 263] on icon at bounding box center [432, 262] width 19 height 19
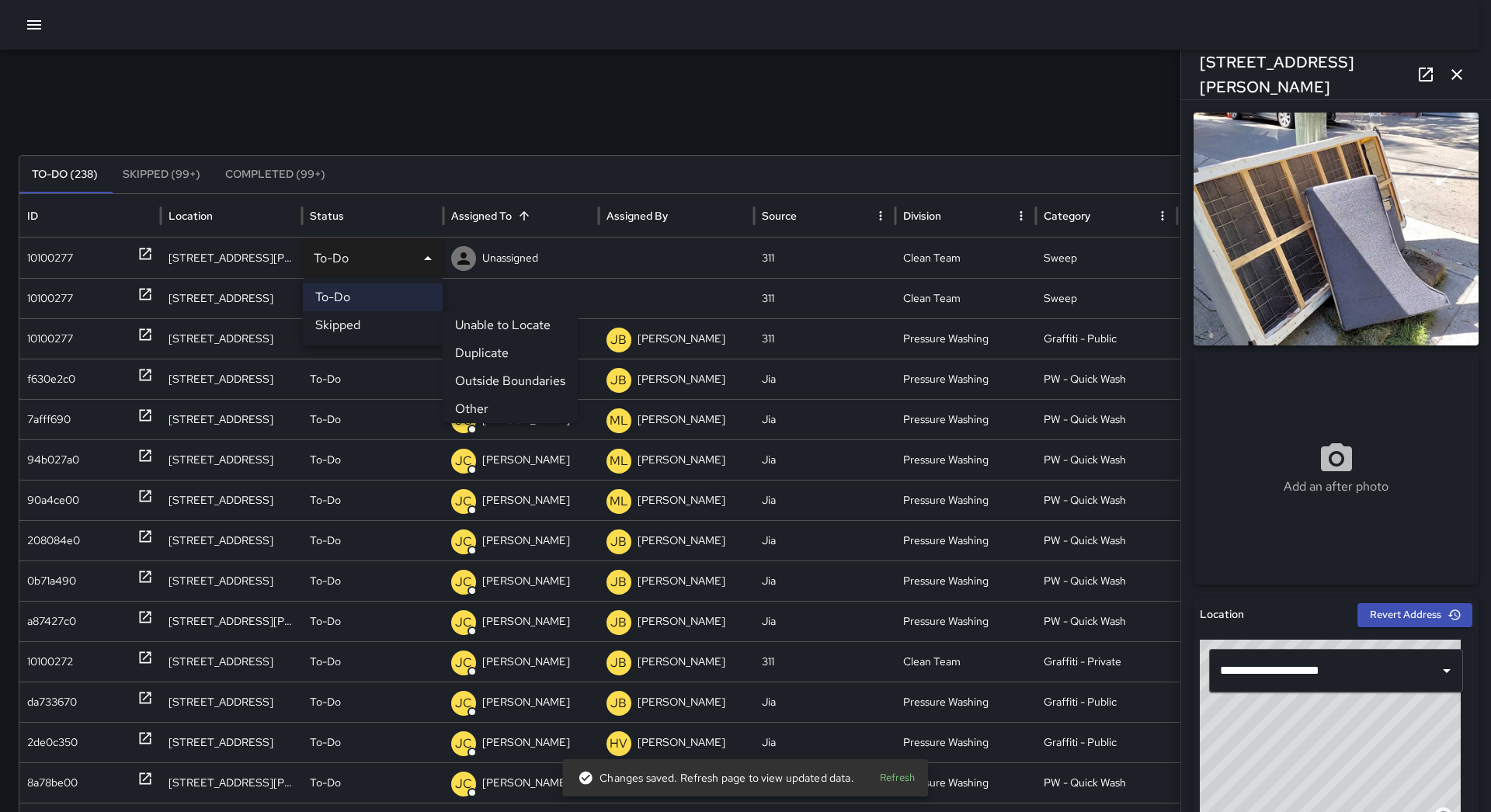
click at [506, 406] on li "Other" at bounding box center [510, 408] width 135 height 28
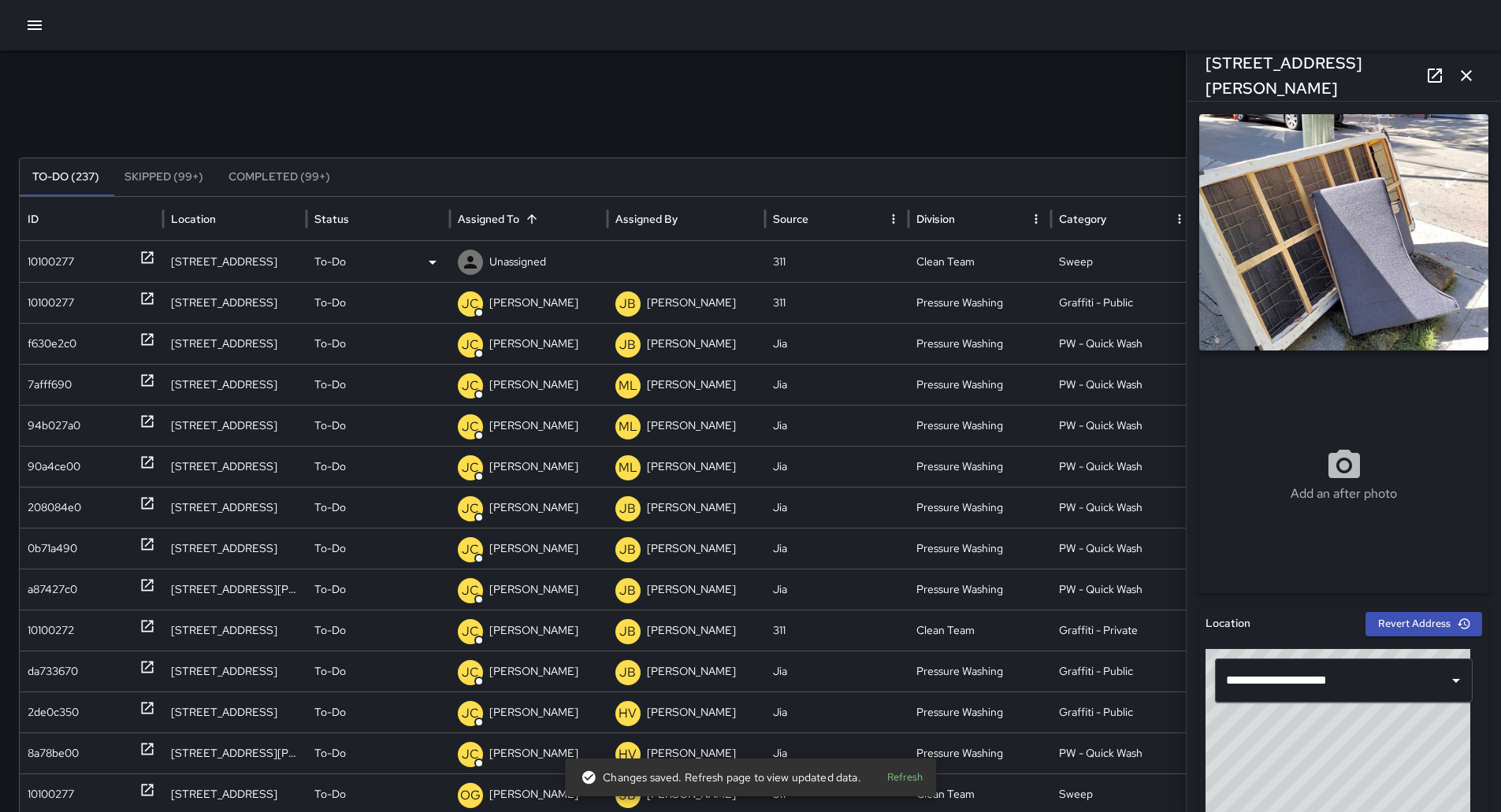
click at [94, 257] on div "10100277" at bounding box center [91, 262] width 127 height 40
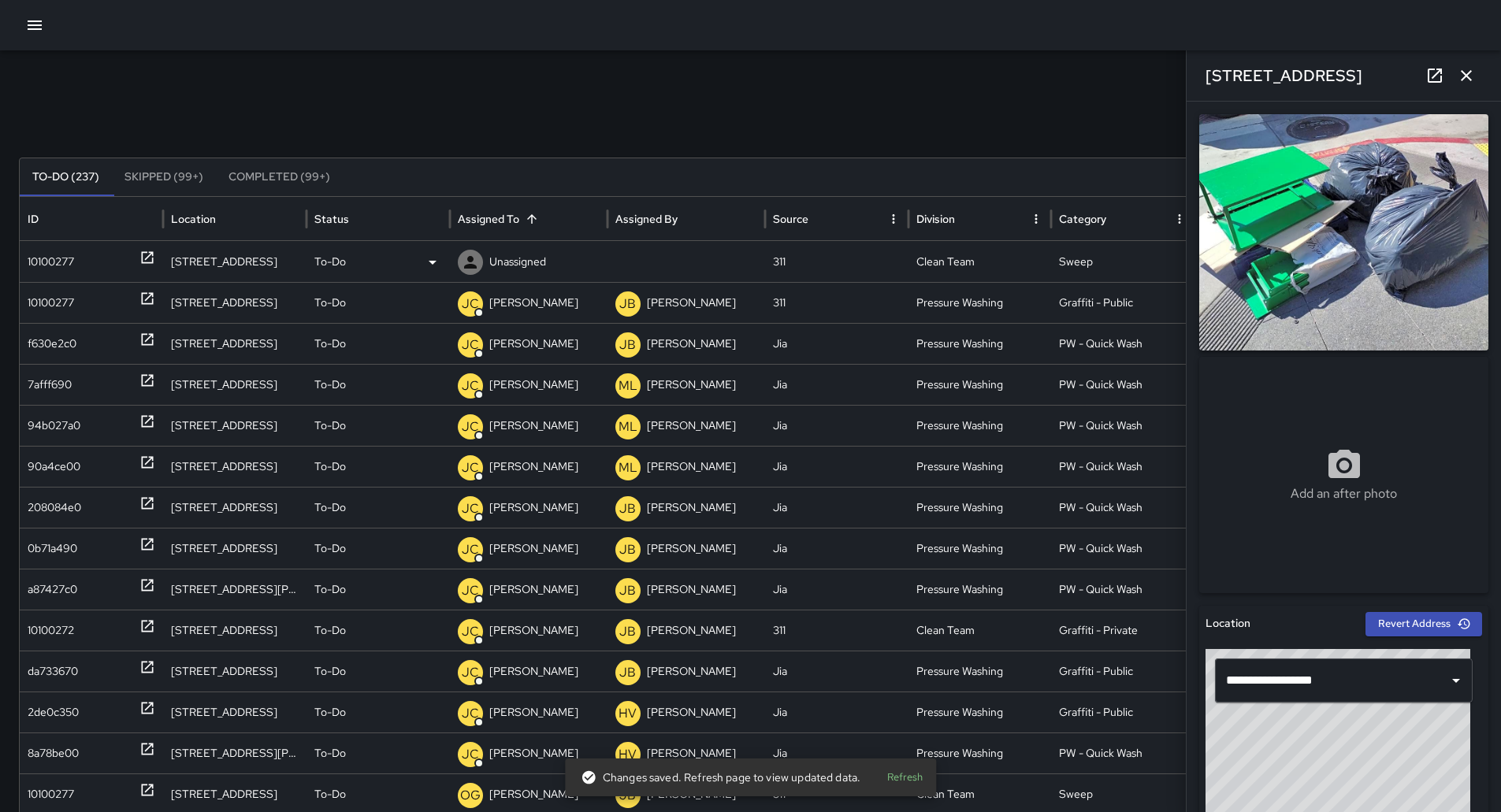
click at [415, 258] on div "To-Do" at bounding box center [378, 262] width 127 height 40
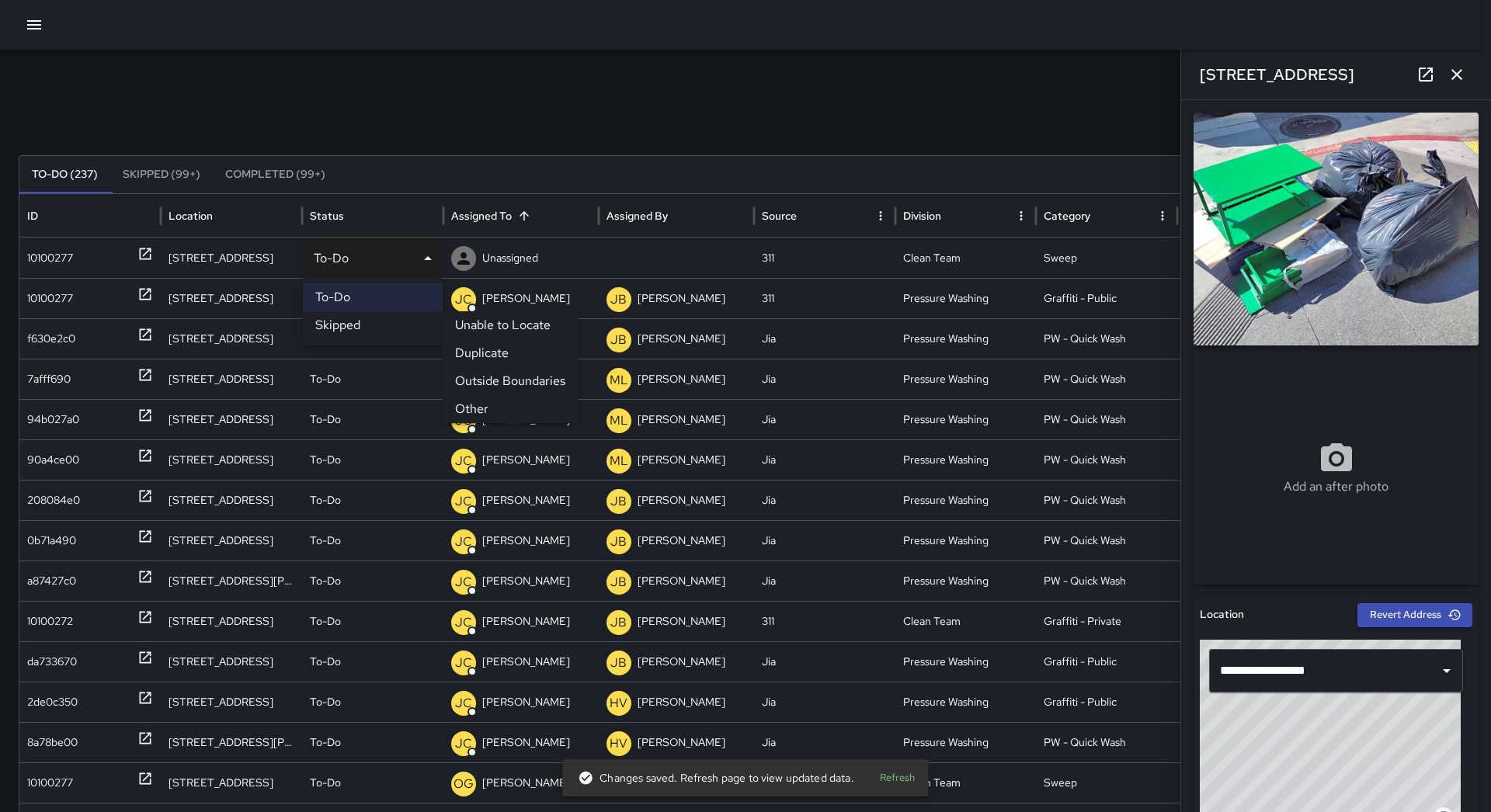
click at [494, 400] on li "Other" at bounding box center [510, 408] width 135 height 28
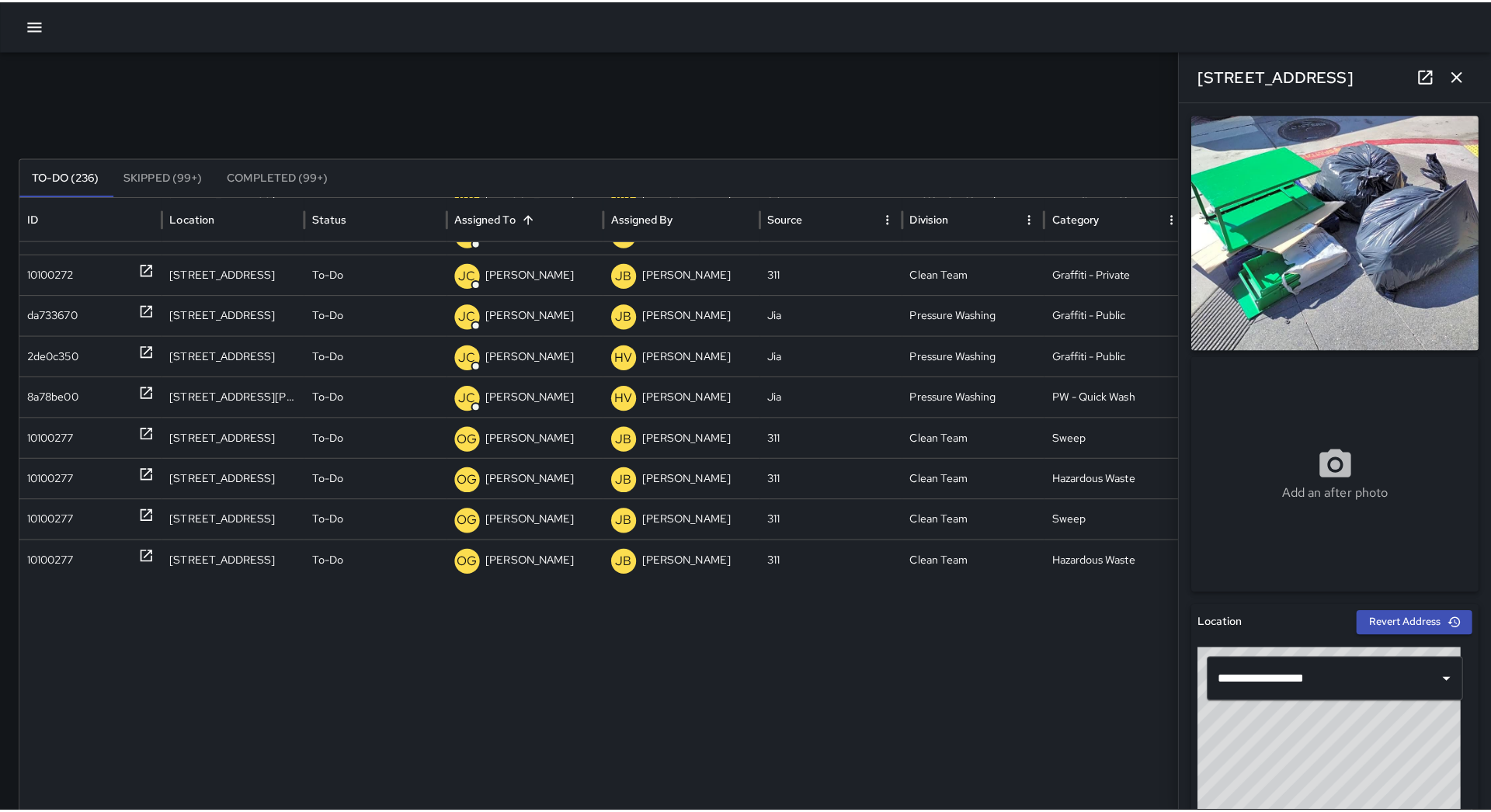
scroll to position [0, 0]
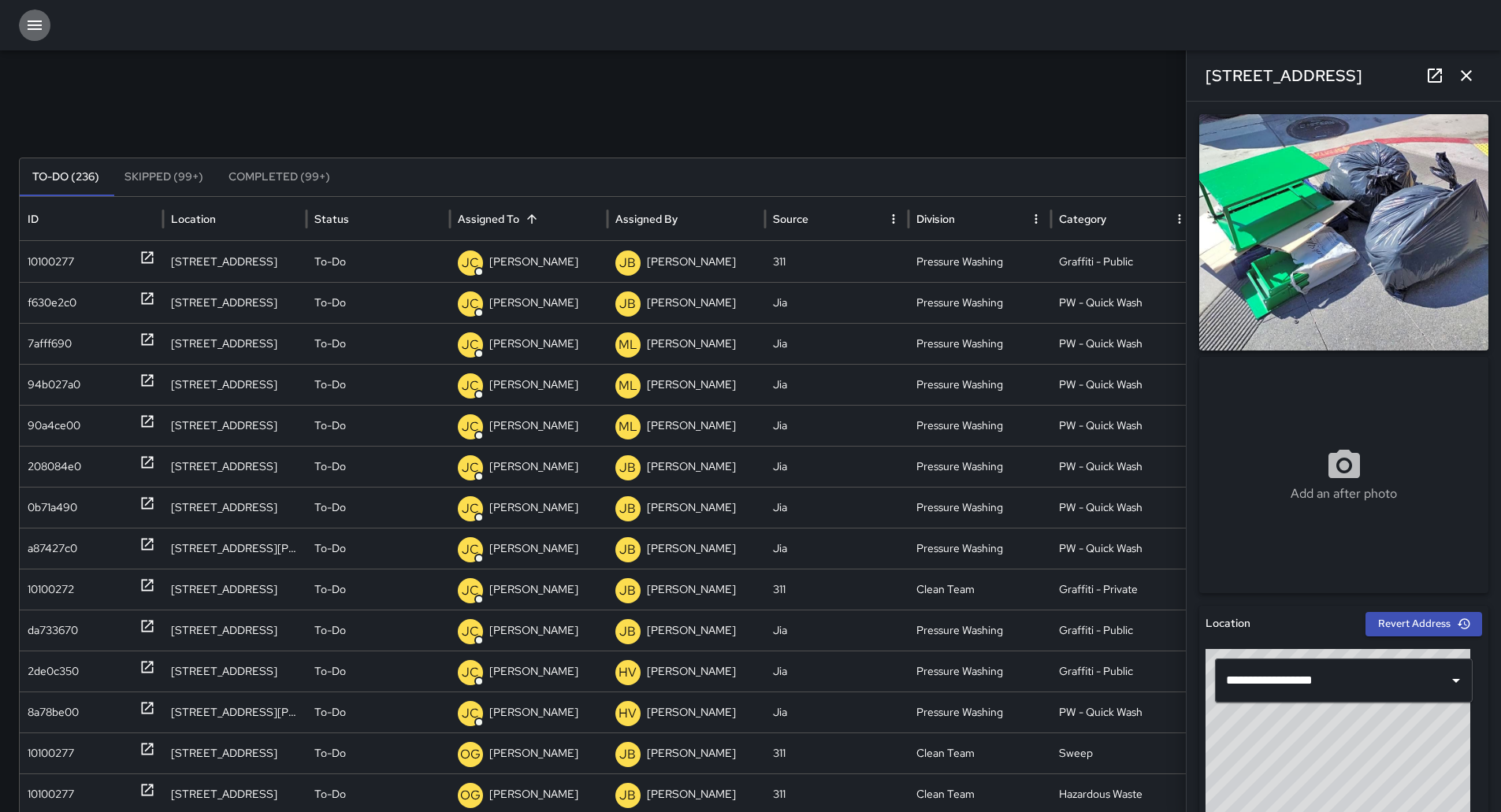
click at [45, 37] on button "button" at bounding box center [35, 25] width 32 height 32
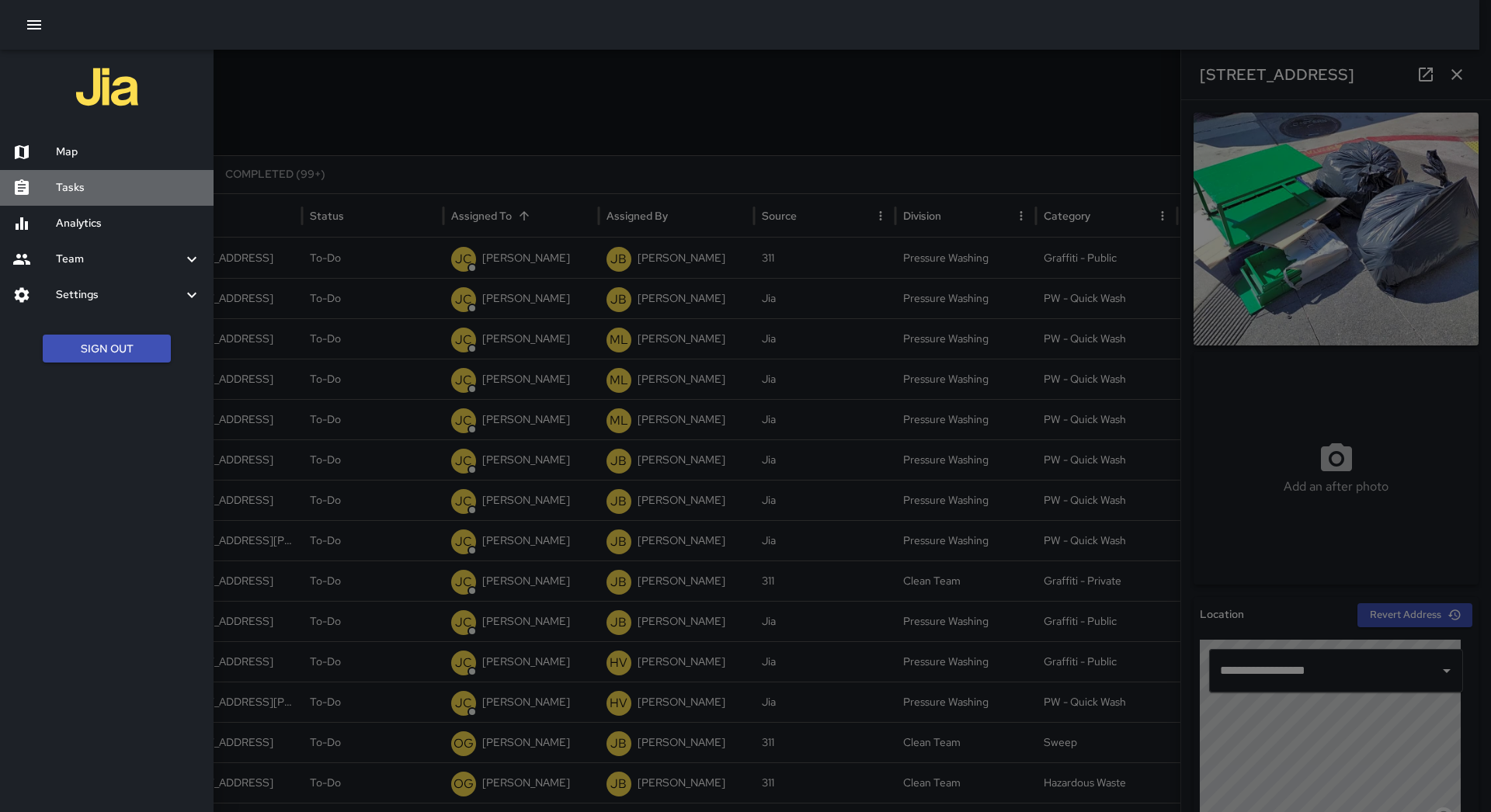
click at [92, 177] on div "Tasks" at bounding box center [107, 188] width 213 height 36
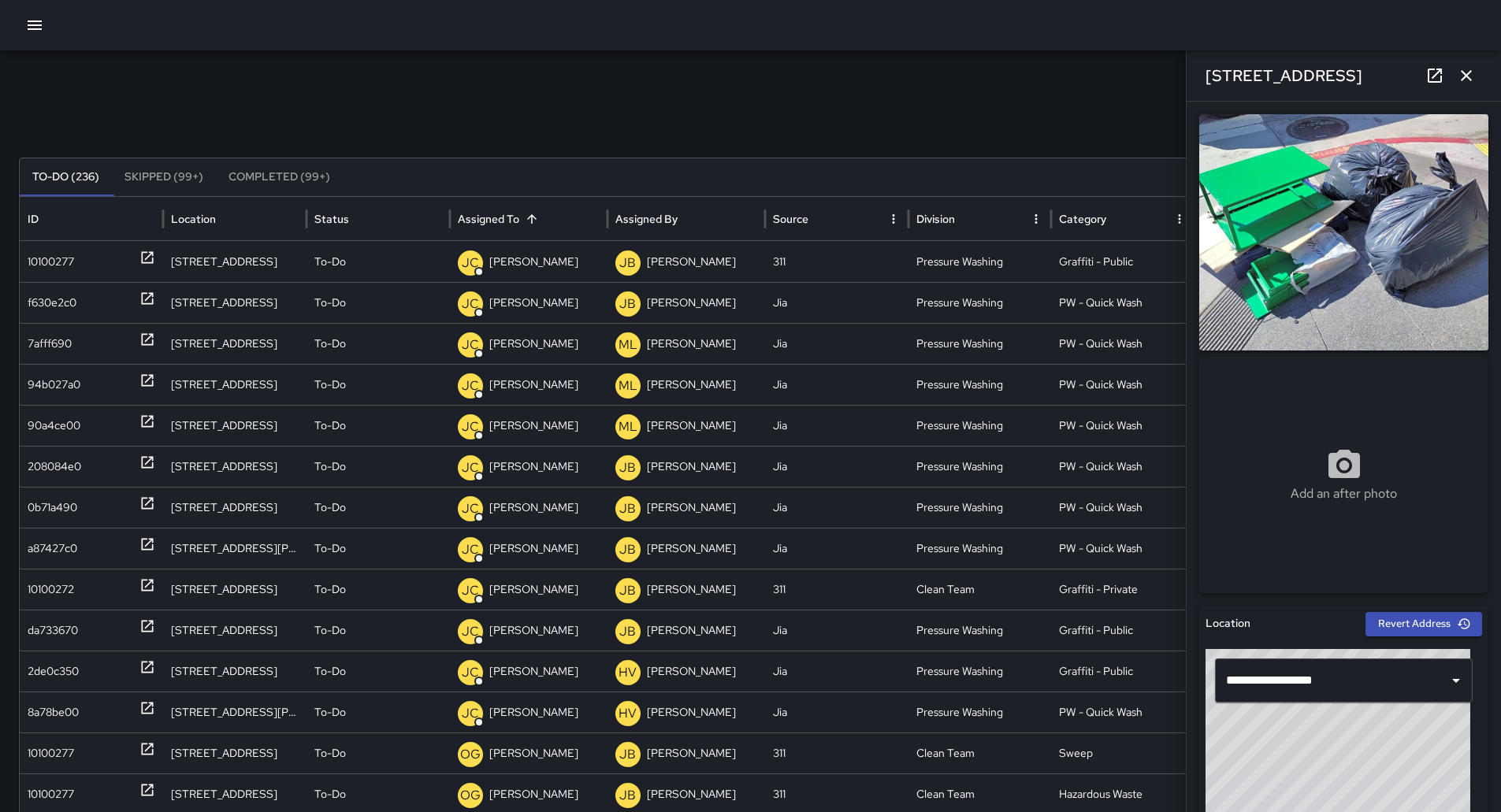
click at [31, 24] on icon "button" at bounding box center [35, 25] width 19 height 19
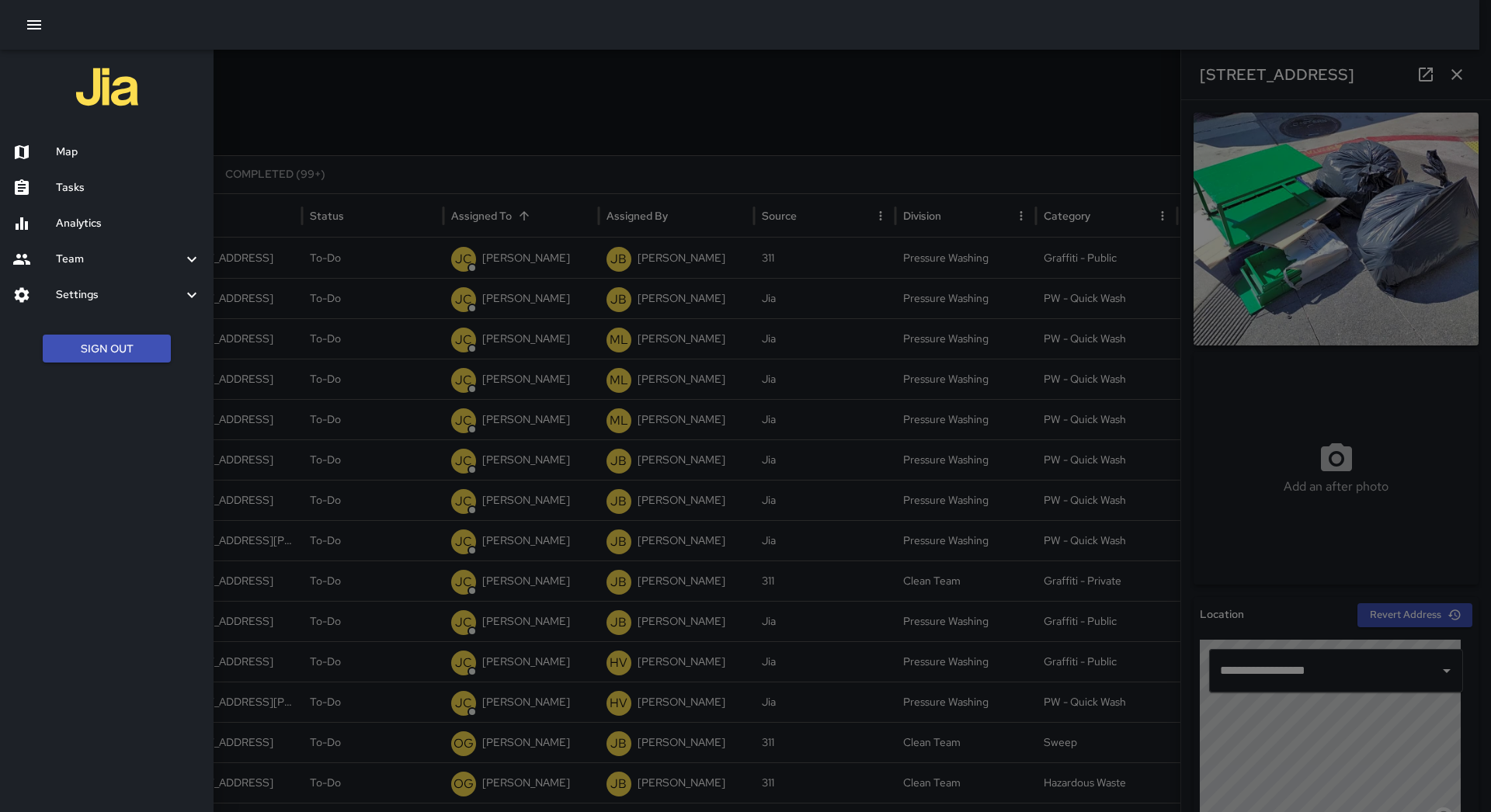
click at [87, 153] on h6 "Map" at bounding box center [128, 151] width 145 height 17
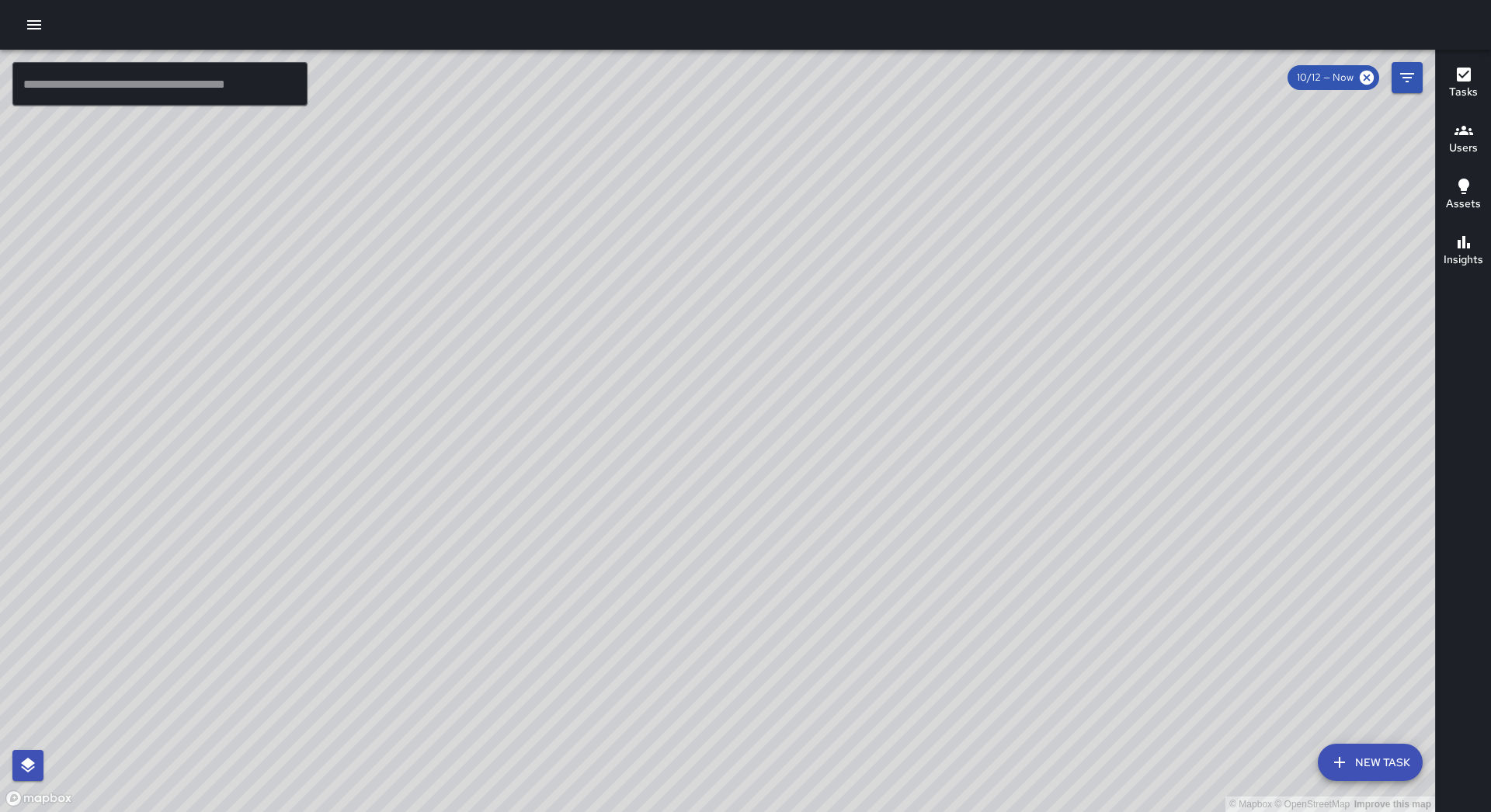
drag, startPoint x: 1173, startPoint y: 669, endPoint x: 996, endPoint y: 457, distance: 276.2
click at [996, 457] on div "© Mapbox © OpenStreetMap Improve this map" at bounding box center [717, 432] width 1435 height 763
drag, startPoint x: 904, startPoint y: 344, endPoint x: 1067, endPoint y: 713, distance: 403.4
click at [1067, 713] on div "© Mapbox © OpenStreetMap Improve this map" at bounding box center [717, 432] width 1435 height 763
drag, startPoint x: 714, startPoint y: 510, endPoint x: 850, endPoint y: 564, distance: 146.3
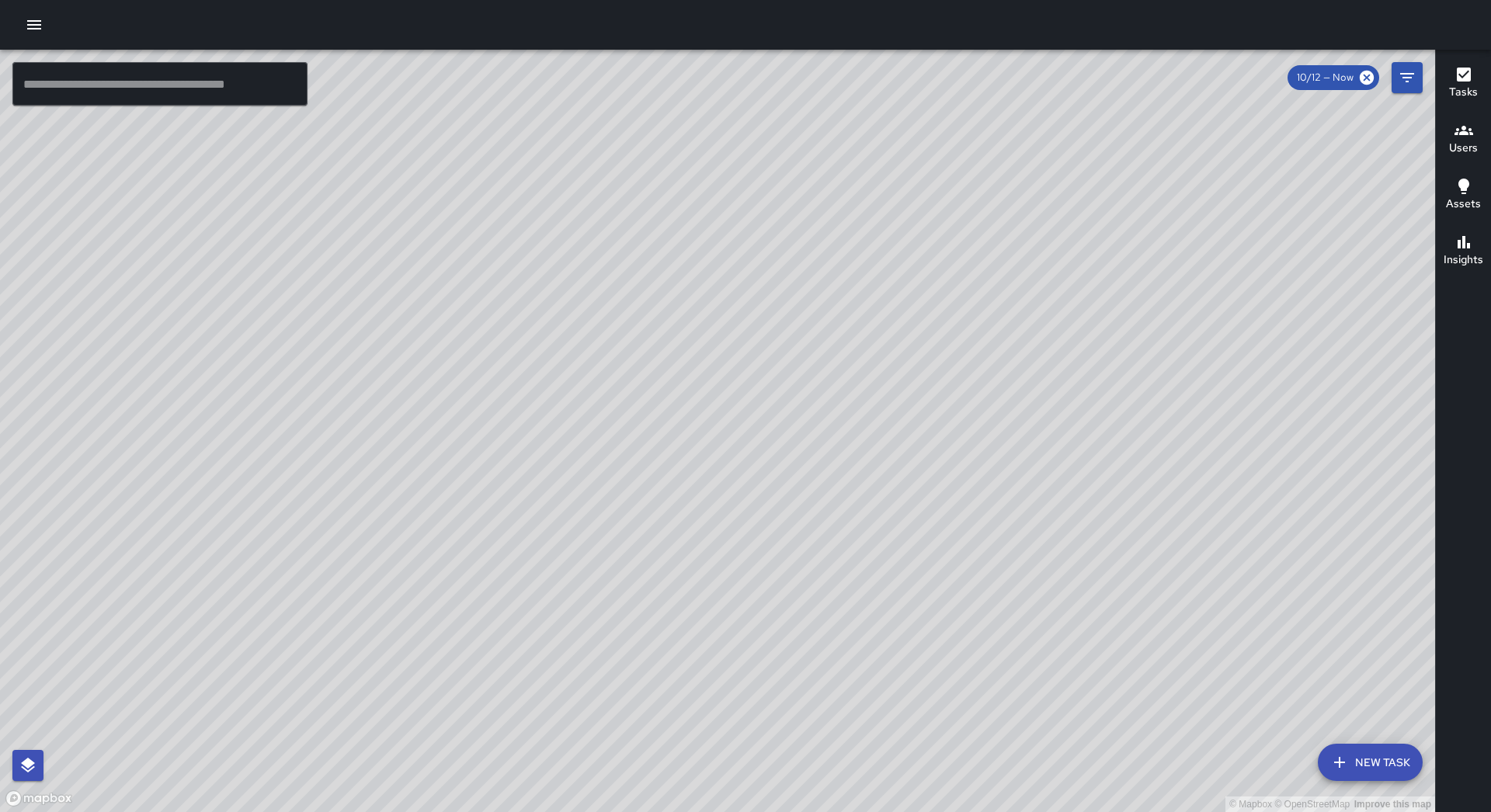
click at [980, 700] on div "© Mapbox © OpenStreetMap Improve this map" at bounding box center [717, 432] width 1435 height 763
drag, startPoint x: 1110, startPoint y: 671, endPoint x: 915, endPoint y: 535, distance: 237.7
click at [915, 535] on div "© Mapbox © OpenStreetMap Improve this map" at bounding box center [717, 432] width 1435 height 763
